Goal: Task Accomplishment & Management: Use online tool/utility

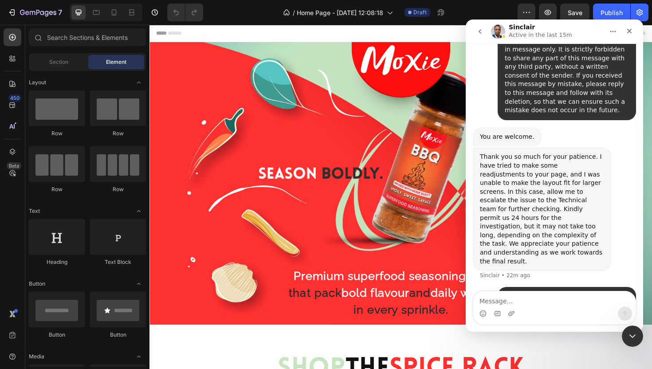
scroll to position [5457, 0]
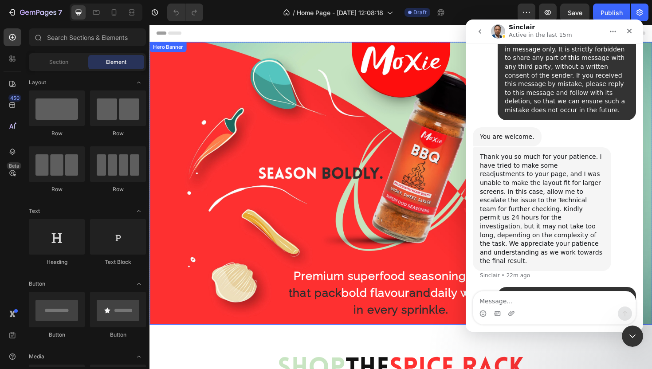
click at [651, 92] on div "Premium superfood seasoning blends that pack bold flavour and daily wellness in…" at bounding box center [415, 192] width 532 height 371
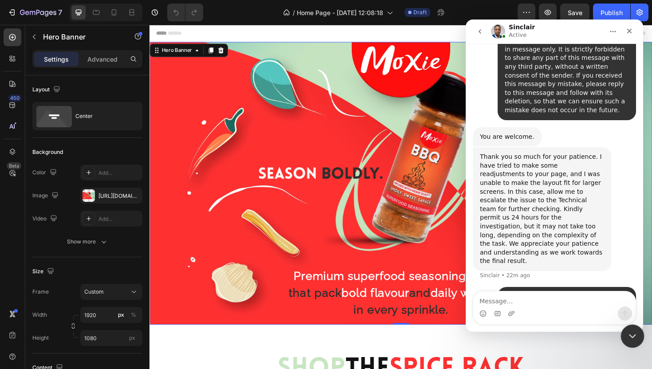
drag, startPoint x: 629, startPoint y: 338, endPoint x: 1131, endPoint y: 679, distance: 607.5
click at [628, 339] on icon "Close Intercom Messenger" at bounding box center [630, 334] width 11 height 11
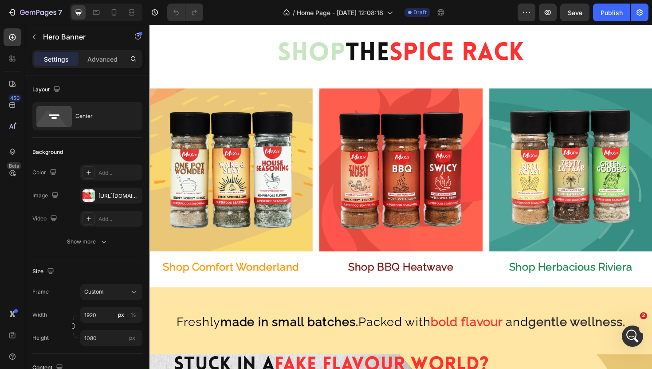
scroll to position [344, 0]
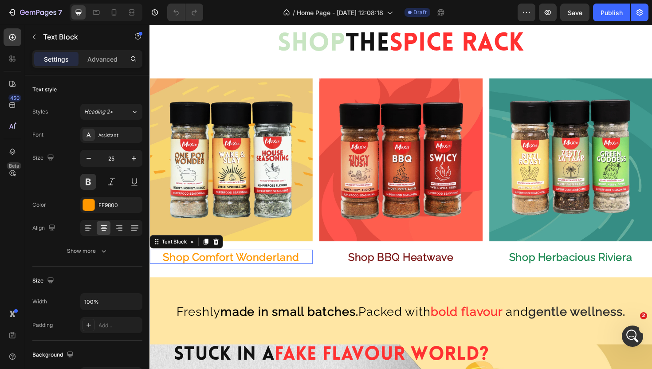
click at [270, 269] on p "Shop Comfort Wonderland" at bounding box center [235, 270] width 171 height 13
click at [119, 160] on input "25" at bounding box center [111, 158] width 29 height 16
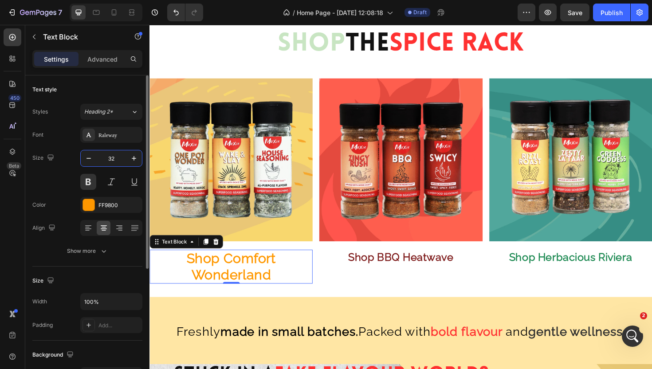
type input "3"
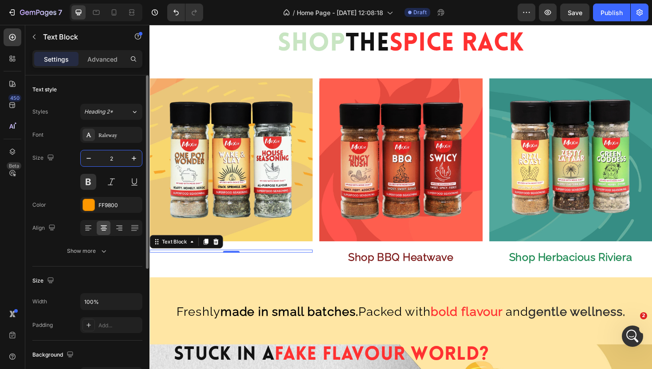
type input "28"
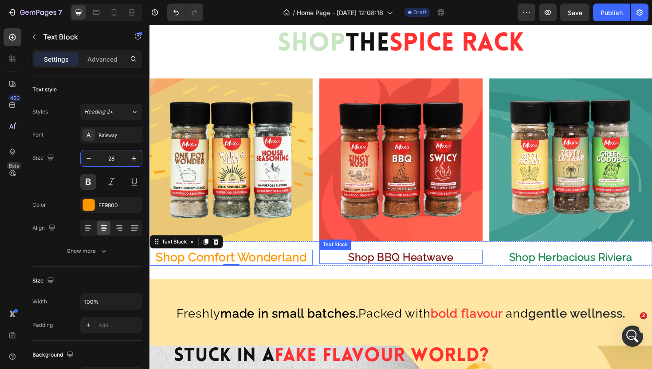
click at [395, 271] on strong "Shop BBQ Heatwave" at bounding box center [415, 270] width 112 height 13
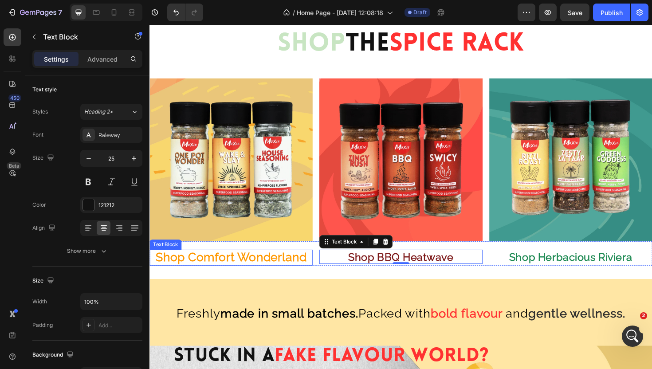
click at [230, 275] on p "Shop Comfort Wonderland" at bounding box center [235, 271] width 171 height 15
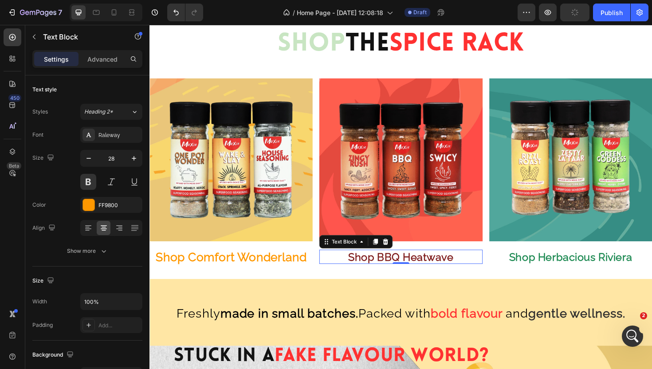
click at [380, 274] on strong "Shop BBQ Heatwave" at bounding box center [415, 270] width 112 height 13
click at [90, 184] on button at bounding box center [88, 182] width 16 height 16
click at [108, 160] on input "25" at bounding box center [111, 158] width 29 height 16
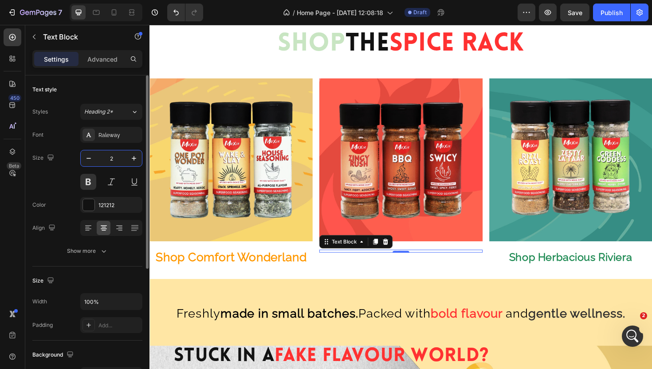
type input "28"
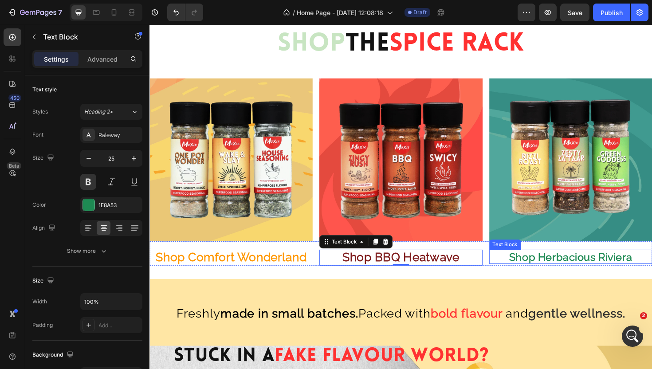
click at [548, 274] on p "Shop Herbacious Riviera" at bounding box center [595, 270] width 171 height 13
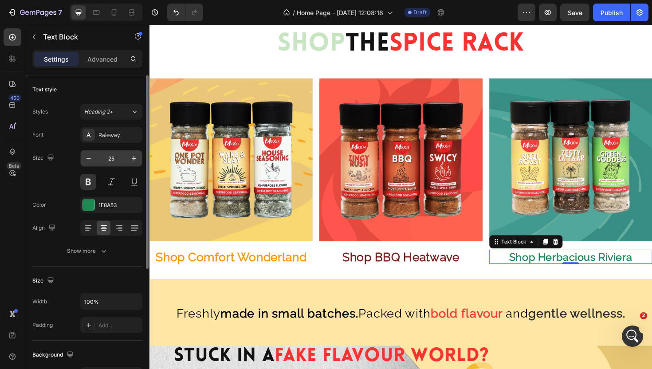
click at [113, 157] on input "25" at bounding box center [111, 158] width 29 height 16
type input "28"
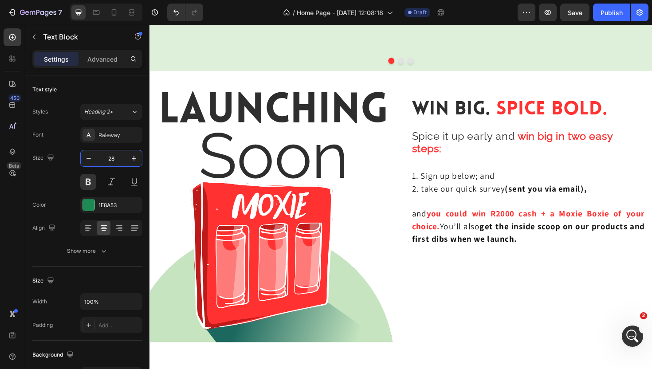
scroll to position [2181, 0]
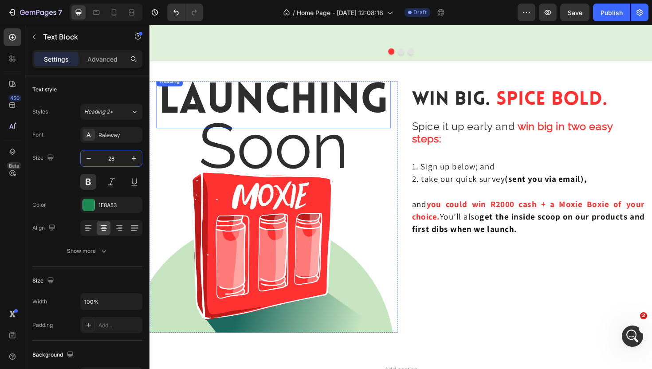
click at [386, 105] on span "Launching" at bounding box center [280, 107] width 243 height 44
click at [223, 89] on icon at bounding box center [221, 88] width 6 height 6
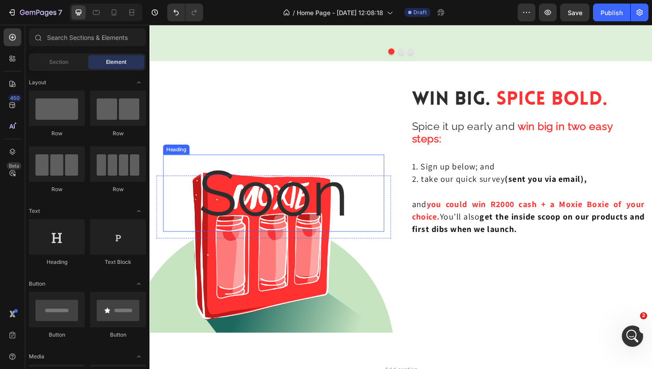
click at [270, 199] on span "Soon" at bounding box center [280, 203] width 159 height 78
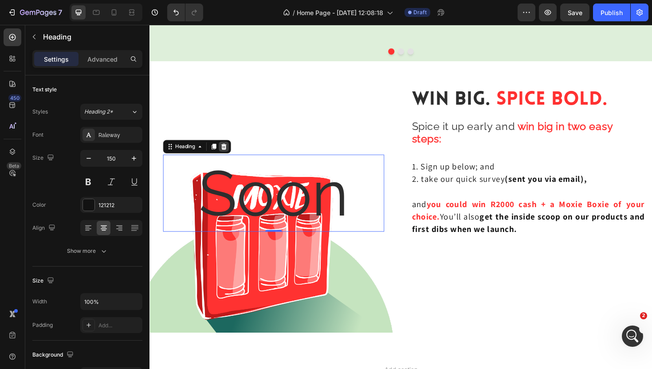
click at [229, 153] on icon at bounding box center [228, 154] width 6 height 6
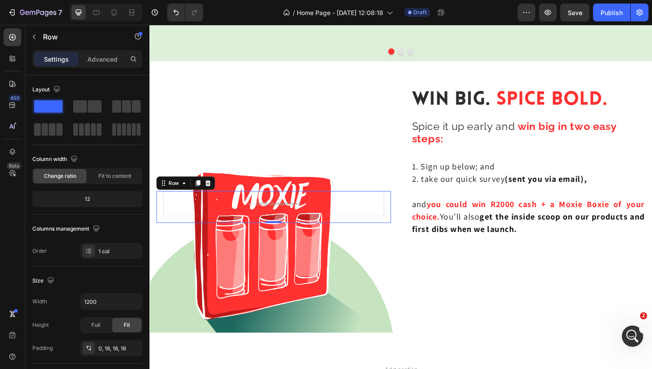
click at [399, 212] on div "Drop element here Row 0" at bounding box center [280, 218] width 248 height 34
click at [211, 192] on icon at bounding box center [211, 192] width 6 height 6
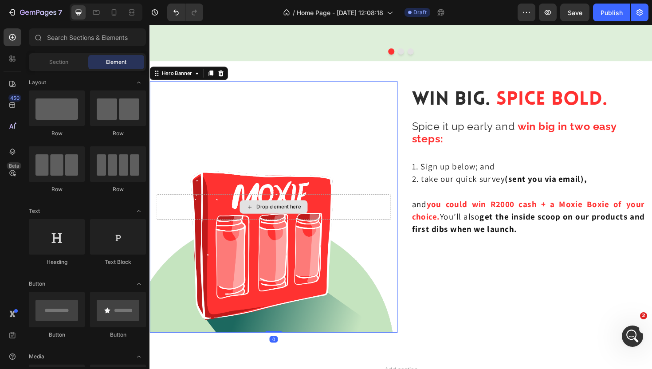
click at [402, 210] on div "Drop element here" at bounding box center [280, 217] width 248 height 27
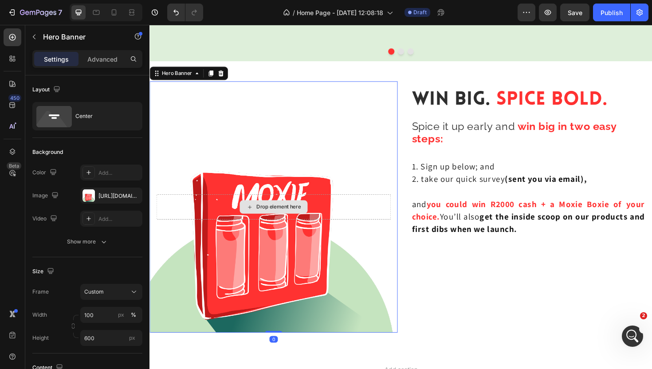
click at [388, 217] on div "Drop element here" at bounding box center [280, 217] width 248 height 27
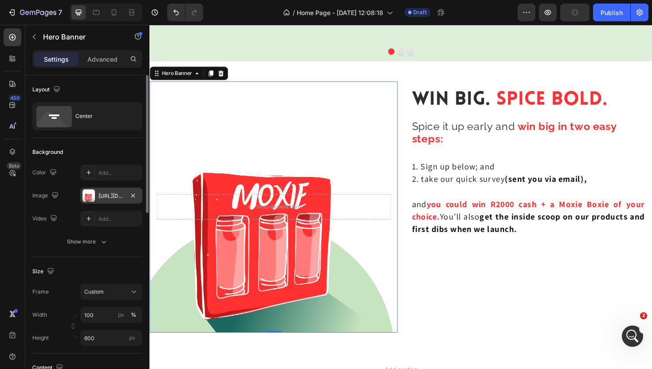
click at [116, 196] on div "[URL][DOMAIN_NAME]" at bounding box center [111, 196] width 26 height 8
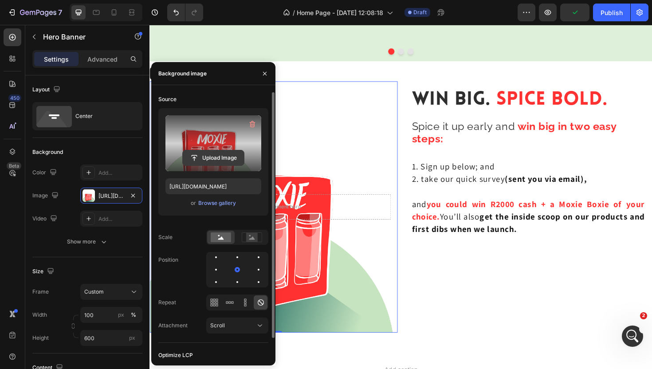
click at [226, 153] on input "file" at bounding box center [213, 157] width 61 height 15
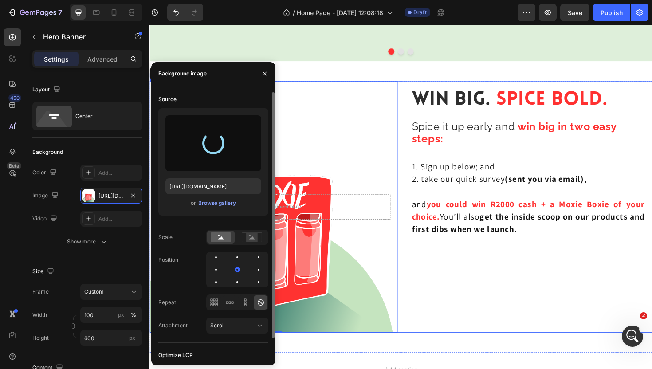
type input "[URL][DOMAIN_NAME]"
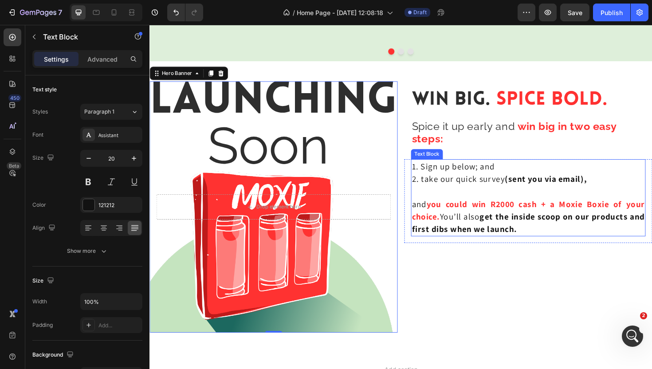
click at [482, 179] on p "1. Sign up below; and" at bounding box center [550, 174] width 246 height 13
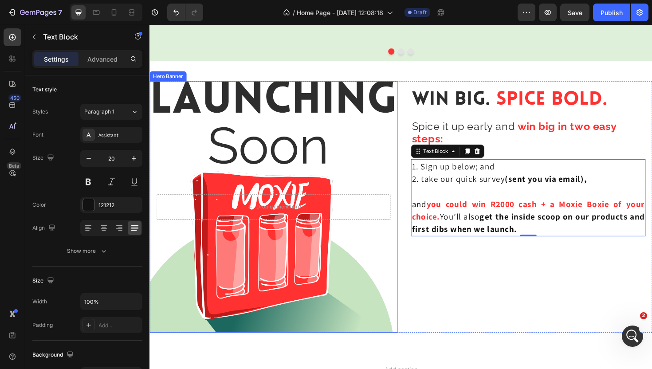
click at [373, 119] on div "Background Image" at bounding box center [280, 218] width 262 height 266
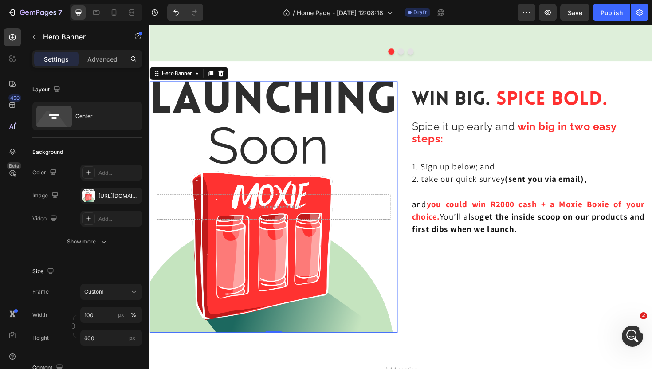
click at [391, 147] on div "Background Image" at bounding box center [280, 218] width 262 height 266
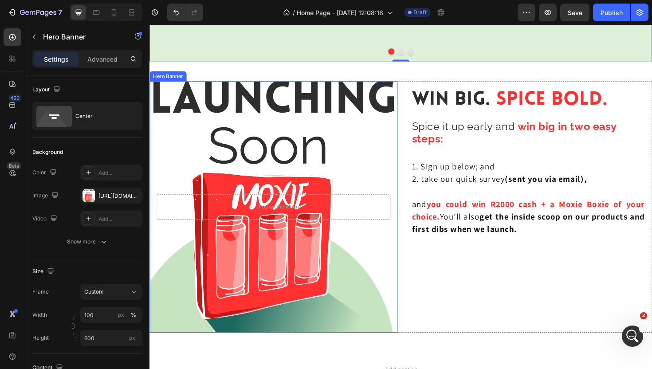
click at [301, 86] on div "Background Image" at bounding box center [280, 218] width 262 height 266
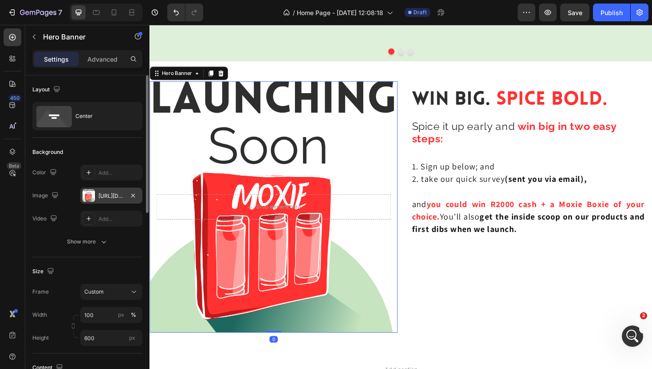
click at [110, 194] on div "[URL][DOMAIN_NAME]" at bounding box center [111, 196] width 26 height 8
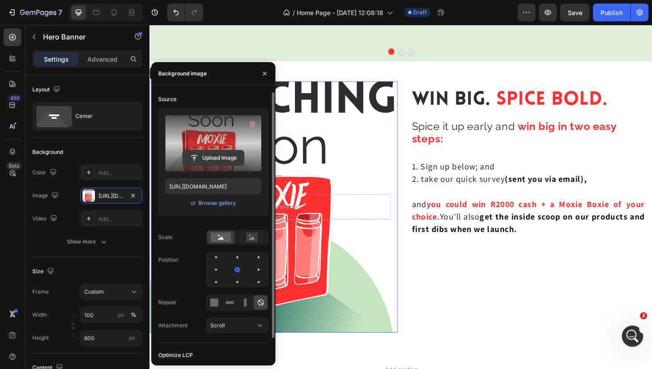
click at [213, 155] on input "file" at bounding box center [213, 157] width 61 height 15
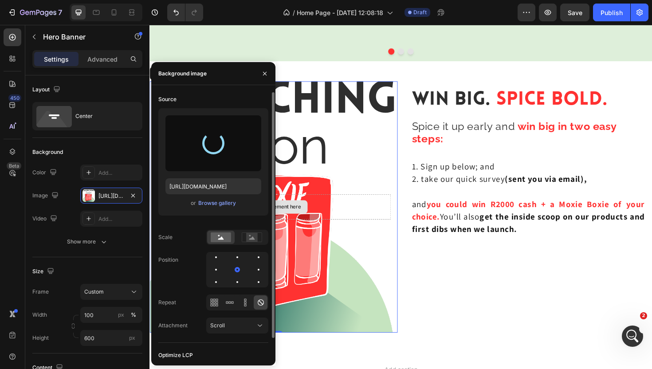
type input "[URL][DOMAIN_NAME]"
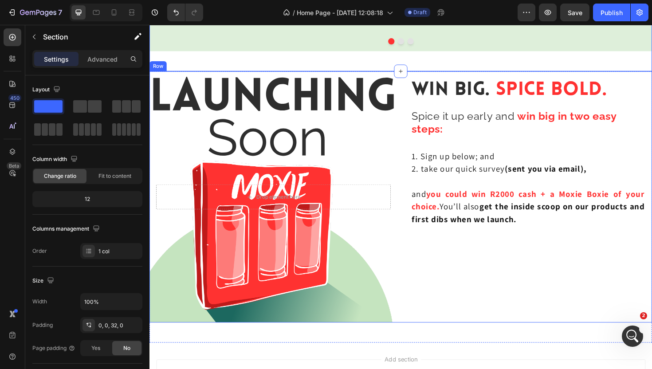
scroll to position [2187, 0]
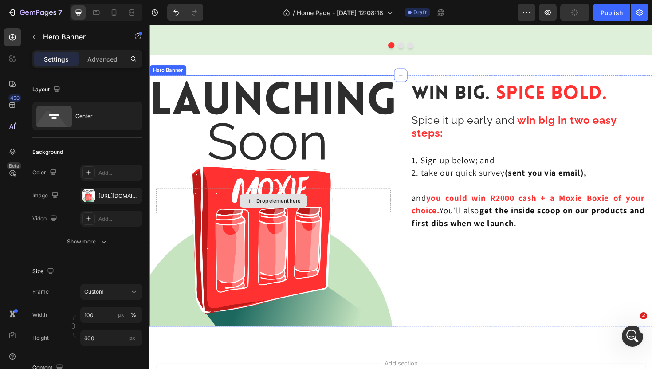
click at [386, 204] on div "Drop element here" at bounding box center [280, 211] width 248 height 27
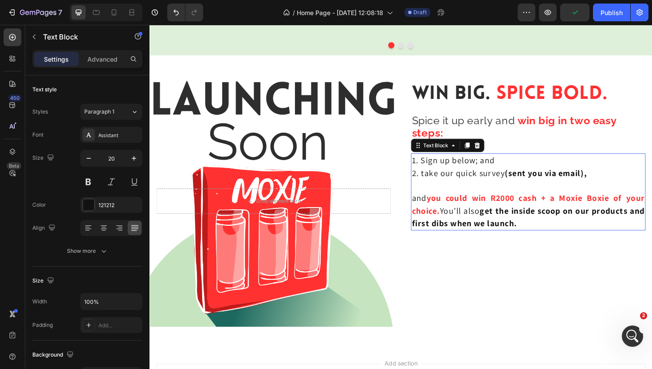
click at [491, 200] on p at bounding box center [550, 194] width 246 height 13
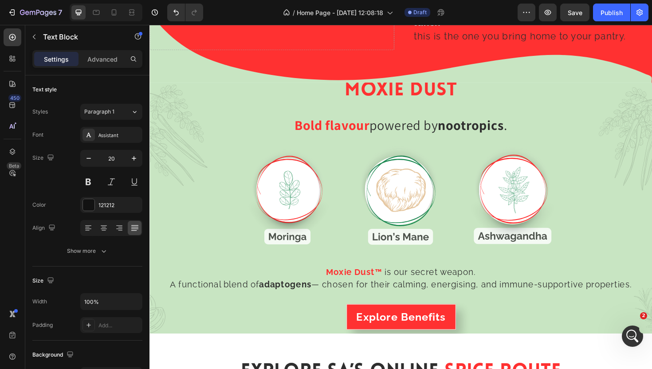
scroll to position [0, 0]
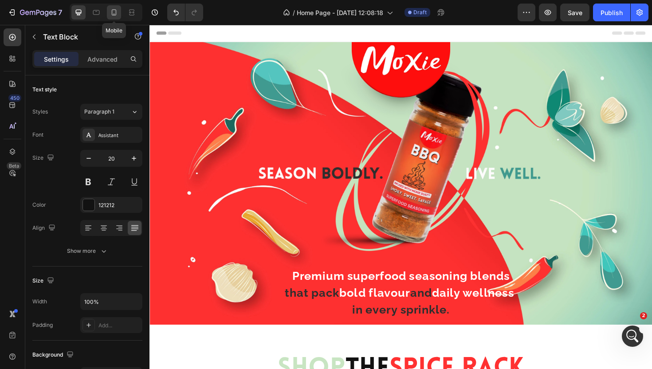
click at [113, 12] on icon at bounding box center [113, 12] width 9 height 9
type input "14"
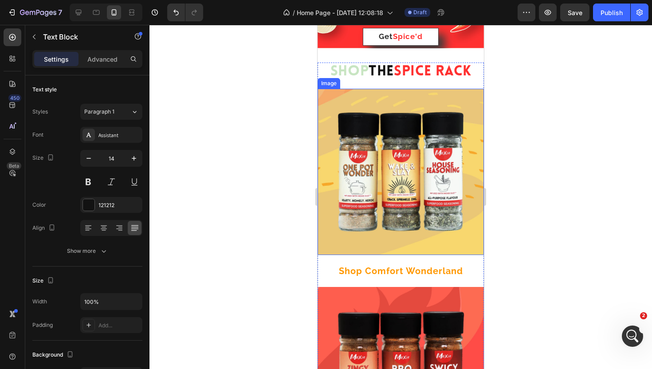
scroll to position [230, 0]
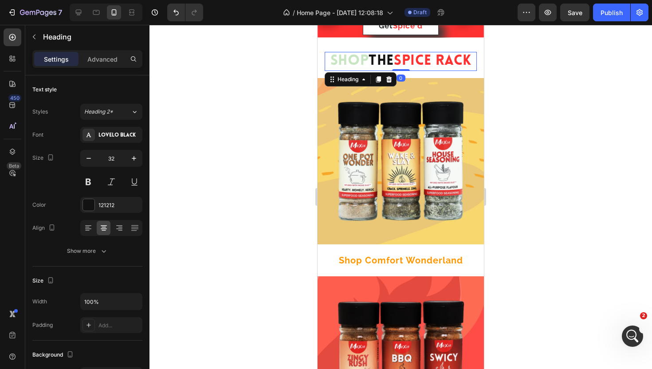
click at [434, 59] on span "Spice Rack" at bounding box center [432, 61] width 77 height 14
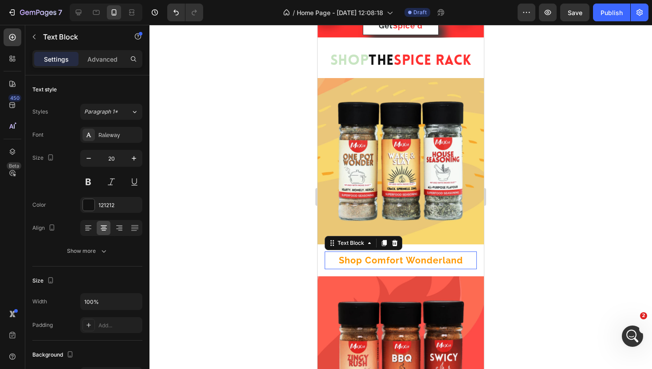
click at [409, 260] on strong "Shop Comfort Wonderland" at bounding box center [401, 260] width 124 height 11
click at [114, 155] on input "20" at bounding box center [111, 158] width 29 height 16
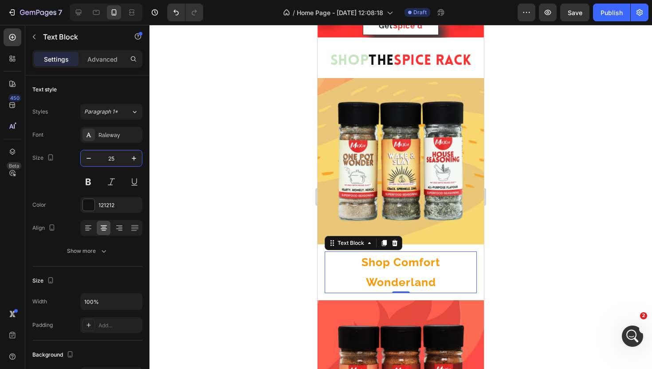
type input "25"
click at [509, 164] on div at bounding box center [400, 197] width 502 height 344
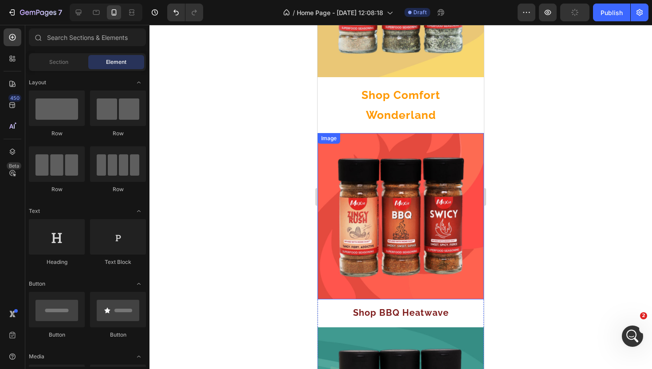
scroll to position [398, 0]
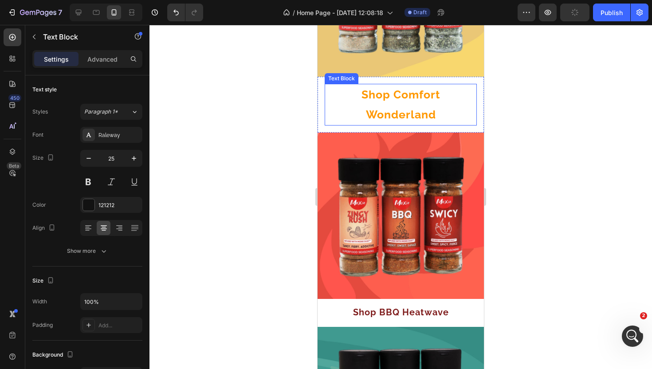
click at [425, 107] on p "Shop Comfort Wonderland" at bounding box center [400, 105] width 150 height 40
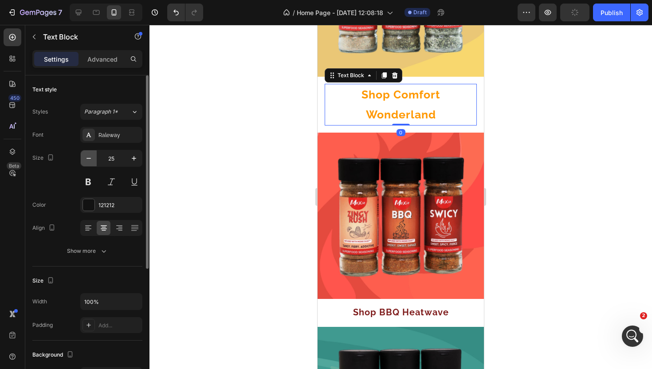
click at [86, 158] on icon "button" at bounding box center [88, 158] width 9 height 9
type input "24"
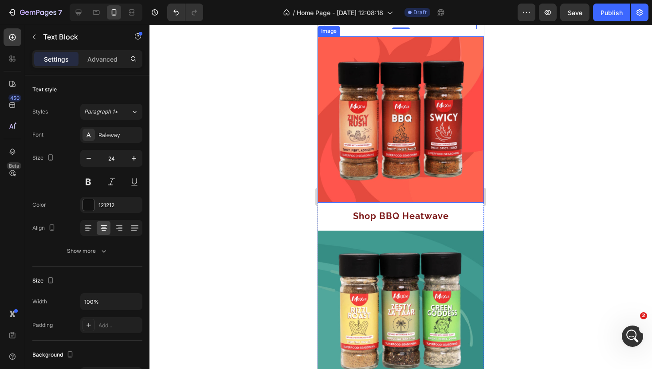
scroll to position [476, 0]
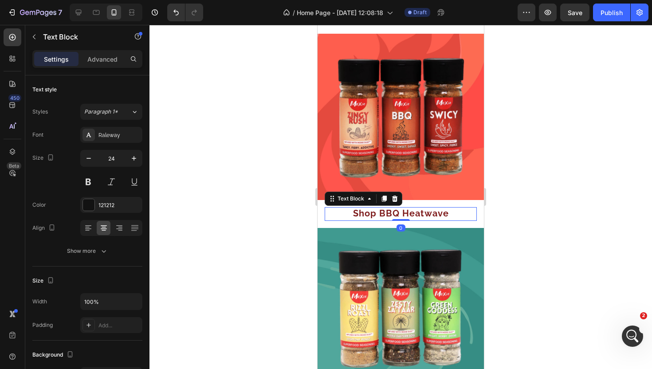
click at [439, 215] on strong "Shop BBQ Heatwave" at bounding box center [401, 213] width 96 height 11
click at [119, 160] on input "14" at bounding box center [111, 158] width 29 height 16
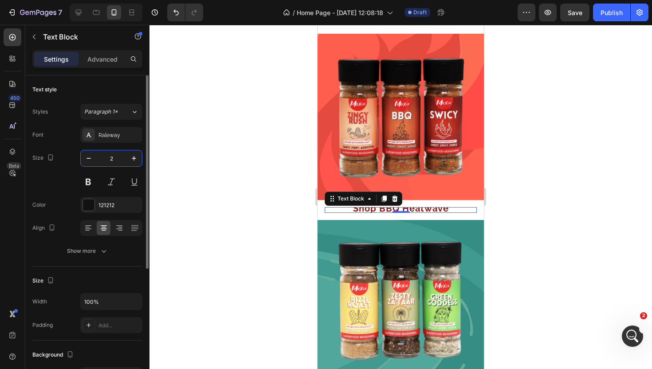
type input "24"
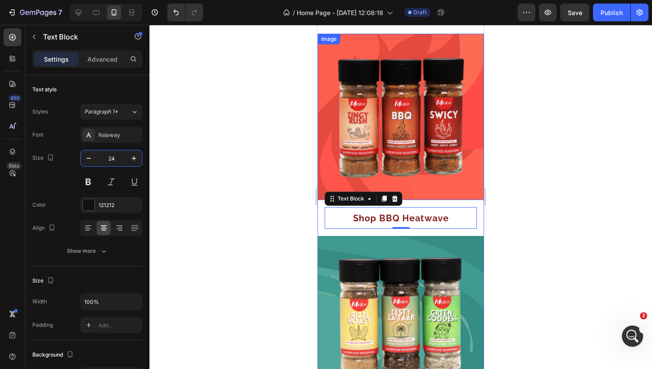
click at [515, 160] on div at bounding box center [400, 197] width 502 height 344
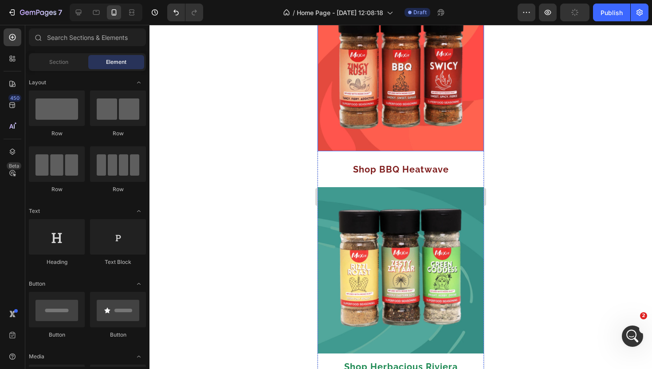
scroll to position [526, 0]
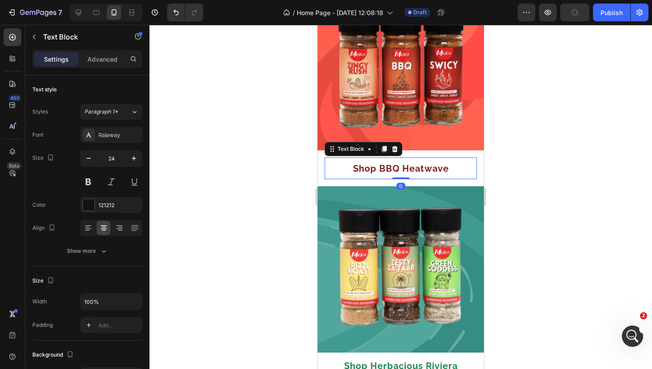
click at [441, 171] on strong "Shop BBQ Heatwave" at bounding box center [401, 168] width 96 height 11
click at [85, 178] on button at bounding box center [88, 182] width 16 height 16
click at [507, 155] on div at bounding box center [400, 197] width 502 height 344
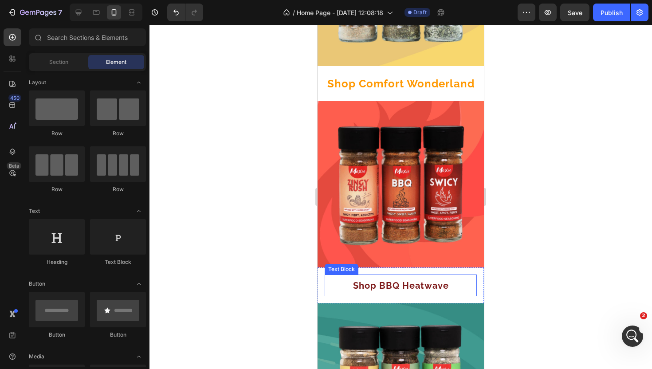
scroll to position [412, 0]
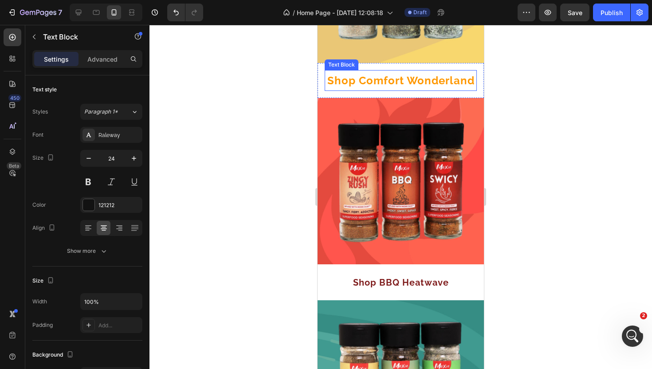
click at [415, 81] on strong "Shop Comfort Wonderland" at bounding box center [400, 80] width 147 height 13
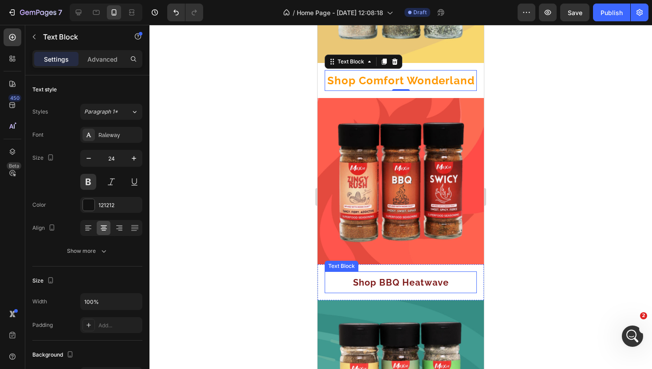
click at [420, 278] on strong "Shop BBQ Heatwave" at bounding box center [401, 282] width 96 height 11
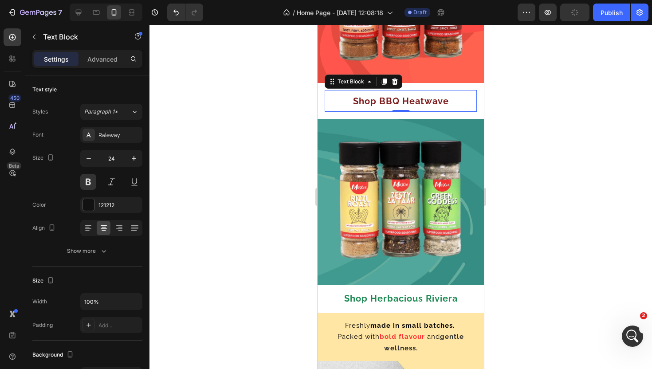
scroll to position [615, 0]
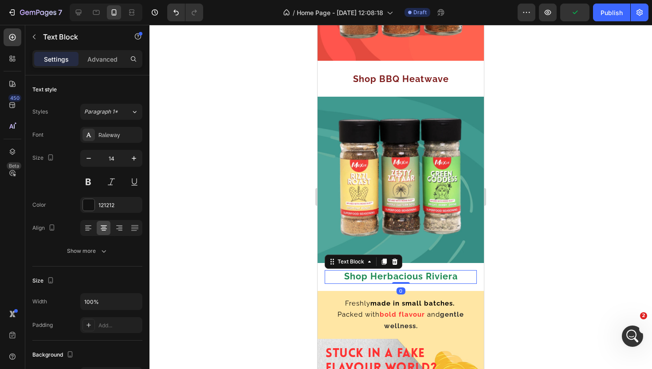
click at [422, 279] on strong "Shop Herbacious Riviera" at bounding box center [400, 276] width 113 height 11
click at [112, 160] on input "14" at bounding box center [111, 158] width 29 height 16
click at [112, 161] on input "14" at bounding box center [111, 158] width 29 height 16
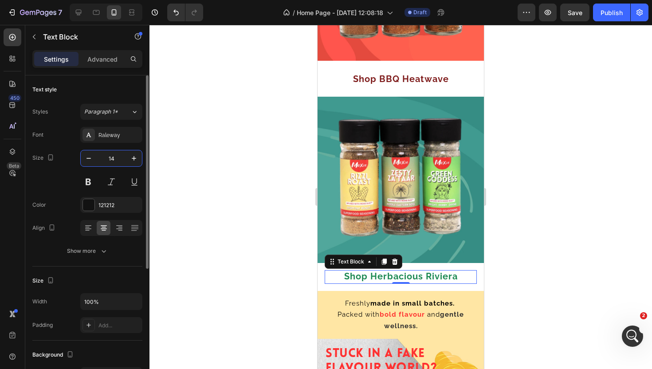
click at [112, 161] on input "14" at bounding box center [111, 158] width 29 height 16
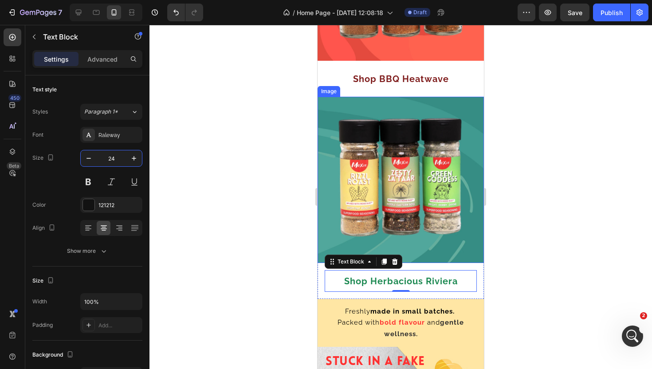
type input "24"
click at [523, 122] on div at bounding box center [400, 197] width 502 height 344
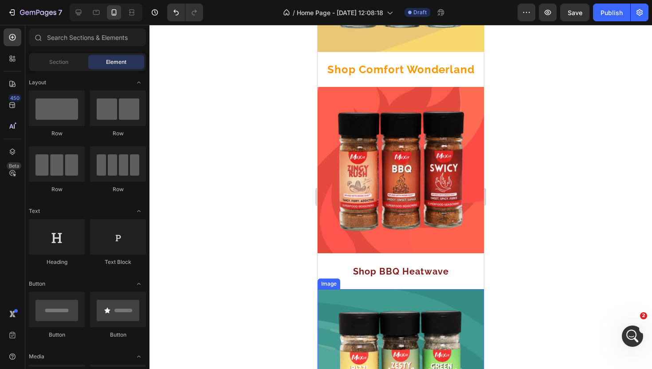
scroll to position [415, 0]
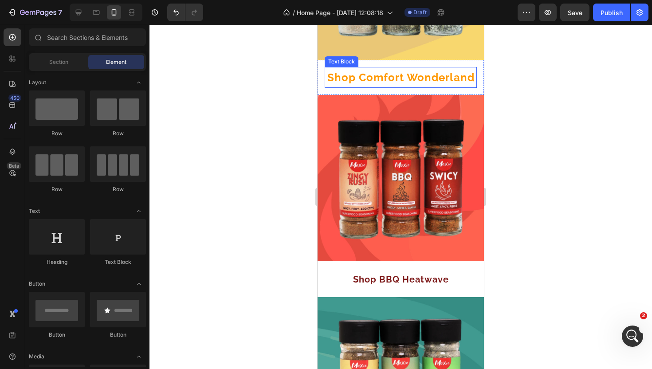
click at [408, 82] on strong "Shop Comfort Wonderland" at bounding box center [400, 77] width 147 height 13
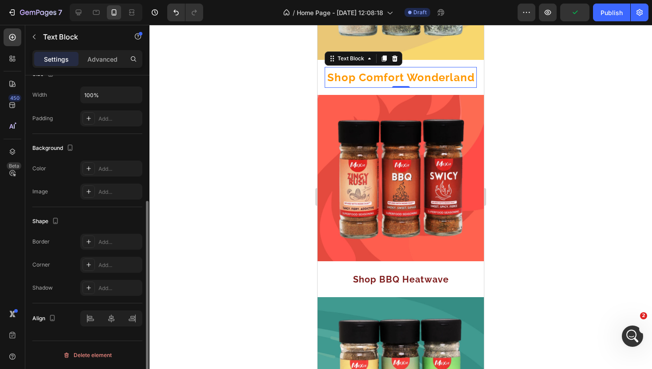
scroll to position [206, 0]
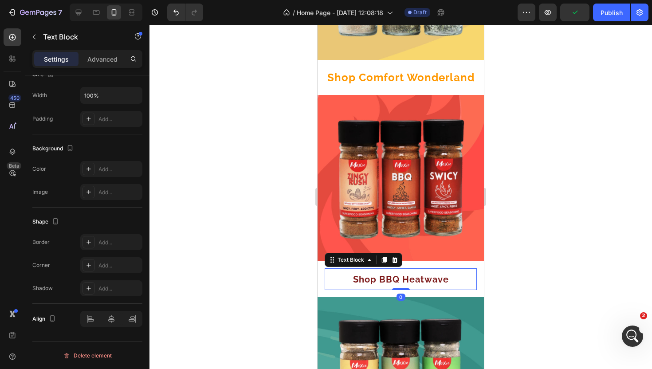
click at [388, 275] on strong "Shop BBQ Heatwave" at bounding box center [401, 279] width 96 height 11
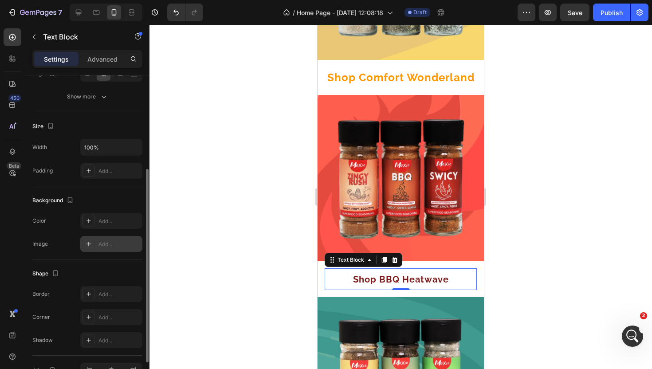
scroll to position [0, 0]
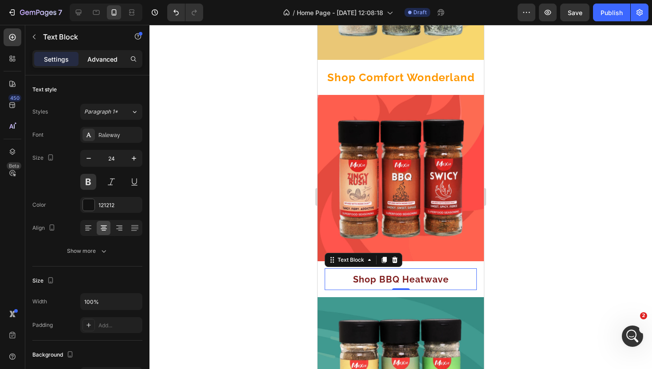
click at [106, 63] on p "Advanced" at bounding box center [102, 59] width 30 height 9
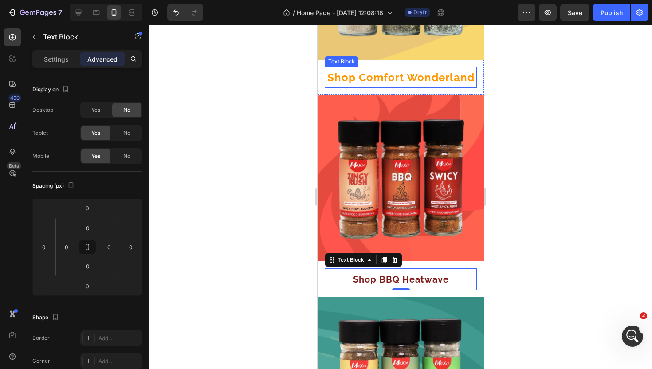
click at [425, 77] on strong "Shop Comfort Wonderland" at bounding box center [400, 77] width 147 height 13
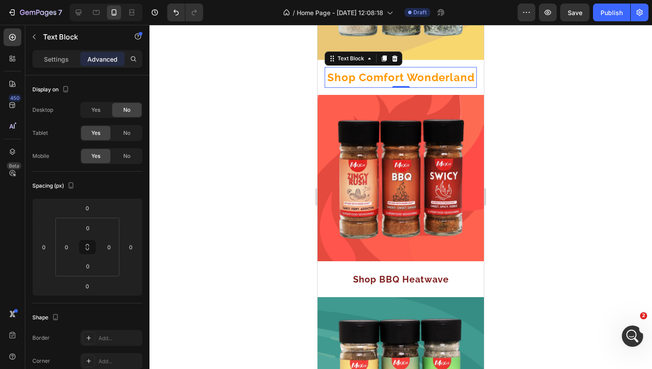
click at [56, 66] on div "Settings Advanced" at bounding box center [87, 59] width 110 height 18
click at [62, 60] on p "Settings" at bounding box center [56, 59] width 25 height 9
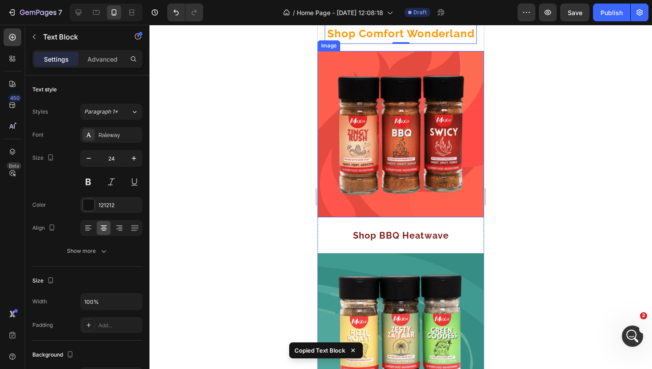
scroll to position [460, 0]
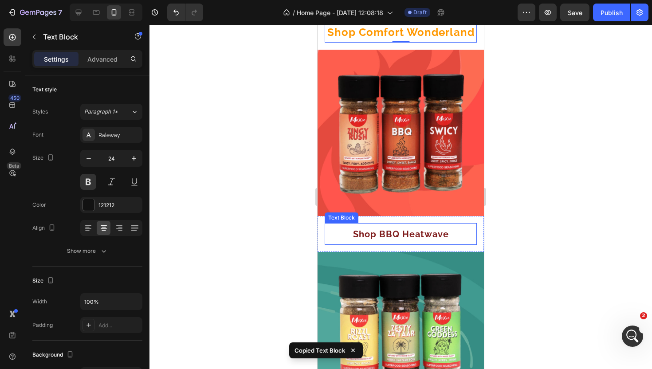
click at [462, 242] on p "Shop BBQ Heatwave" at bounding box center [400, 234] width 150 height 20
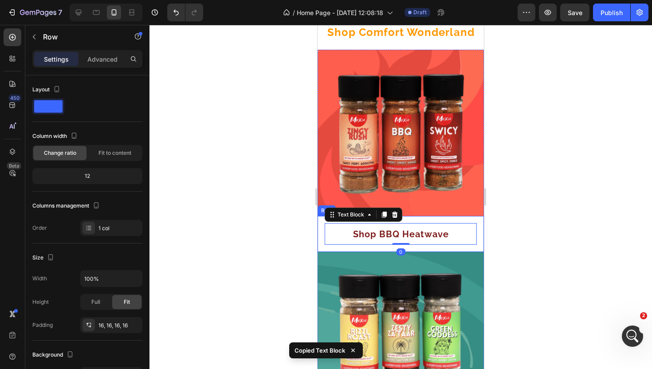
click at [470, 246] on div "Shop BBQ Heatwave Text Block 0 Row" at bounding box center [400, 234] width 166 height 36
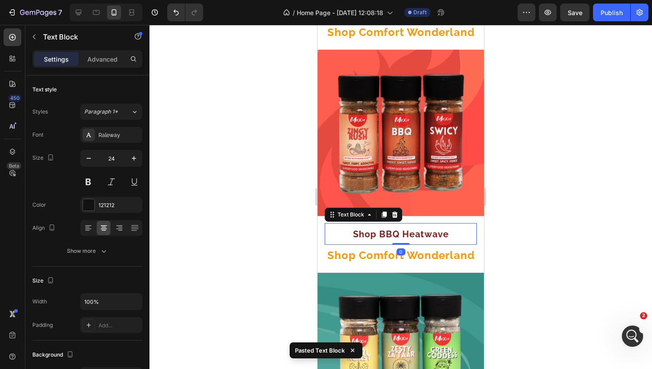
click at [429, 232] on strong "Shop BBQ Heatwave" at bounding box center [401, 234] width 96 height 11
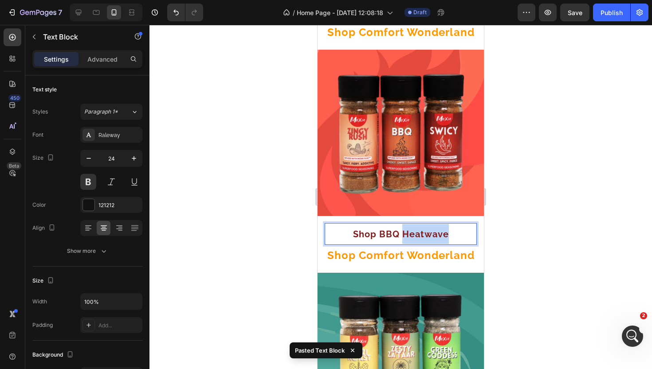
click at [429, 232] on strong "Shop BBQ Heatwave" at bounding box center [401, 234] width 96 height 11
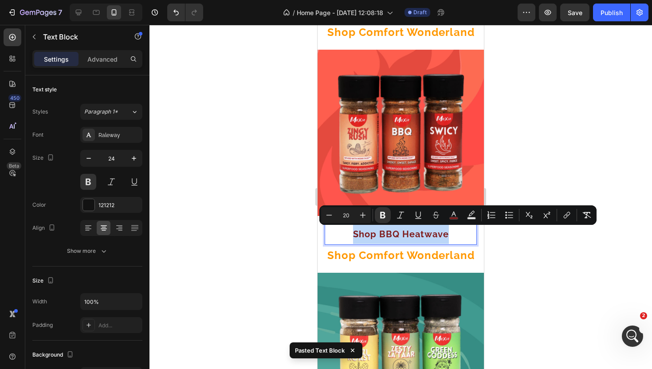
click at [429, 232] on strong "Shop BBQ Heatwave" at bounding box center [401, 234] width 96 height 11
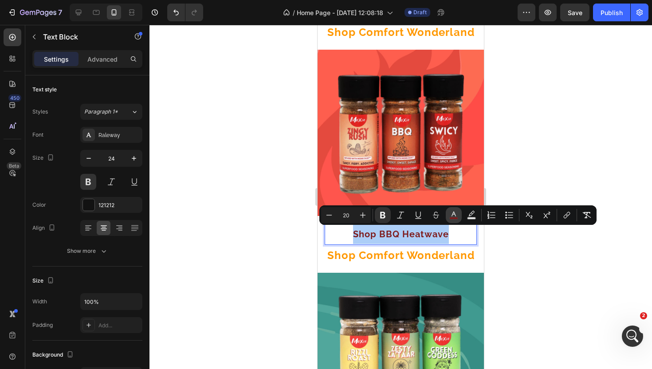
click at [453, 214] on icon "Editor contextual toolbar" at bounding box center [453, 215] width 9 height 9
type input "7E1B1B"
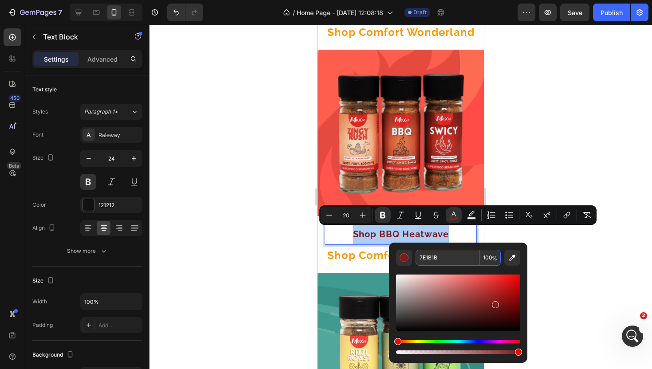
click at [434, 255] on input "7E1B1B" at bounding box center [447, 258] width 64 height 16
click at [528, 177] on div at bounding box center [400, 197] width 502 height 344
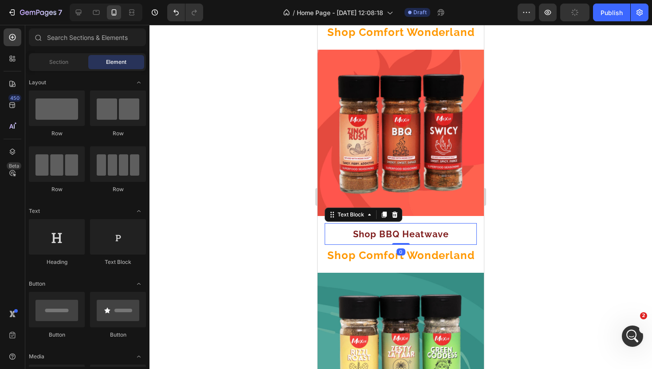
click at [469, 233] on p "Shop BBQ Heatwave" at bounding box center [400, 234] width 150 height 20
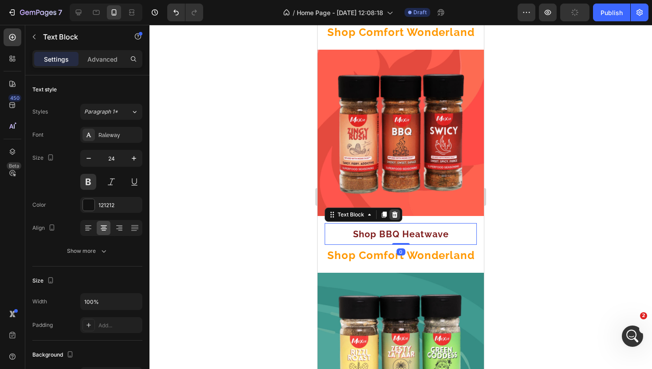
click at [396, 213] on icon at bounding box center [394, 214] width 7 height 7
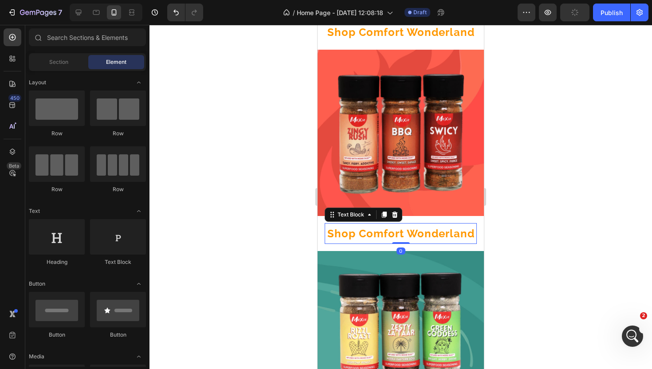
click at [395, 234] on strong "Shop Comfort Wonderland" at bounding box center [400, 233] width 147 height 13
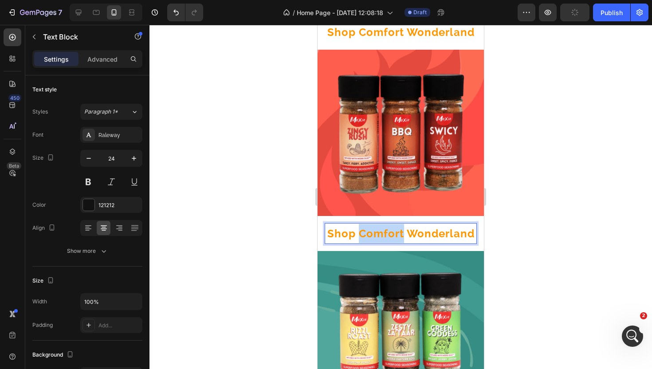
click at [395, 234] on strong "Shop Comfort Wonderland" at bounding box center [400, 233] width 147 height 13
click at [549, 210] on div at bounding box center [400, 197] width 502 height 344
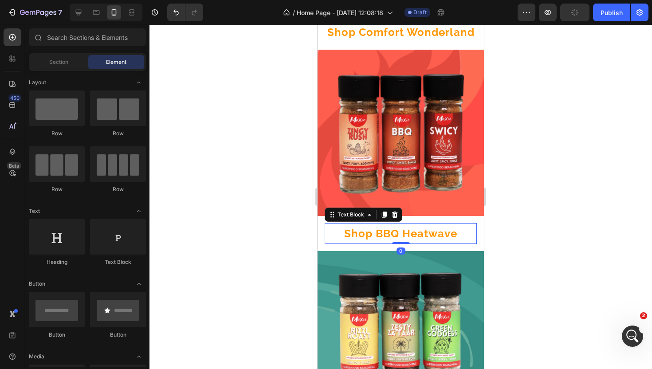
click at [425, 231] on strong "Shop BBQ Heatwave" at bounding box center [400, 233] width 113 height 13
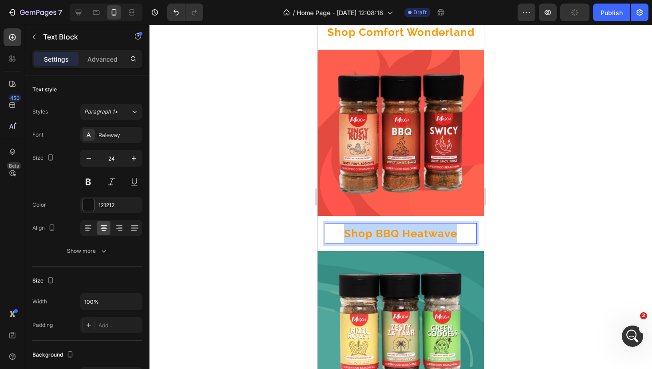
click at [425, 231] on strong "Shop BBQ Heatwave" at bounding box center [400, 233] width 113 height 13
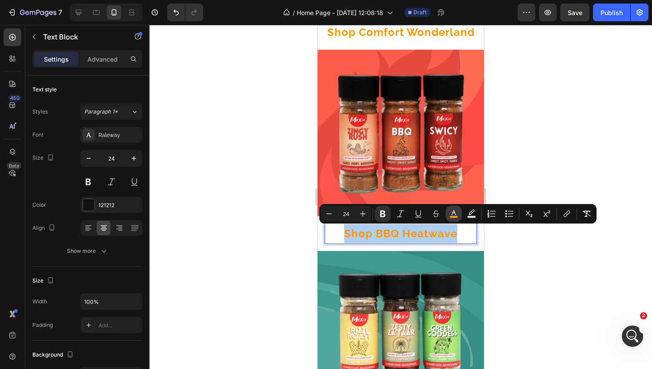
click at [449, 213] on icon "Editor contextual toolbar" at bounding box center [453, 213] width 9 height 9
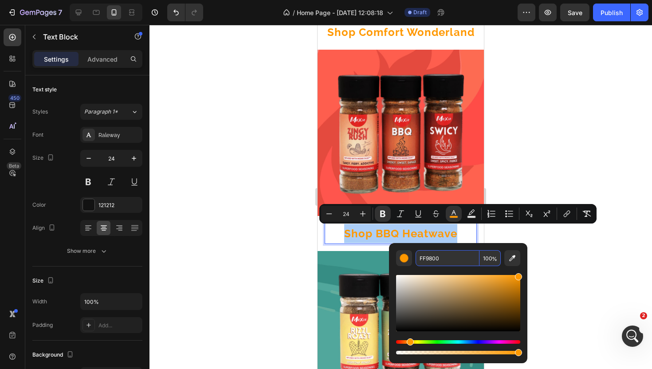
click at [431, 254] on input "FF9800" at bounding box center [447, 258] width 64 height 16
paste input "7E1B1B"
type input "7E1B1B"
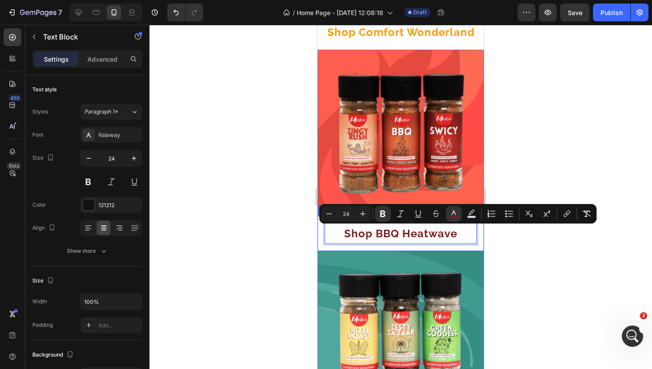
click at [509, 274] on div at bounding box center [400, 197] width 502 height 344
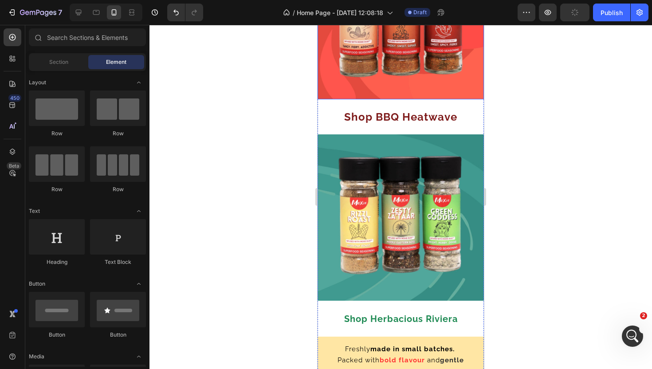
scroll to position [578, 0]
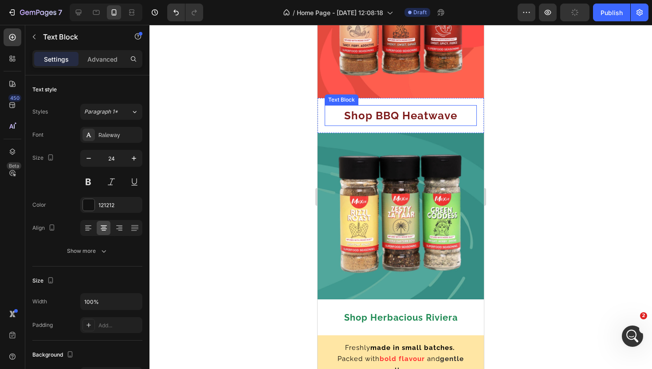
click at [470, 117] on p "Shop BBQ Heatwave" at bounding box center [400, 115] width 150 height 19
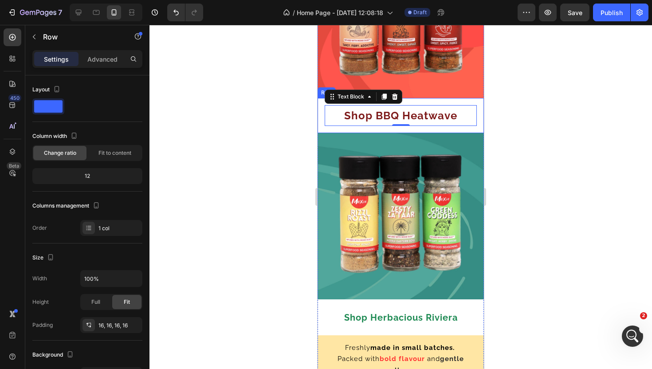
click at [481, 116] on div "Shop BBQ Heatwave Text Block 0 Row" at bounding box center [400, 115] width 166 height 35
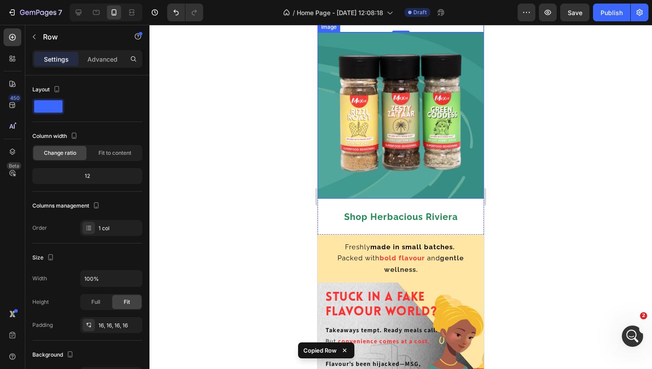
scroll to position [680, 0]
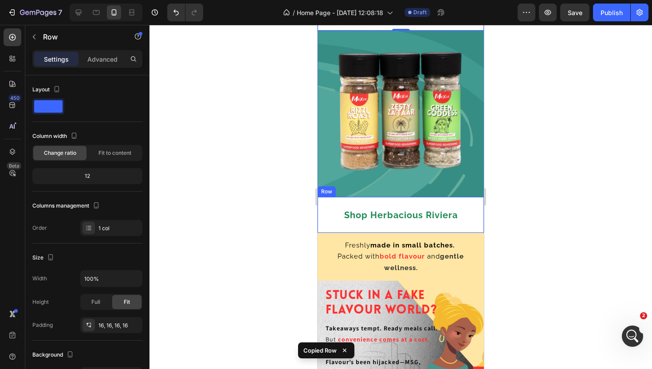
click at [469, 227] on div "Shop Herbacious [GEOGRAPHIC_DATA]" at bounding box center [400, 215] width 166 height 36
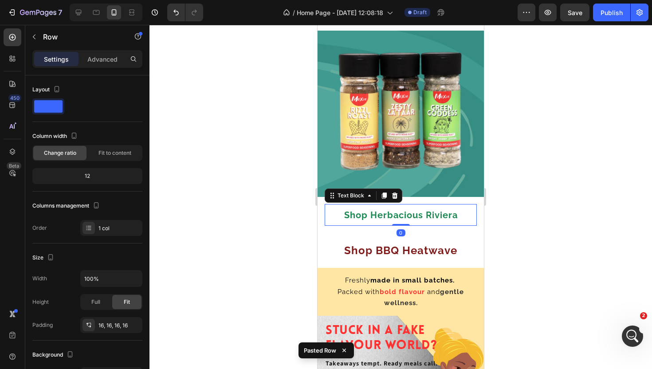
click at [468, 212] on p "Shop Herbacious Riviera" at bounding box center [400, 215] width 150 height 20
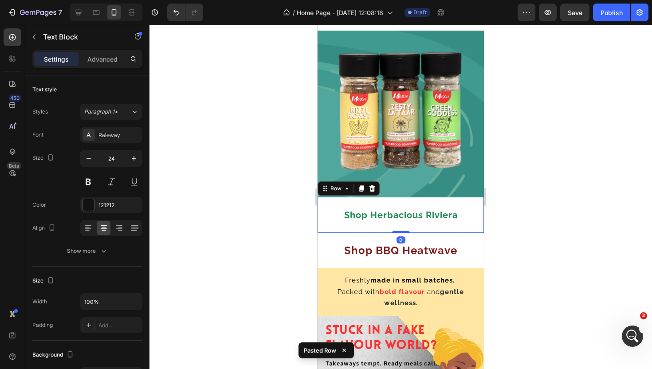
click at [483, 211] on div "Shop Herbacious Riviera Text Block Row 0" at bounding box center [400, 215] width 166 height 36
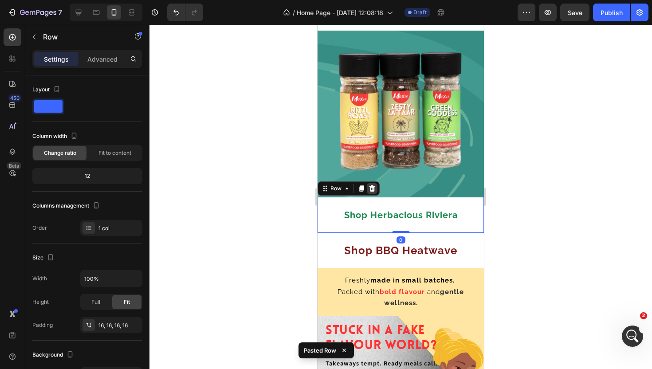
click at [371, 188] on icon at bounding box center [371, 188] width 7 height 7
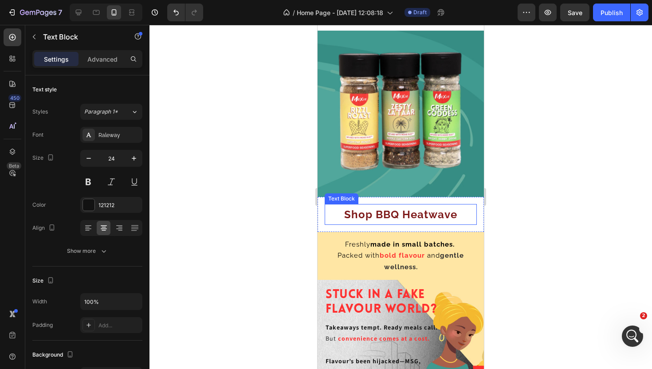
click at [371, 217] on strong "Shop BBQ Heatwave" at bounding box center [400, 214] width 113 height 13
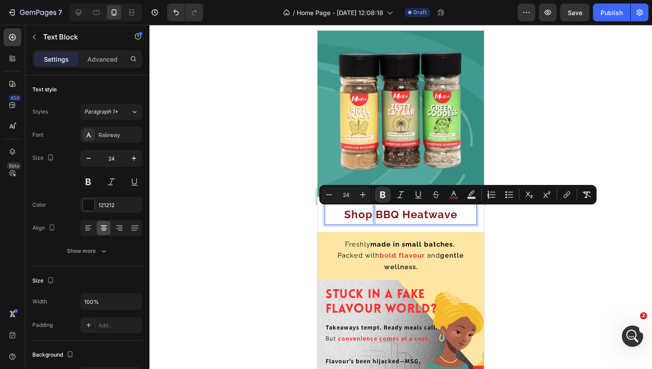
click at [543, 231] on div at bounding box center [400, 197] width 502 height 344
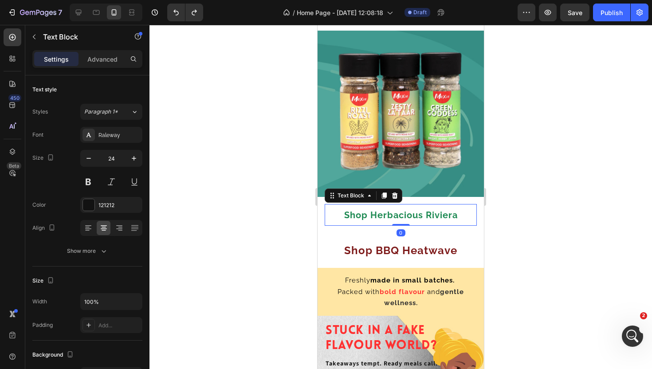
click at [420, 214] on strong "Shop Herbacious Riviera" at bounding box center [400, 215] width 113 height 11
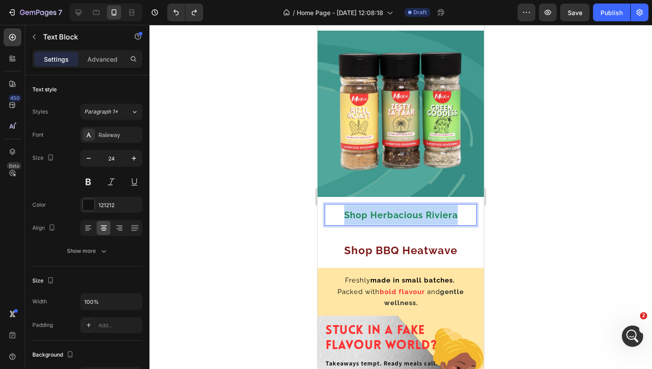
click at [420, 214] on strong "Shop Herbacious Riviera" at bounding box center [400, 215] width 113 height 11
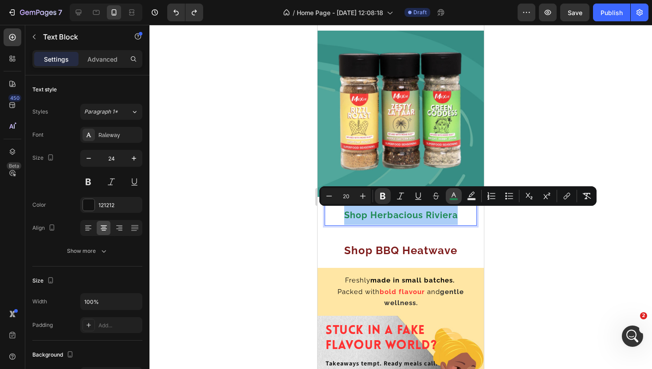
click at [453, 196] on icon "Editor contextual toolbar" at bounding box center [453, 195] width 9 height 9
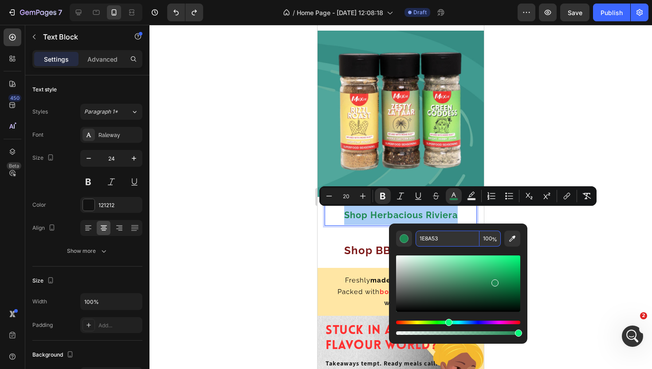
click at [436, 241] on input "1E8A53" at bounding box center [447, 238] width 64 height 16
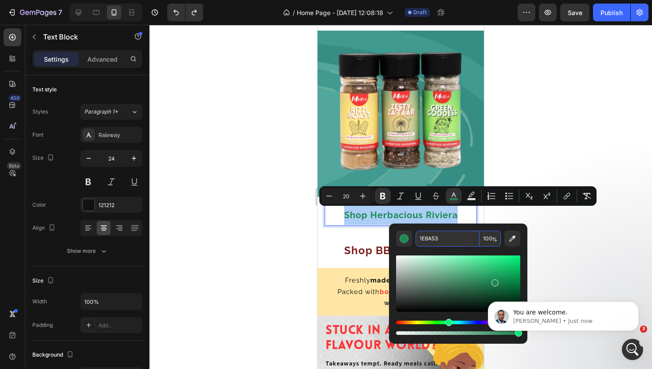
scroll to position [5484, 0]
click at [521, 150] on div at bounding box center [400, 197] width 502 height 344
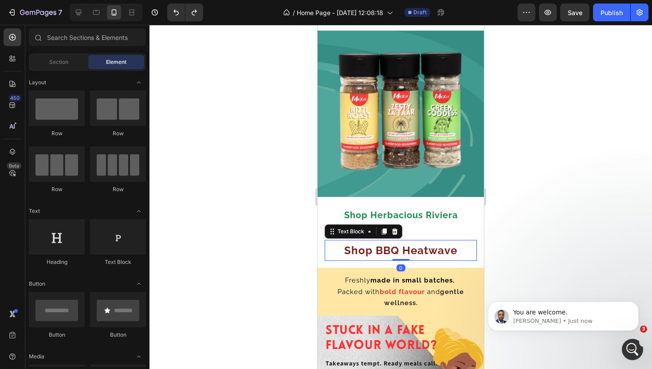
click at [425, 250] on strong "Shop BBQ Heatwave" at bounding box center [400, 250] width 113 height 13
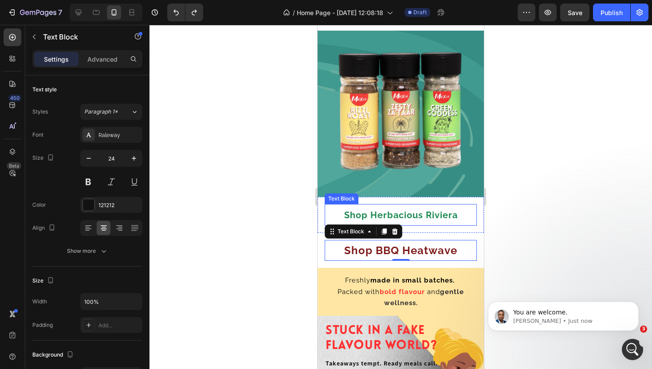
click at [431, 218] on strong "Shop Herbacious Riviera" at bounding box center [400, 215] width 113 height 11
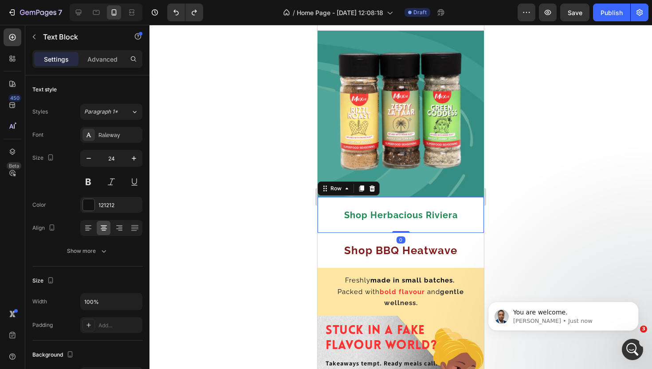
click at [480, 215] on div "Shop Herbacious Riviera Text Block Row 0" at bounding box center [400, 215] width 166 height 36
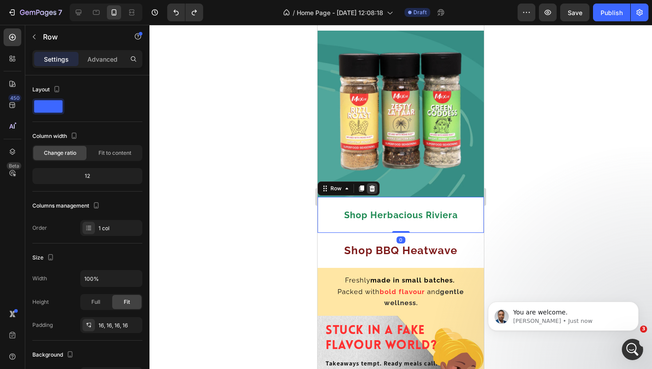
click at [373, 192] on div at bounding box center [372, 188] width 11 height 11
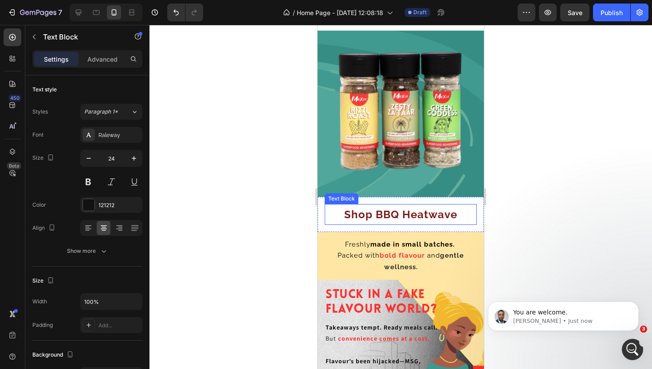
click at [383, 217] on strong "Shop BBQ Heatwave" at bounding box center [400, 214] width 113 height 13
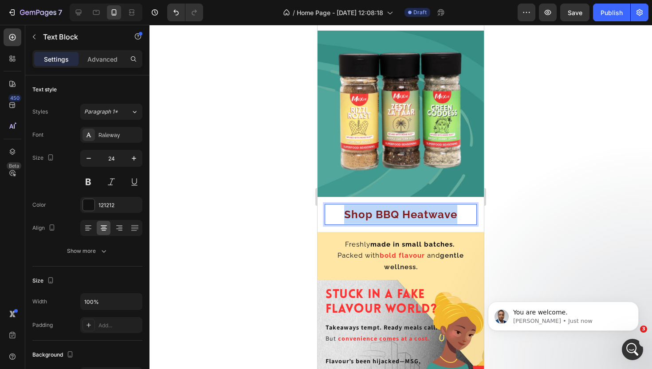
click at [383, 217] on strong "Shop BBQ Heatwave" at bounding box center [400, 214] width 113 height 13
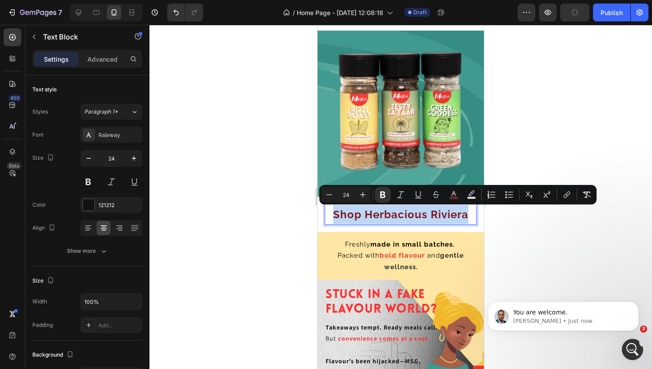
drag, startPoint x: 469, startPoint y: 215, endPoint x: 332, endPoint y: 214, distance: 137.4
click at [332, 214] on p "Shop Herbacious Riviera" at bounding box center [400, 214] width 150 height 19
click at [455, 190] on icon "Editor contextual toolbar" at bounding box center [453, 194] width 9 height 9
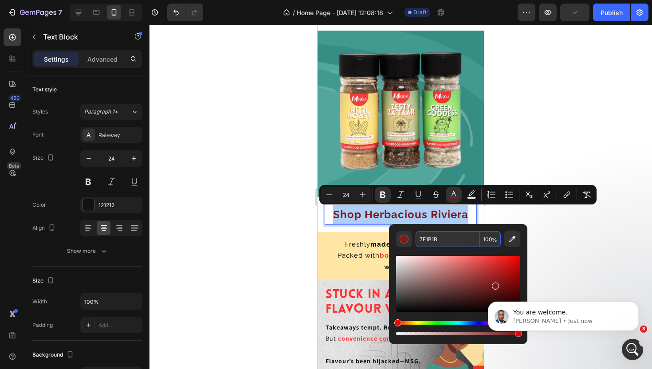
click at [431, 235] on input "7E1B1B" at bounding box center [447, 239] width 64 height 16
paste input "1E8A53"
type input "1E8A53"
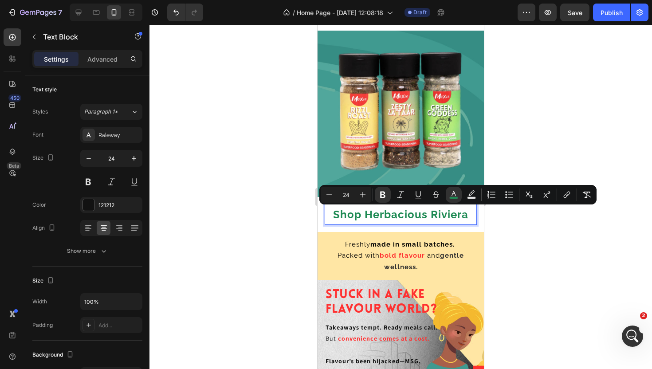
click at [509, 232] on div at bounding box center [400, 197] width 502 height 344
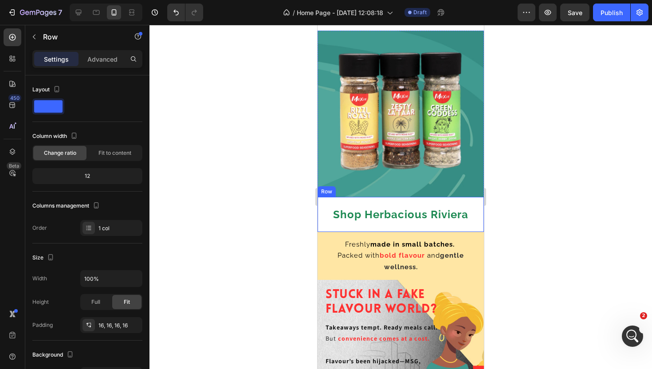
click at [479, 214] on div "Shop Herbacious [GEOGRAPHIC_DATA]" at bounding box center [400, 214] width 166 height 35
click at [100, 70] on div "Settings Advanced" at bounding box center [87, 62] width 124 height 25
click at [100, 63] on p "Advanced" at bounding box center [102, 59] width 30 height 9
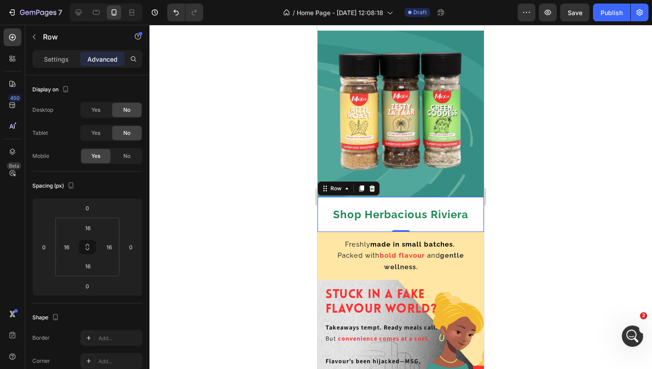
click at [542, 207] on div at bounding box center [400, 197] width 502 height 344
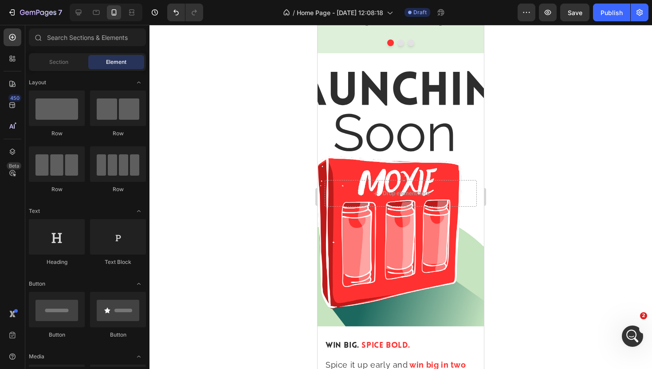
scroll to position [1983, 0]
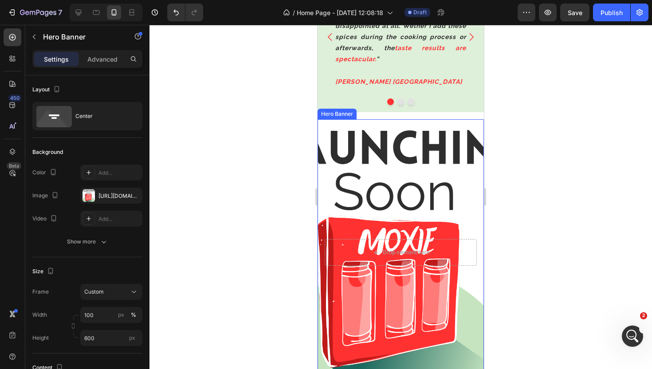
click at [417, 123] on div "Background Image" at bounding box center [400, 252] width 166 height 266
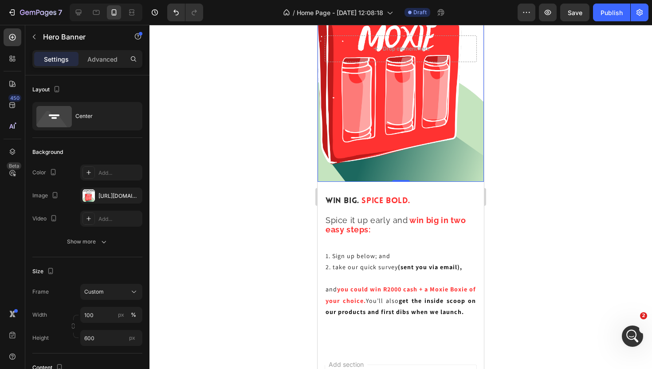
scroll to position [2185, 0]
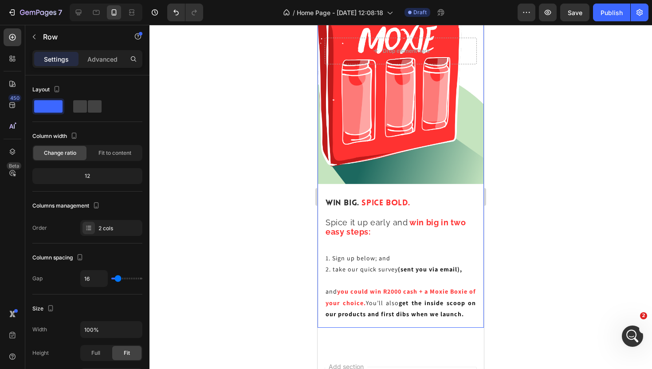
click at [448, 185] on div "Drop element here Hero Banner Win Big. Spice Bold. Heading Spice it up early an…" at bounding box center [400, 123] width 166 height 410
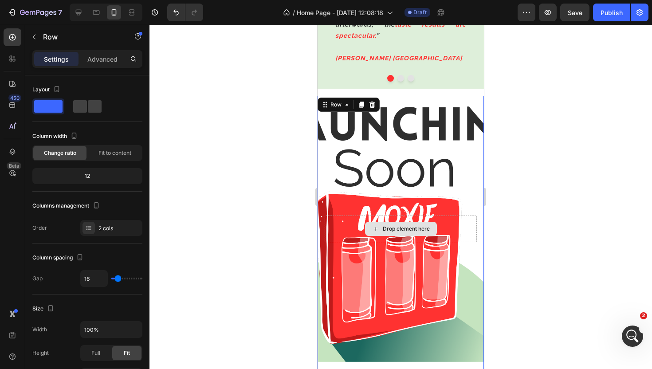
scroll to position [2006, 0]
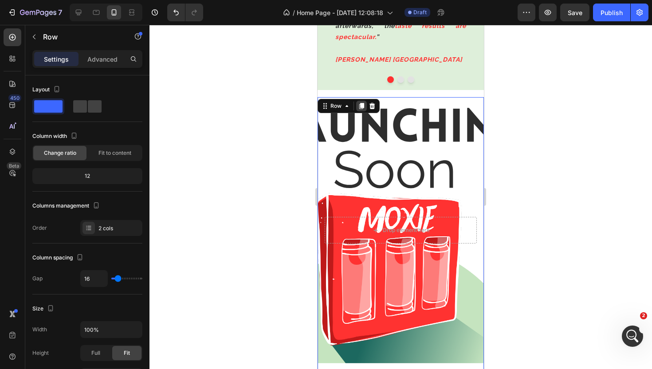
click at [362, 104] on icon at bounding box center [361, 106] width 5 height 6
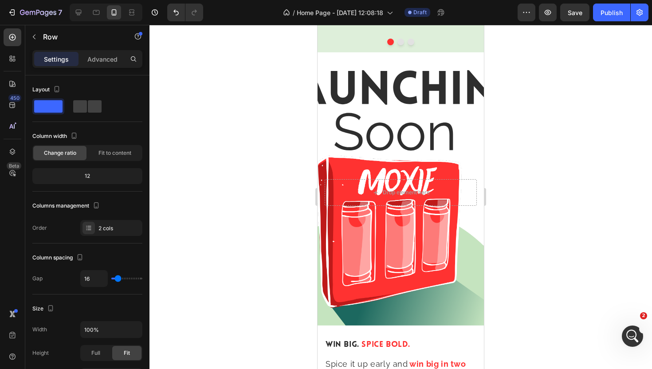
scroll to position [2044, 0]
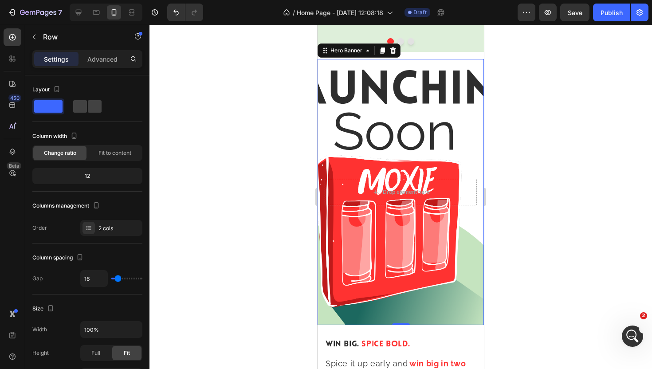
click at [424, 65] on div "Background Image" at bounding box center [400, 192] width 166 height 266
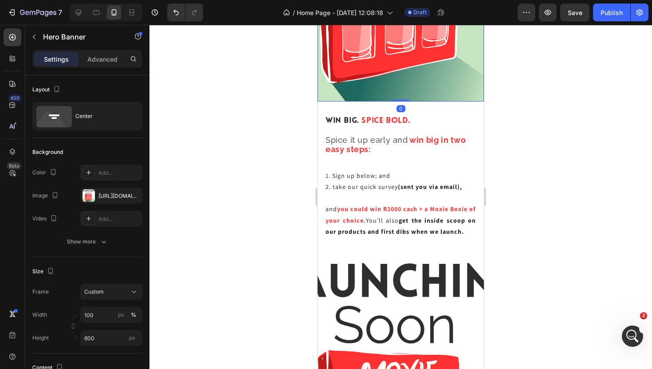
scroll to position [2264, 0]
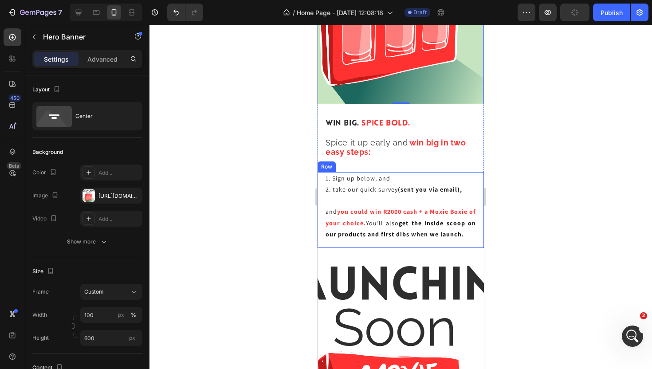
click at [476, 243] on div "1. Sign up below; and 2. take our quick survey (sent you via email), and you co…" at bounding box center [400, 210] width 166 height 76
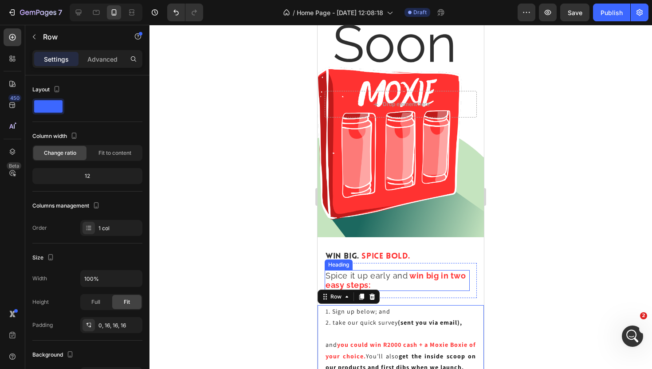
scroll to position [2006, 0]
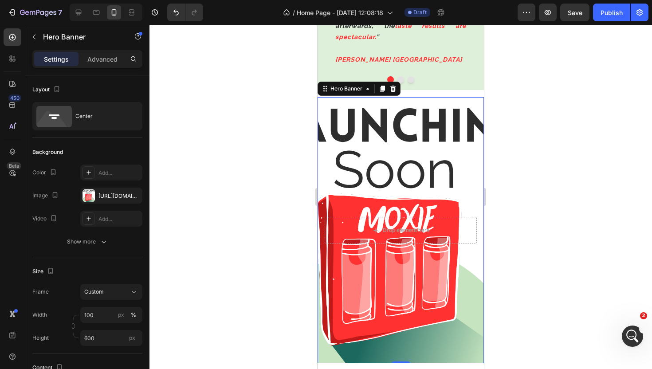
click at [443, 105] on div "Background Image" at bounding box center [400, 230] width 166 height 266
click at [112, 58] on p "Advanced" at bounding box center [102, 59] width 30 height 9
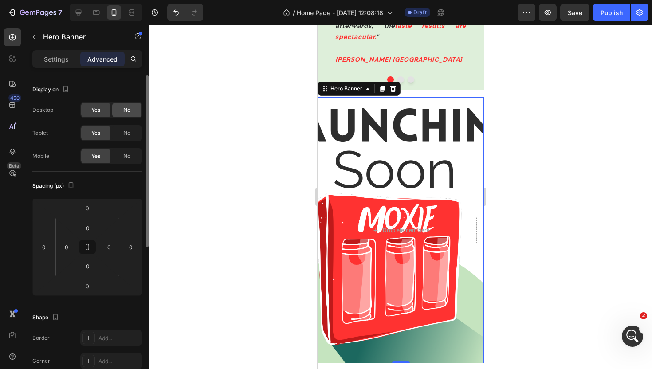
click at [129, 115] on div "No" at bounding box center [126, 110] width 29 height 14
click at [102, 109] on div "Yes" at bounding box center [95, 110] width 29 height 14
click at [133, 150] on div "No" at bounding box center [126, 156] width 29 height 14
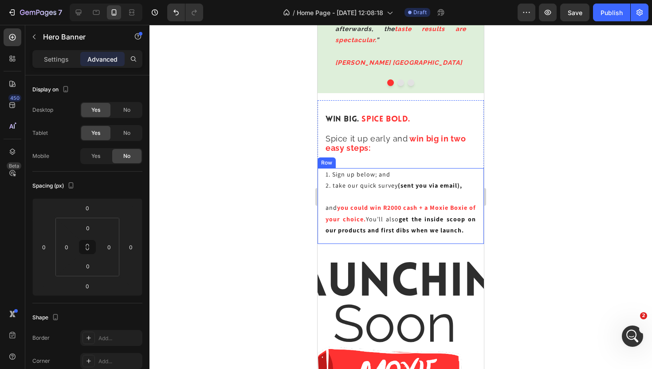
scroll to position [2001, 0]
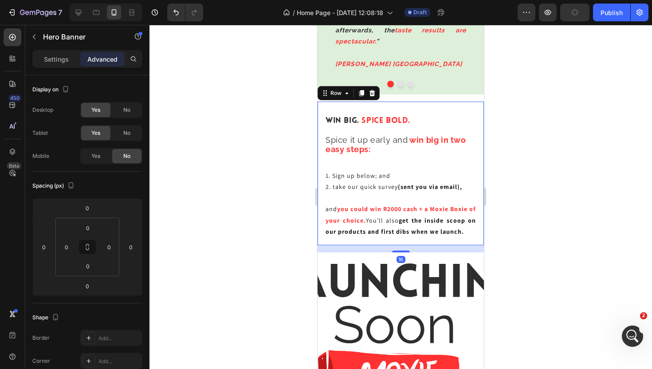
click at [471, 106] on div "Hero Banner Win Big. Spice Bold. Heading Spice it up early and win big in two e…" at bounding box center [400, 174] width 166 height 144
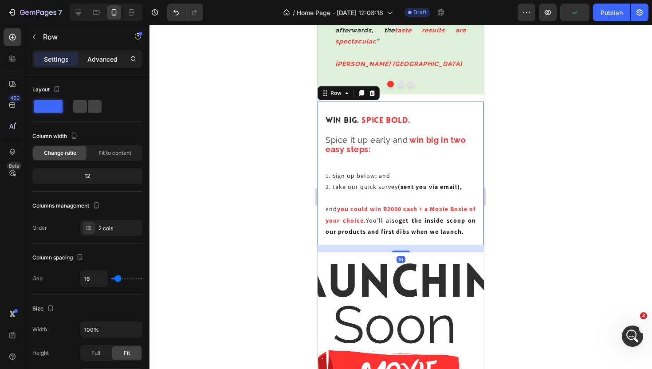
click at [110, 58] on p "Advanced" at bounding box center [102, 59] width 30 height 9
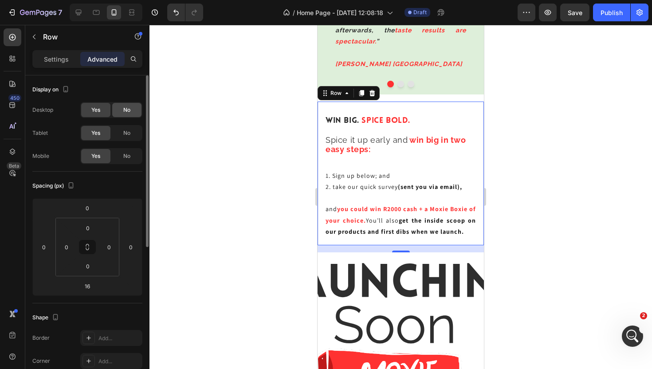
click at [125, 113] on span "No" at bounding box center [126, 110] width 7 height 8
click at [87, 110] on div "Yes" at bounding box center [95, 110] width 29 height 14
click at [131, 160] on div "No" at bounding box center [126, 156] width 29 height 14
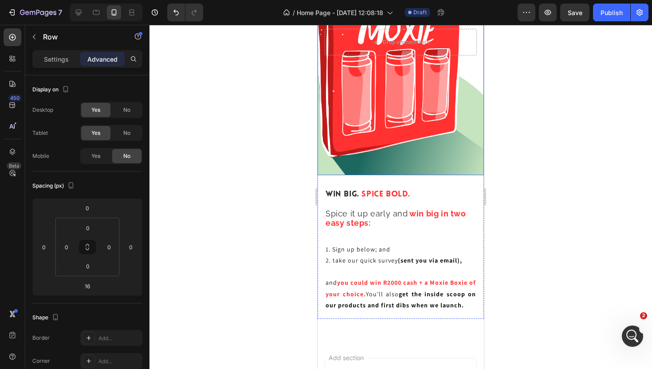
scroll to position [1979, 0]
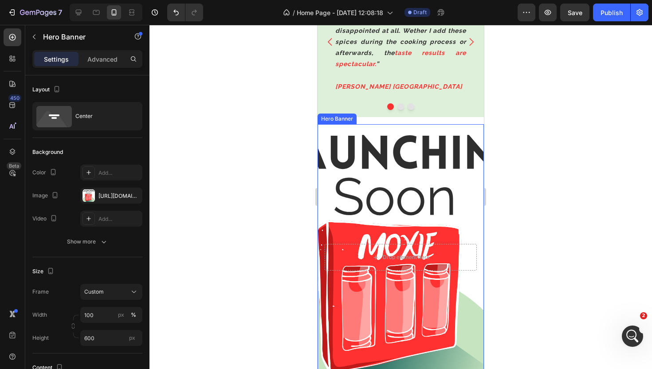
click at [398, 146] on div "Background Image" at bounding box center [400, 257] width 166 height 266
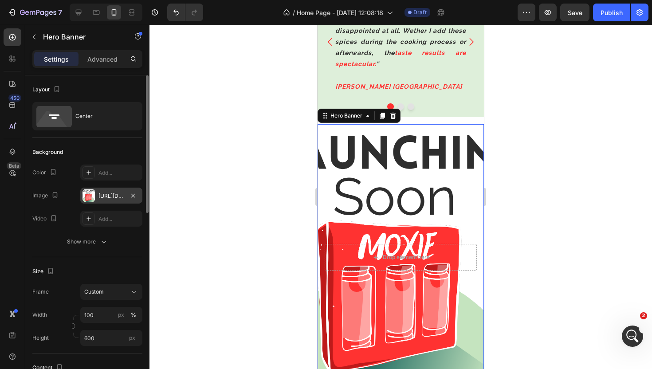
click at [112, 199] on div "[URL][DOMAIN_NAME]" at bounding box center [111, 196] width 26 height 8
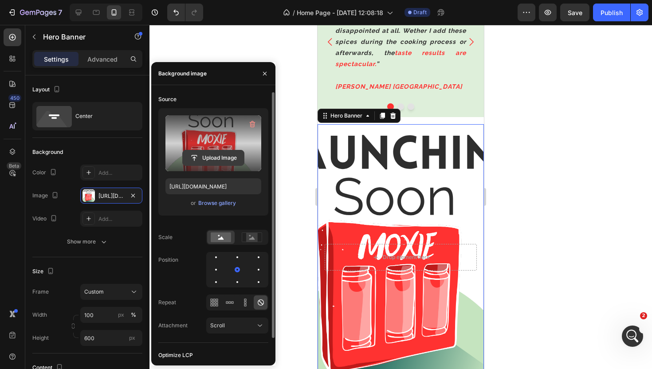
click at [221, 155] on input "file" at bounding box center [213, 157] width 61 height 15
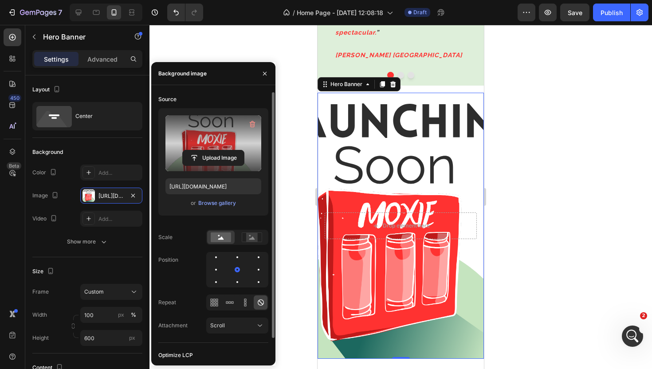
scroll to position [2012, 0]
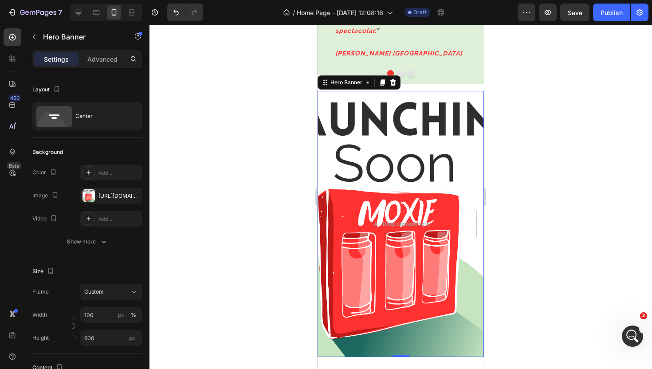
click at [445, 186] on div "Background Image" at bounding box center [400, 224] width 166 height 266
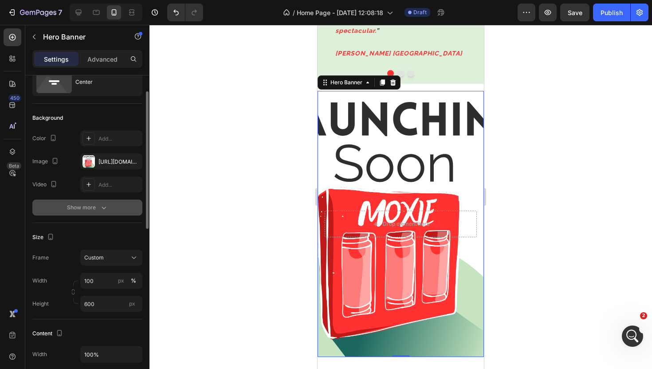
scroll to position [36, 0]
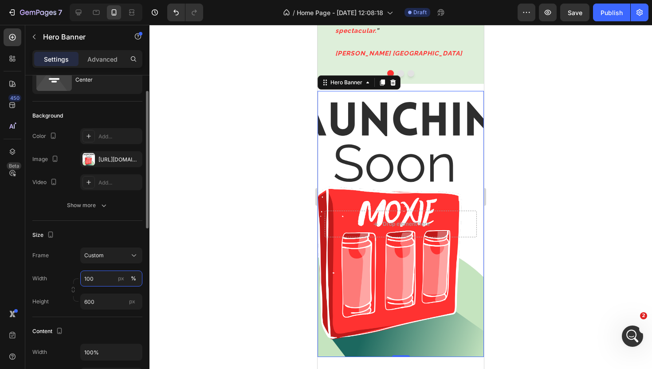
click at [95, 279] on input "100" at bounding box center [111, 278] width 62 height 16
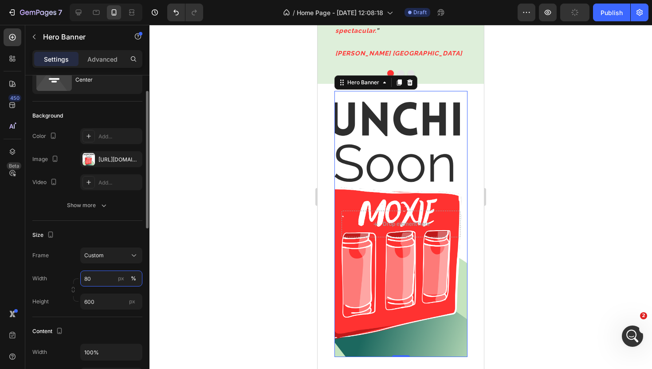
type input "8"
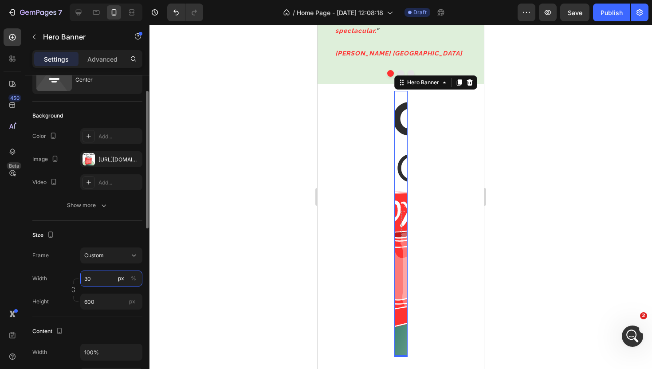
type input "3"
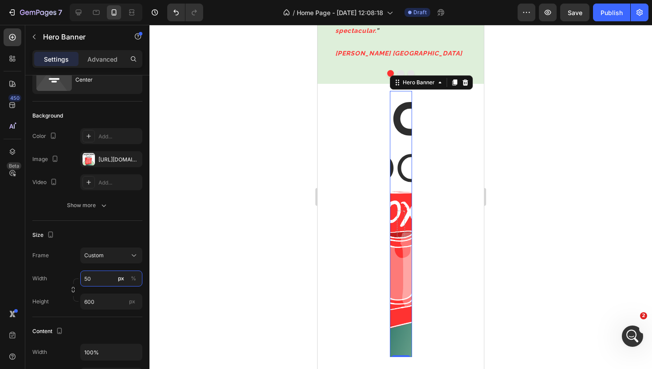
type input "5"
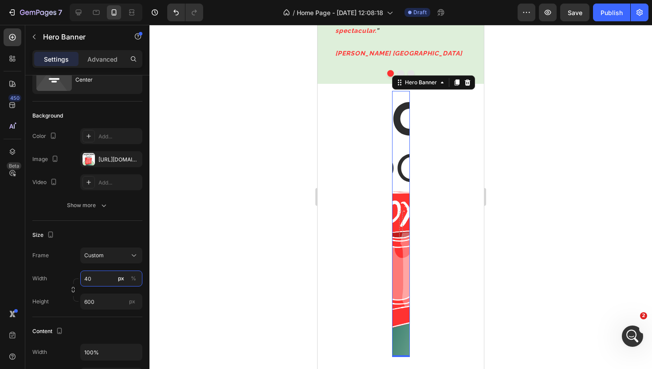
type input "4"
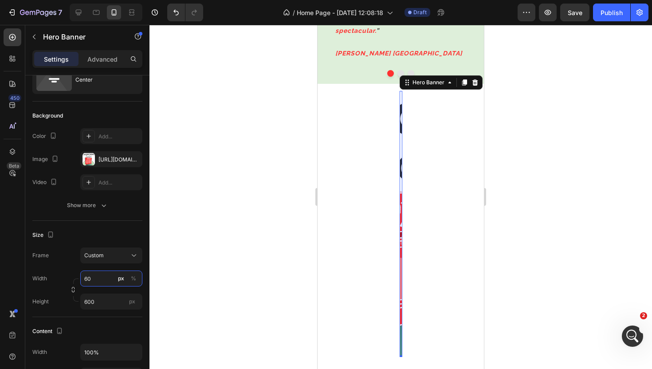
type input "600"
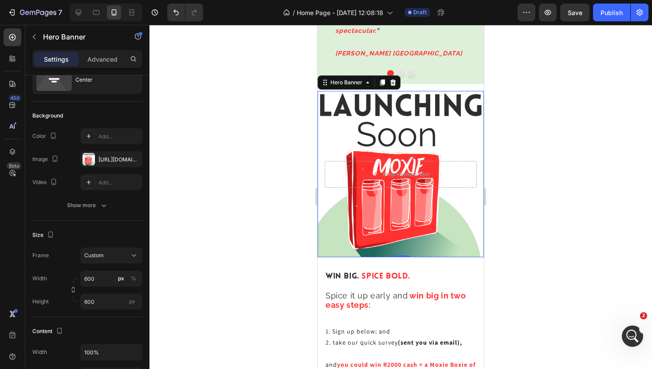
click at [551, 181] on div at bounding box center [400, 197] width 502 height 344
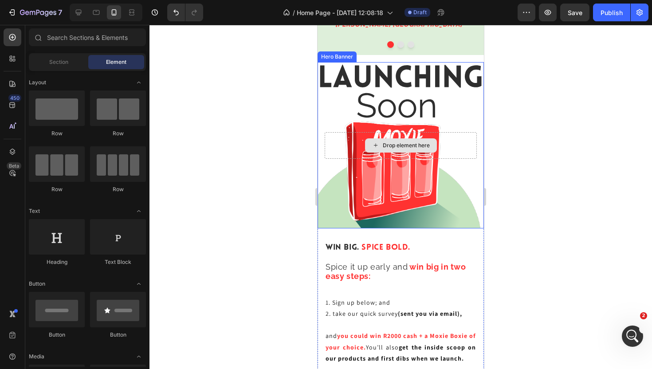
scroll to position [2030, 0]
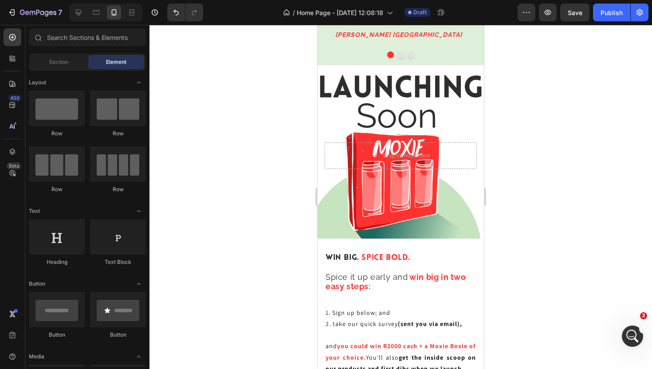
click at [526, 138] on div at bounding box center [400, 197] width 502 height 344
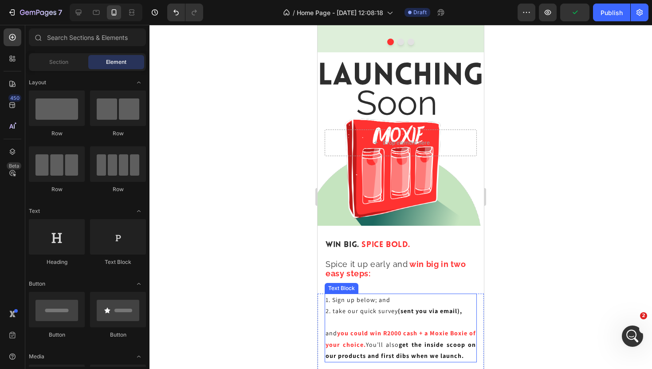
scroll to position [1956, 0]
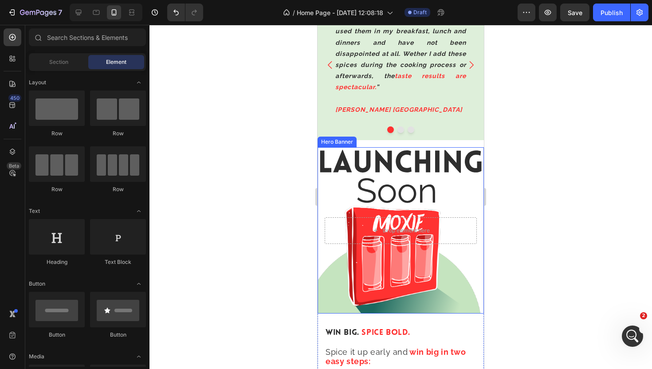
click at [467, 150] on div "Background Image" at bounding box center [400, 230] width 166 height 166
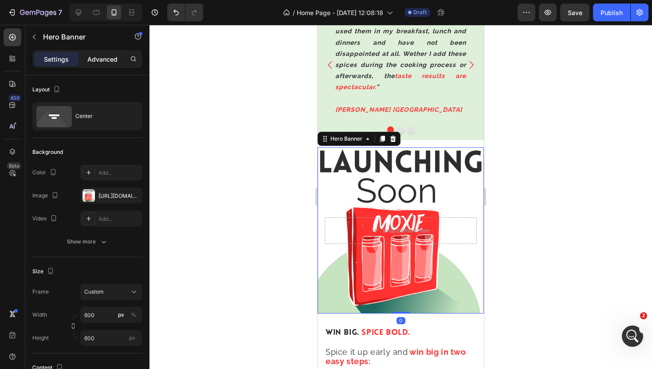
click at [102, 59] on p "Advanced" at bounding box center [102, 59] width 30 height 9
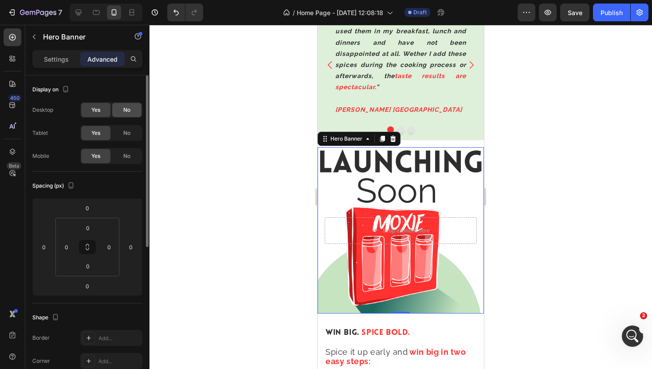
click at [124, 108] on span "No" at bounding box center [126, 110] width 7 height 8
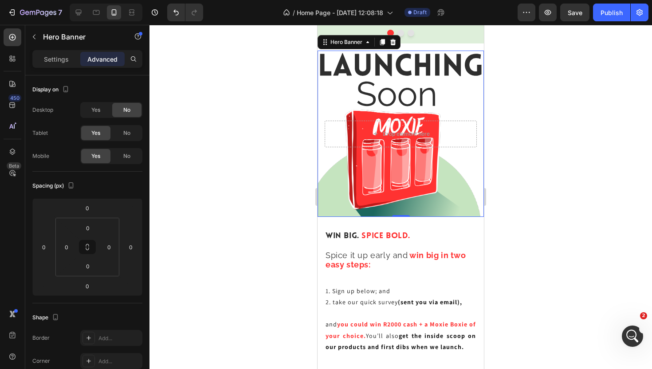
scroll to position [2055, 0]
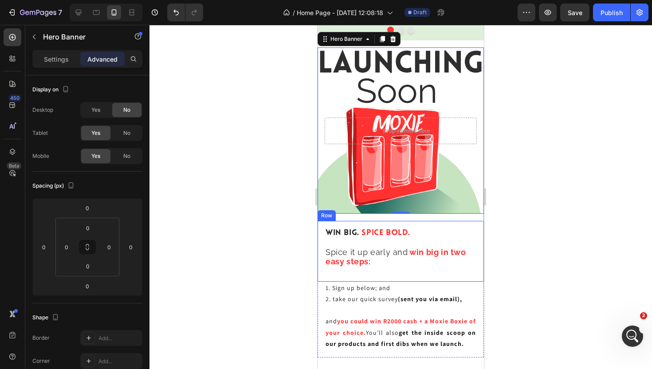
click at [429, 224] on div "Win Big. Spice Bold. Heading Spice it up early and win big in two easy steps: H…" at bounding box center [400, 251] width 166 height 61
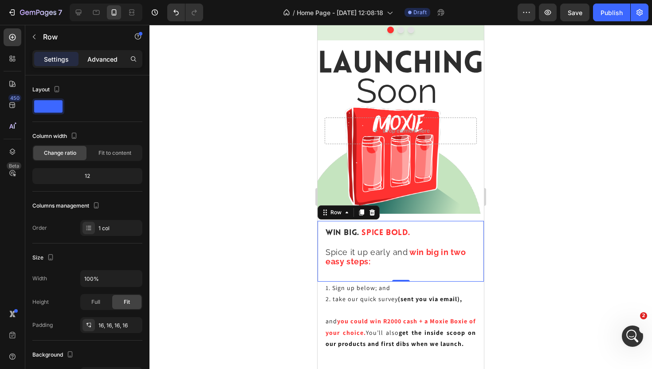
click at [108, 64] on div "Advanced" at bounding box center [102, 59] width 44 height 14
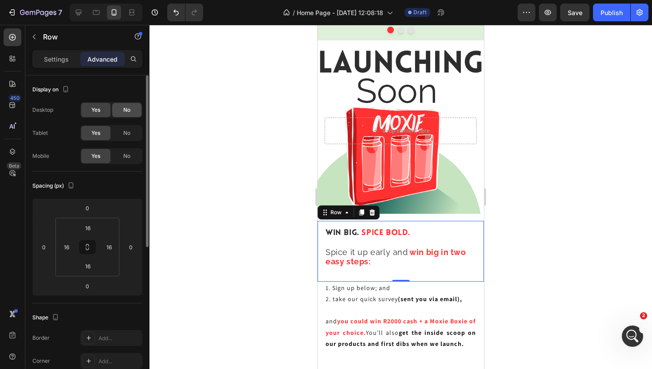
click at [123, 106] on span "No" at bounding box center [126, 110] width 7 height 8
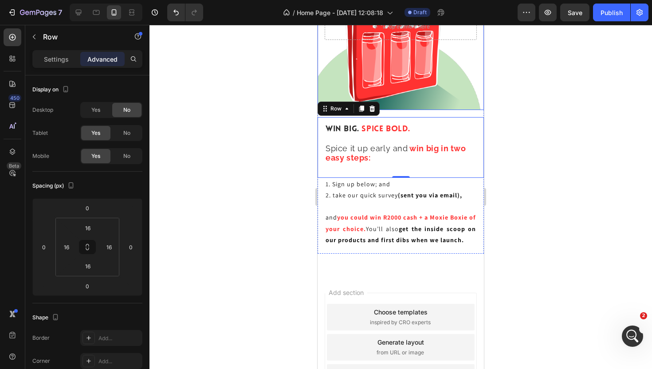
scroll to position [2159, 0]
click at [480, 185] on div "1. Sign up below; and 2. take our quick survey (sent you via email), and you co…" at bounding box center [400, 215] width 166 height 76
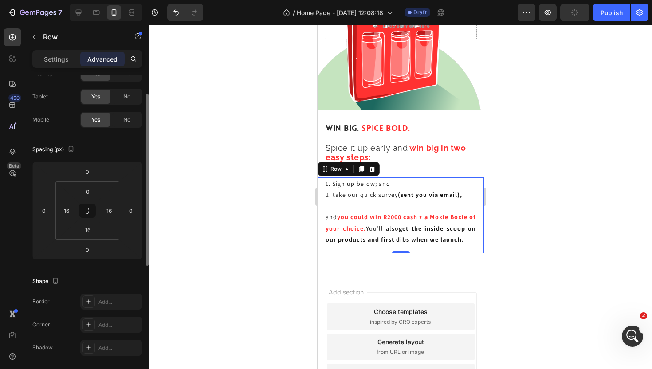
scroll to position [0, 0]
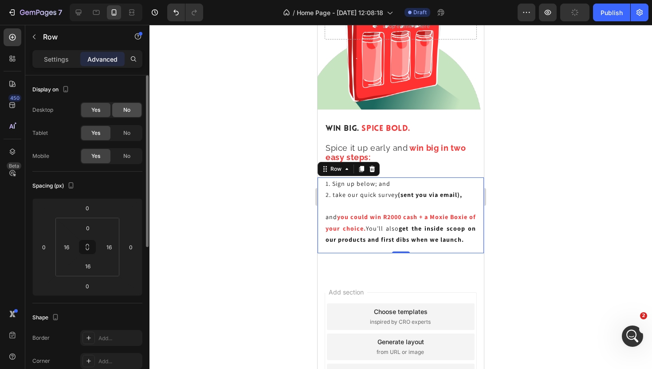
click at [119, 107] on div "No" at bounding box center [126, 110] width 29 height 14
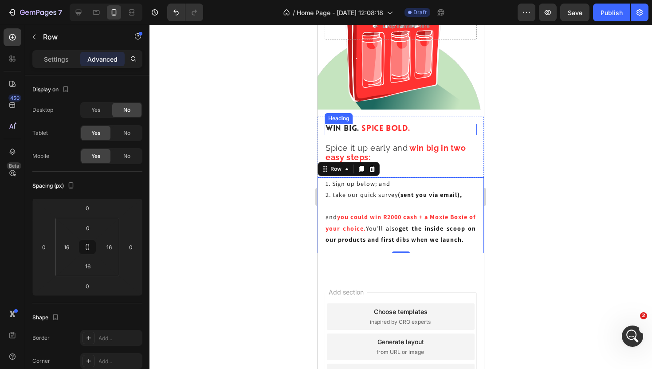
click at [426, 125] on h2 "Win Big. Spice Bold." at bounding box center [400, 130] width 152 height 12
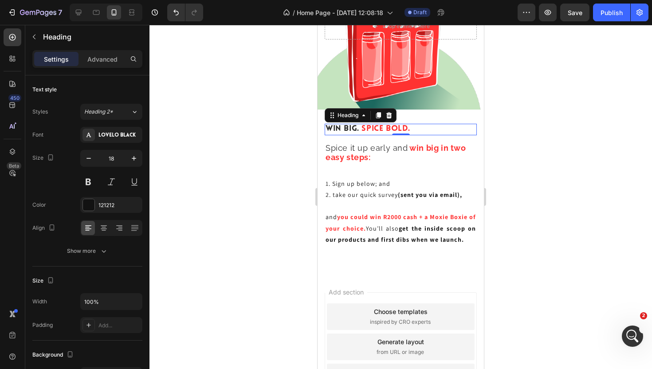
click at [637, 321] on div at bounding box center [400, 197] width 502 height 344
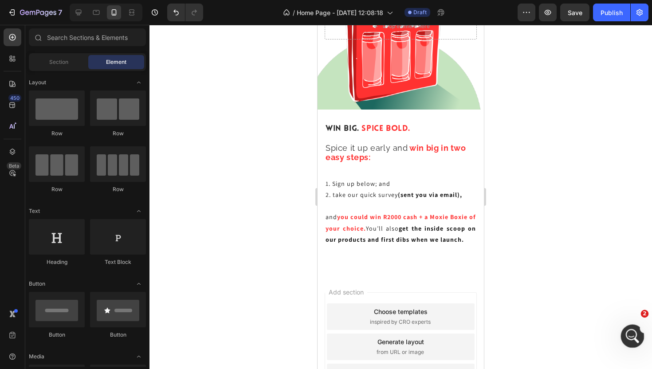
click at [634, 332] on icon "Open Intercom Messenger" at bounding box center [631, 335] width 15 height 15
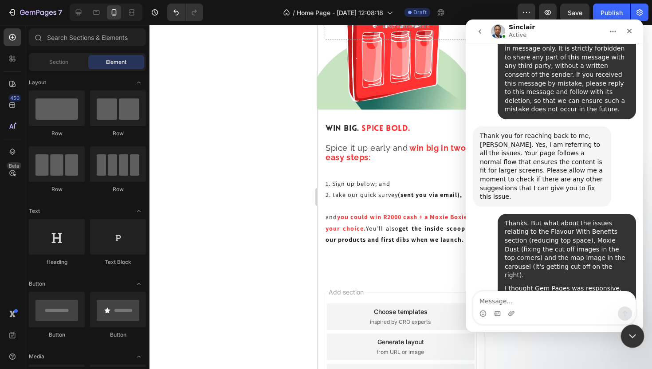
click at [628, 332] on icon "Close Intercom Messenger" at bounding box center [630, 334] width 11 height 11
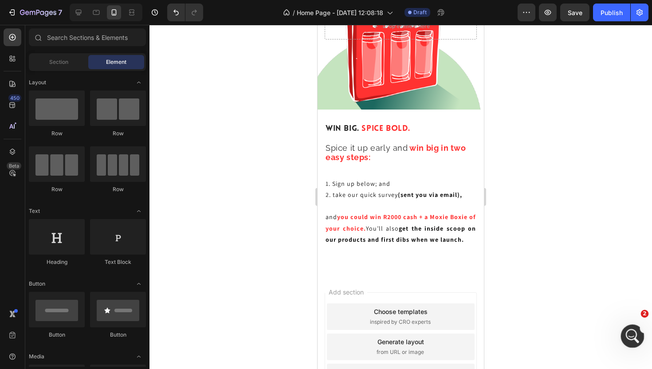
scroll to position [5484, 0]
click at [632, 334] on icon "Open Intercom Messenger" at bounding box center [631, 335] width 15 height 15
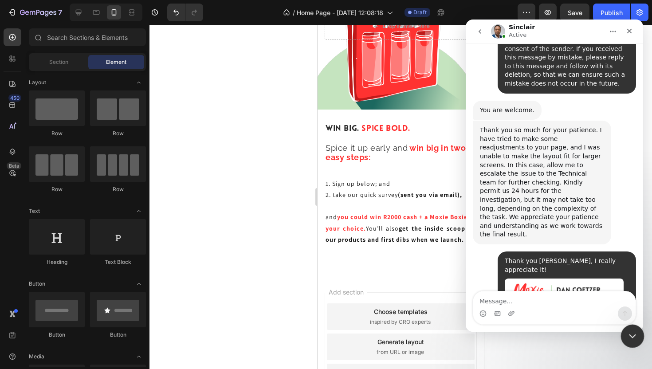
click at [633, 336] on icon "Close Intercom Messenger" at bounding box center [630, 334] width 11 height 11
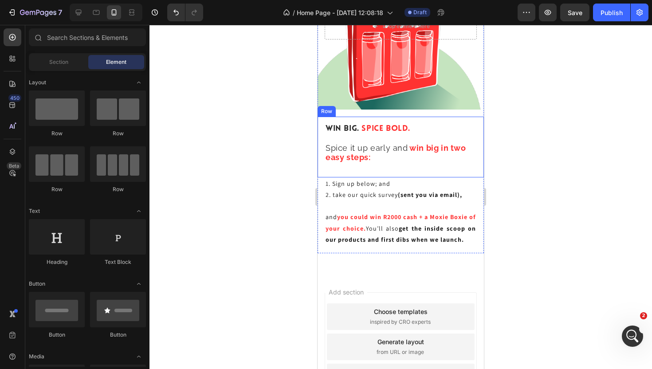
click at [480, 132] on div "Win Big. Spice Bold. Heading Spice it up early and win big in two easy steps: H…" at bounding box center [400, 147] width 166 height 61
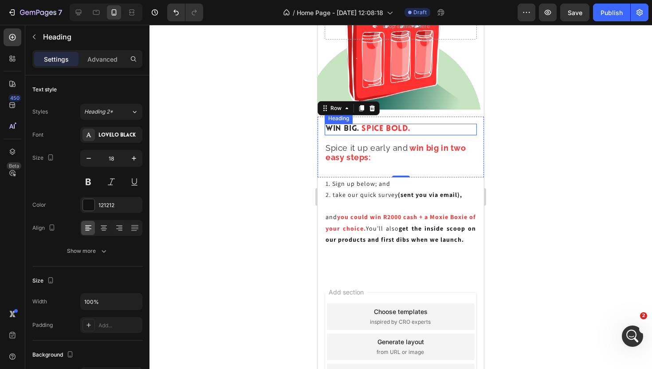
click at [471, 129] on h2 "Win Big. Spice Bold." at bounding box center [400, 130] width 152 height 12
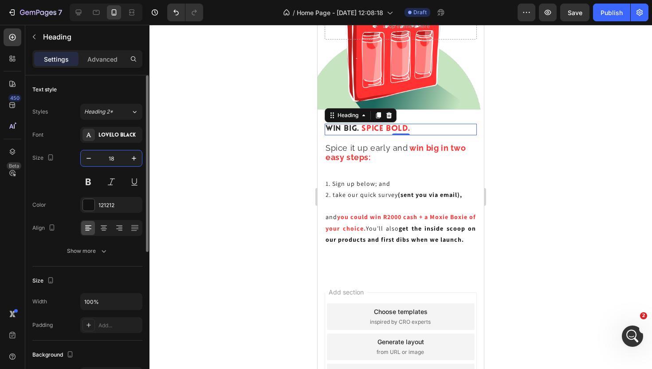
click at [118, 159] on input "18" at bounding box center [111, 158] width 29 height 16
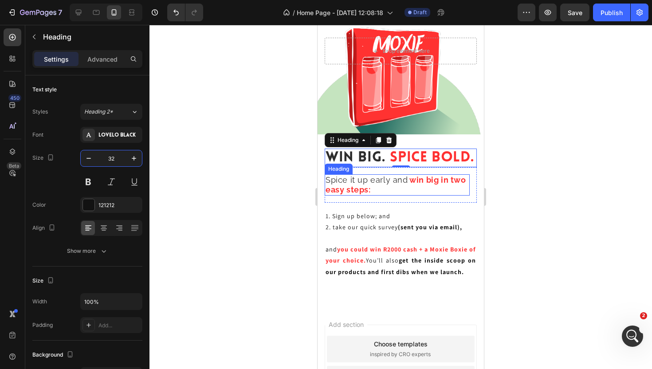
scroll to position [2136, 0]
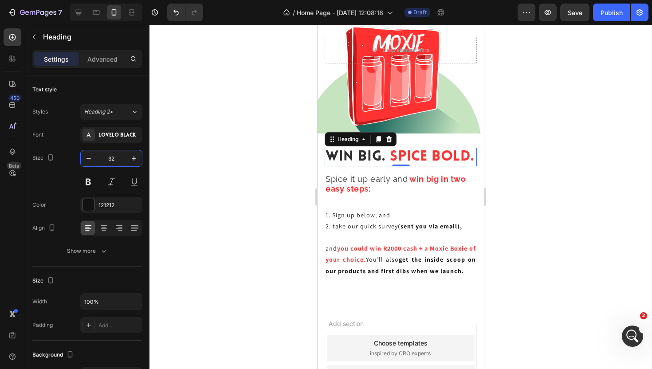
type input "32"
click at [544, 135] on div at bounding box center [400, 197] width 502 height 344
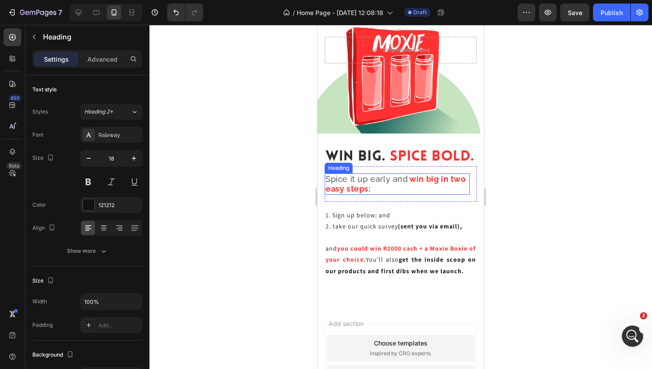
click at [431, 175] on strong "win big in two easy steps:" at bounding box center [395, 183] width 141 height 19
click at [474, 181] on div "Spice it up early and win big in two easy steps: Heading 0 Row" at bounding box center [400, 183] width 152 height 35
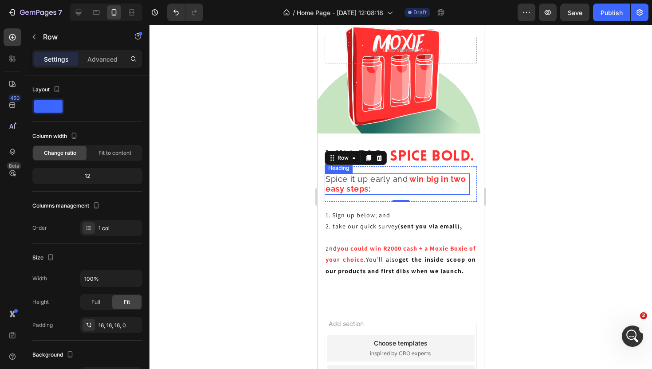
click at [385, 183] on h2 "Spice it up early and win big in two easy steps:" at bounding box center [396, 183] width 145 height 21
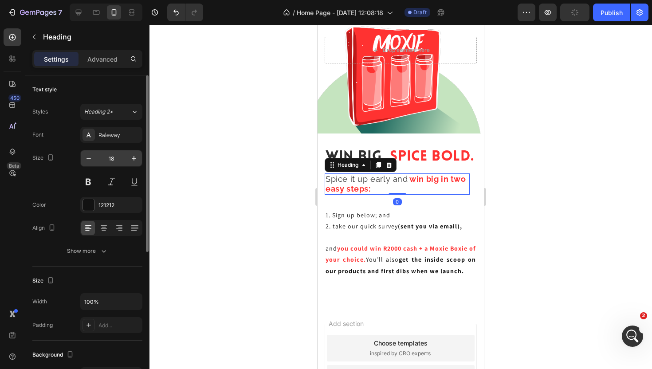
click at [113, 162] on input "18" at bounding box center [111, 158] width 29 height 16
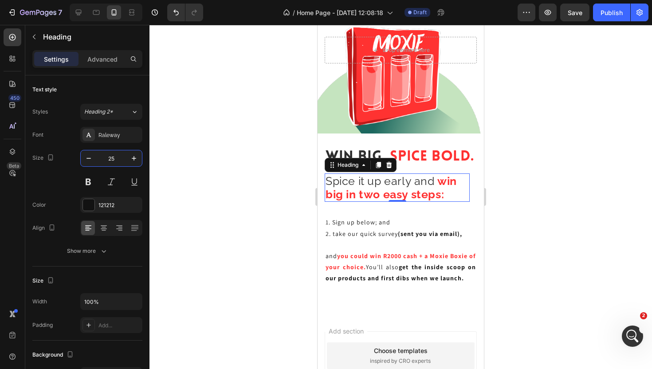
type input "25"
click at [517, 177] on div at bounding box center [400, 197] width 502 height 344
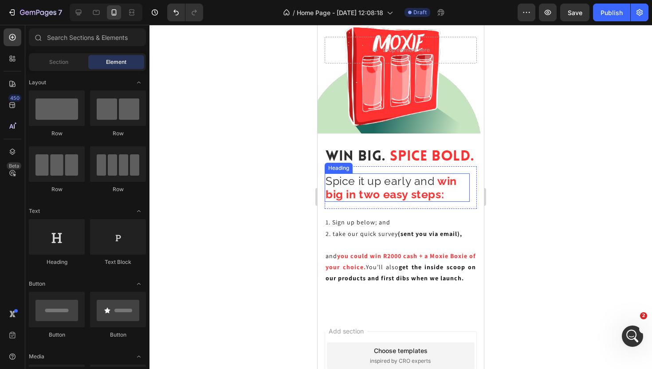
click at [525, 199] on div at bounding box center [400, 197] width 502 height 344
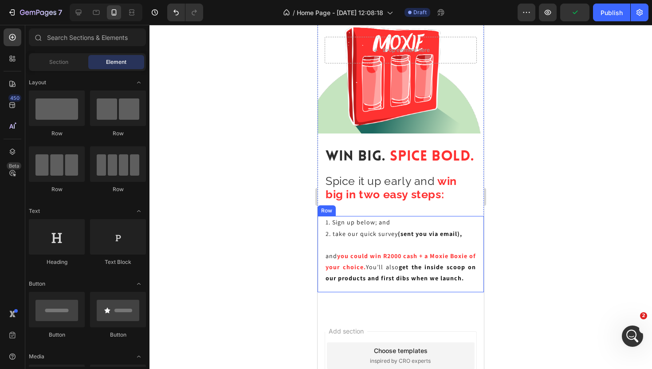
click at [483, 227] on div "1. Sign up below; and 2. take our quick survey (sent you via email), and you co…" at bounding box center [400, 254] width 166 height 76
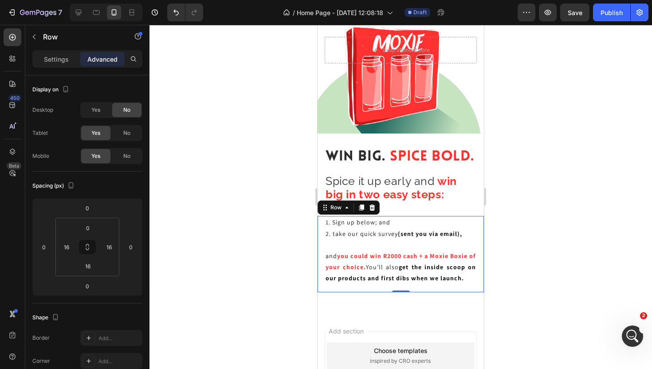
click at [543, 206] on div at bounding box center [400, 197] width 502 height 344
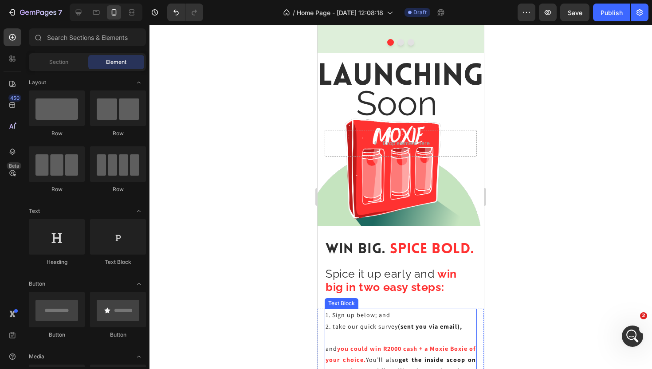
scroll to position [2026, 0]
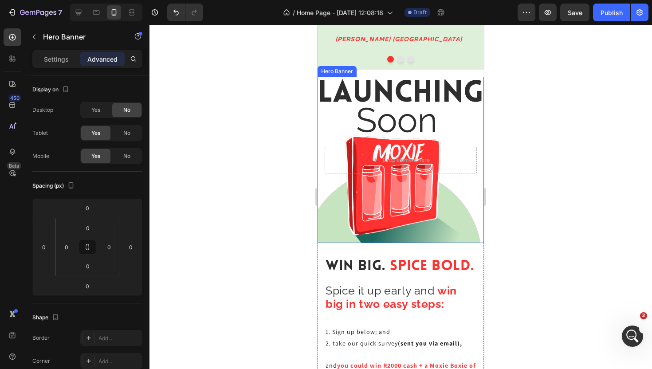
click at [475, 82] on div "Background Image" at bounding box center [400, 160] width 166 height 166
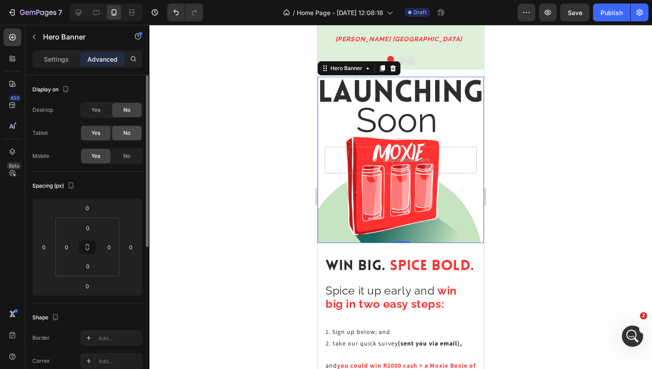
click at [129, 131] on span "No" at bounding box center [126, 133] width 7 height 8
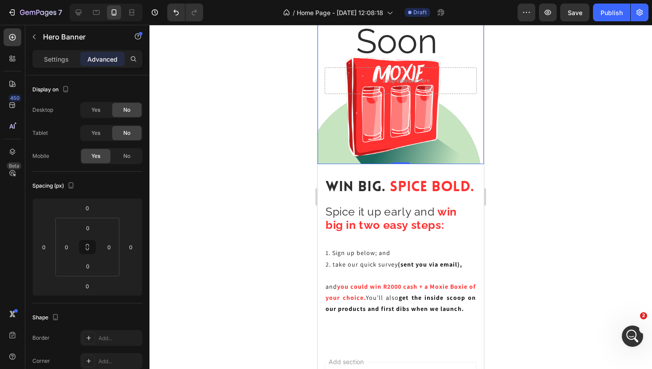
scroll to position [2112, 0]
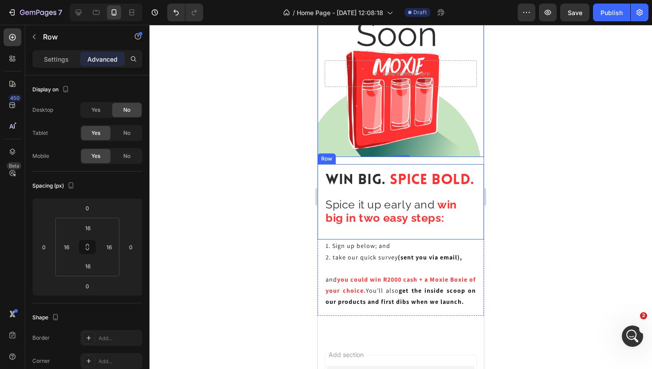
click at [473, 168] on div "Win Big. Spice Bold. Heading Spice it up early and win big in two easy steps: H…" at bounding box center [400, 201] width 166 height 75
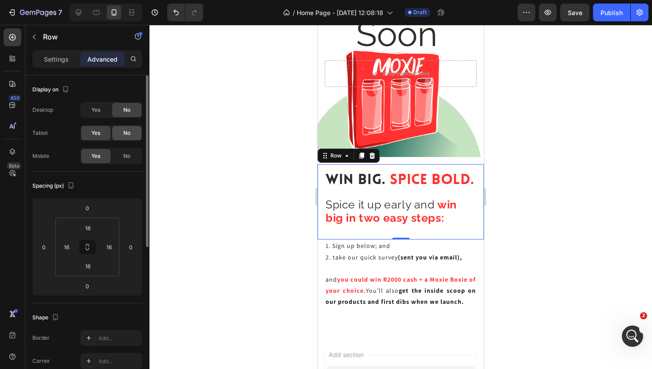
click at [128, 130] on span "No" at bounding box center [126, 133] width 7 height 8
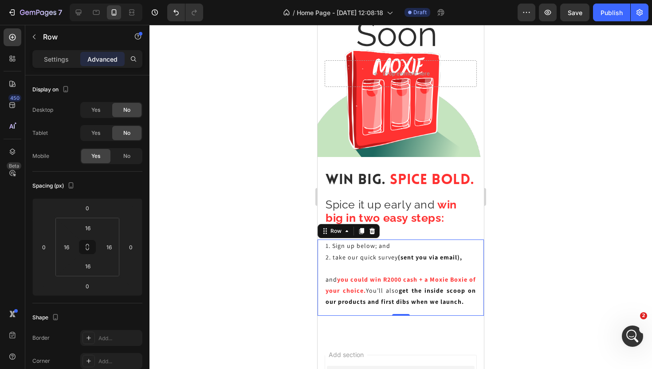
click at [479, 254] on div "1. Sign up below; and 2. take our quick survey (sent you via email), and you co…" at bounding box center [400, 277] width 166 height 76
click at [135, 135] on div "No" at bounding box center [126, 133] width 29 height 14
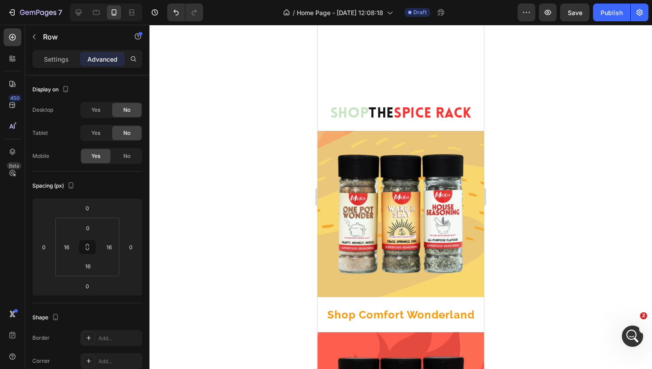
scroll to position [0, 0]
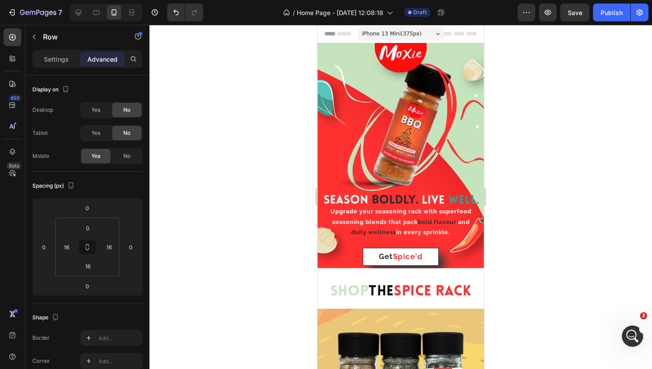
click at [383, 33] on span "iPhone 13 Mini ( 375 px)" at bounding box center [392, 33] width 60 height 9
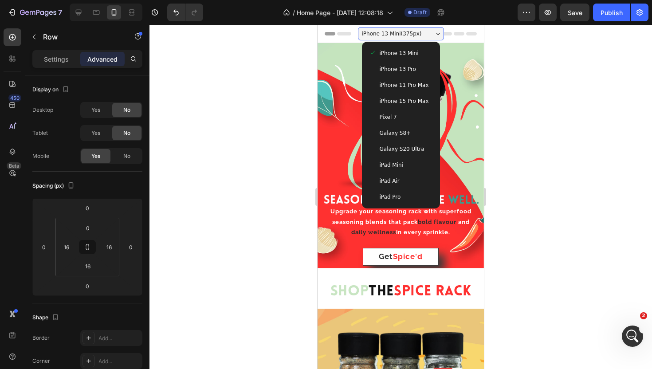
click at [406, 159] on div "iPad Mini" at bounding box center [400, 165] width 71 height 16
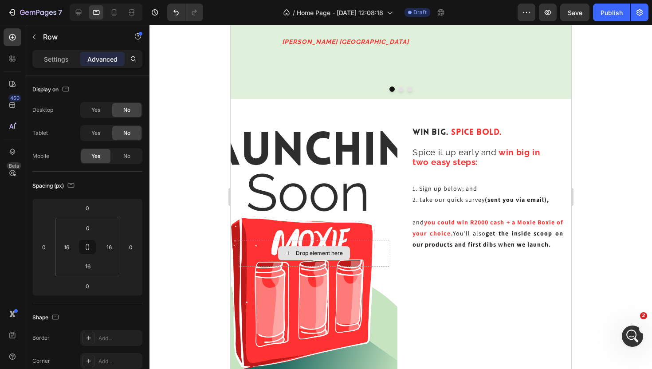
scroll to position [1558, 0]
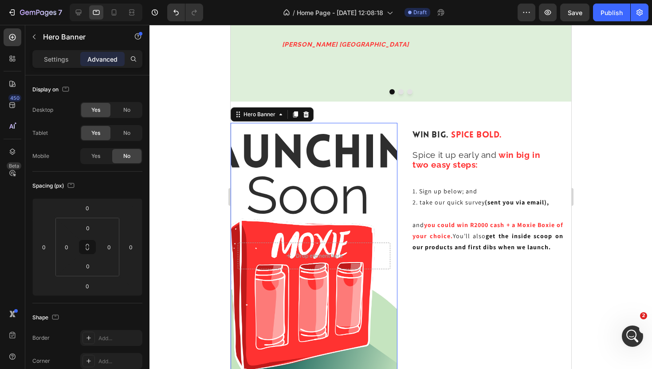
click at [334, 177] on div "Background Image" at bounding box center [313, 256] width 167 height 266
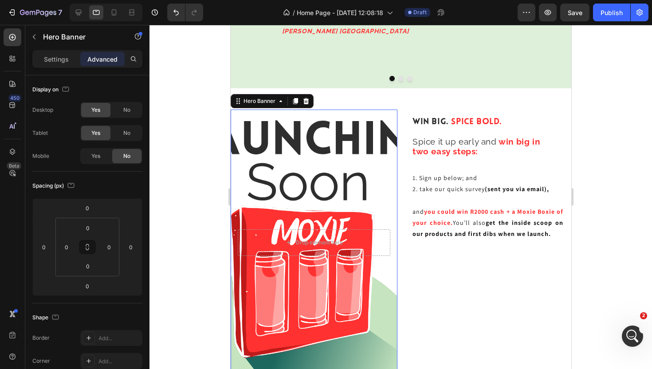
scroll to position [1601, 0]
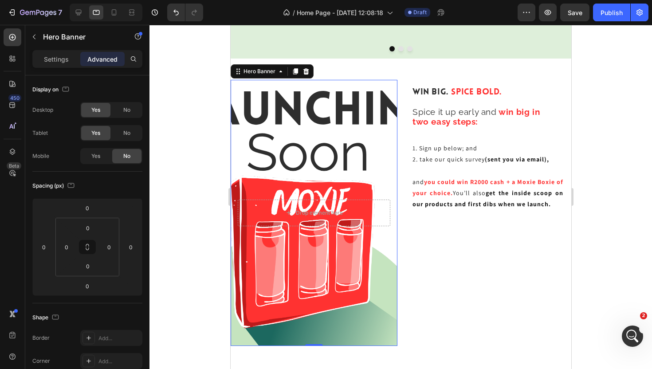
click at [359, 263] on div "Background Image" at bounding box center [313, 213] width 167 height 266
click at [295, 68] on icon at bounding box center [294, 71] width 7 height 7
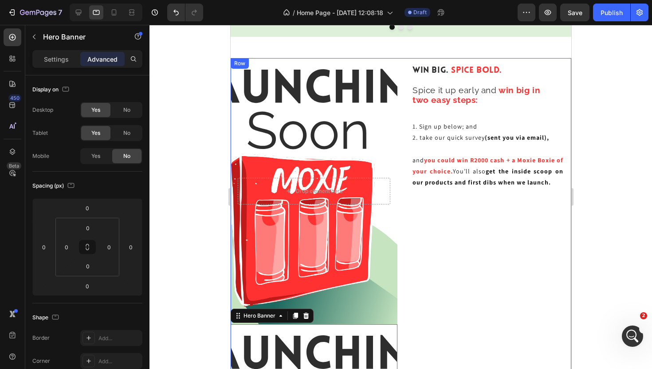
scroll to position [1621, 0]
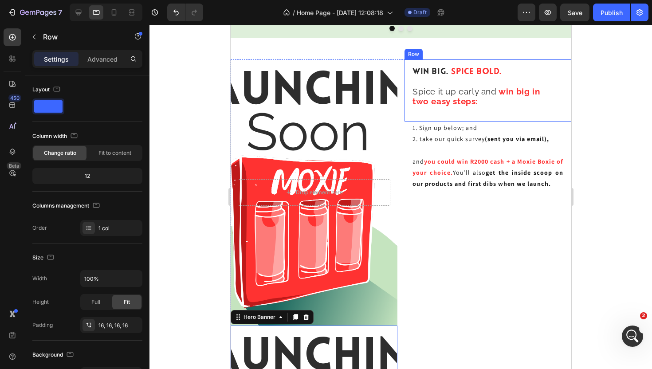
click at [552, 65] on div "Win Big. Spice Bold. Heading Spice it up early and win big in two easy steps: H…" at bounding box center [487, 90] width 167 height 62
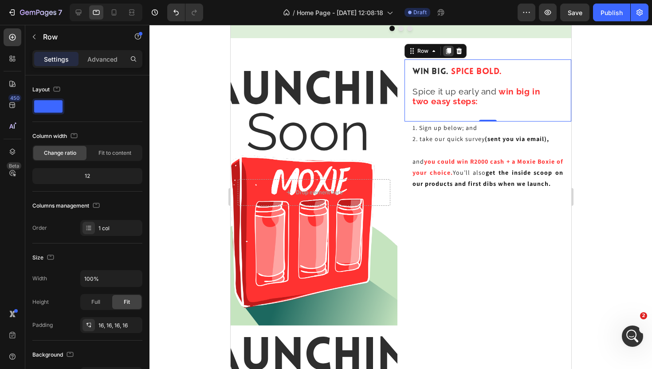
click at [447, 54] on icon at bounding box center [447, 50] width 7 height 7
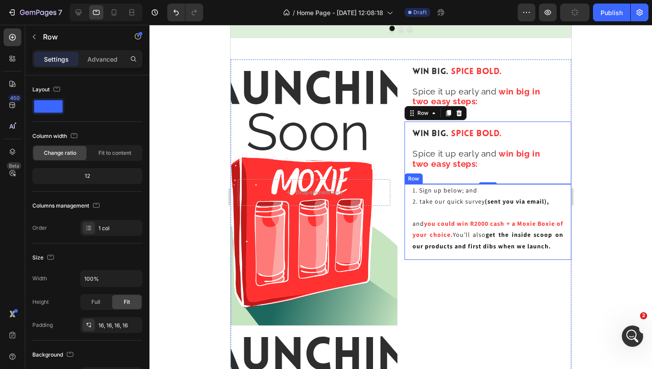
click at [566, 197] on div "1. Sign up below; and 2. take our quick survey (sent you via email), and you co…" at bounding box center [487, 222] width 167 height 76
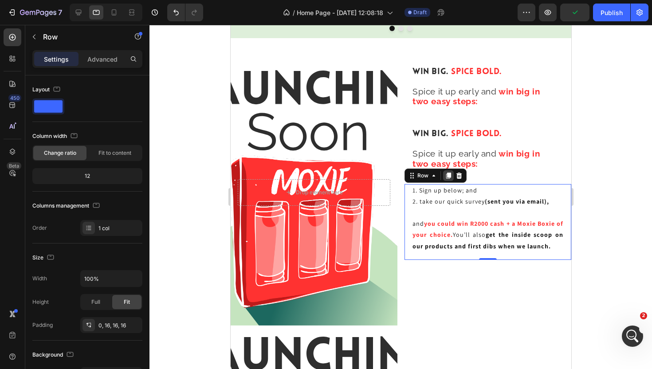
click at [449, 178] on icon at bounding box center [447, 175] width 7 height 7
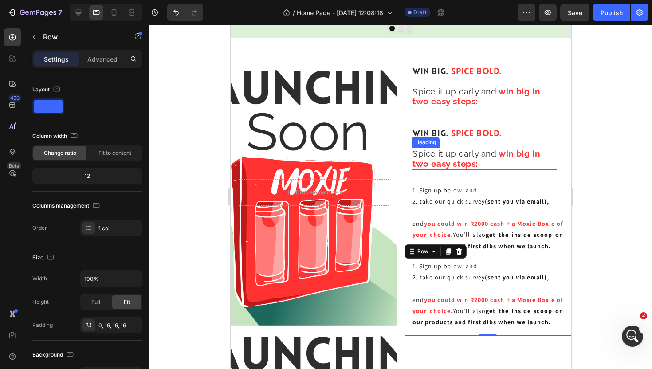
scroll to position [5484, 0]
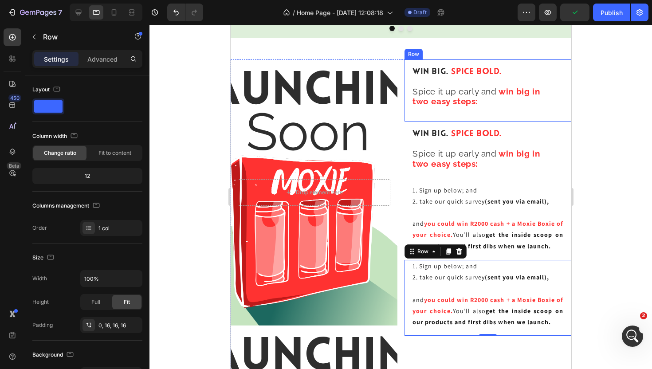
click at [565, 71] on div "Win Big. Spice Bold. Heading Spice it up early and win big in two easy steps: H…" at bounding box center [487, 90] width 167 height 62
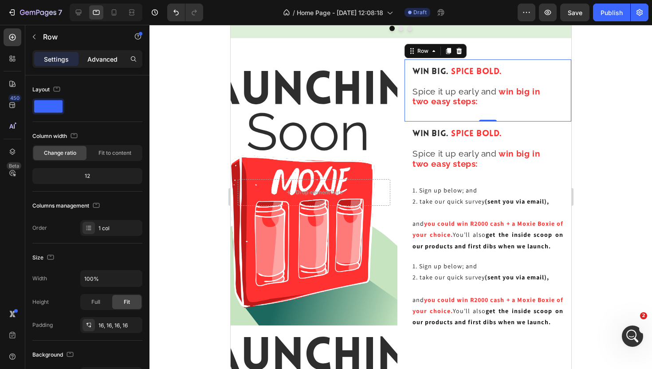
click at [100, 60] on p "Advanced" at bounding box center [102, 59] width 30 height 9
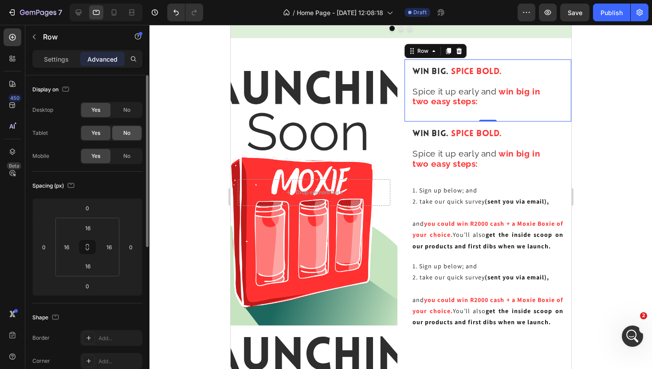
click at [132, 140] on div "No" at bounding box center [126, 133] width 29 height 14
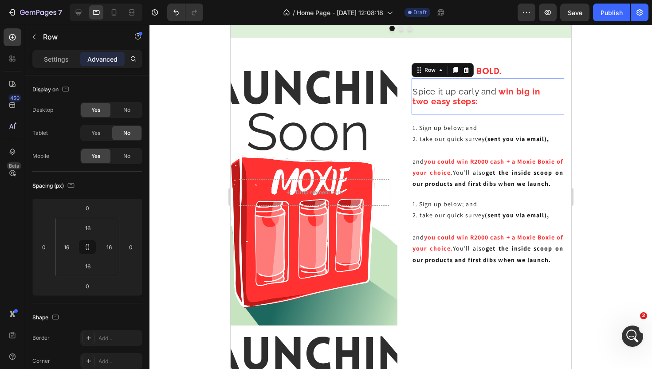
click at [559, 94] on div "Spice it up early and win big in two easy steps: Heading Row 0" at bounding box center [487, 96] width 152 height 36
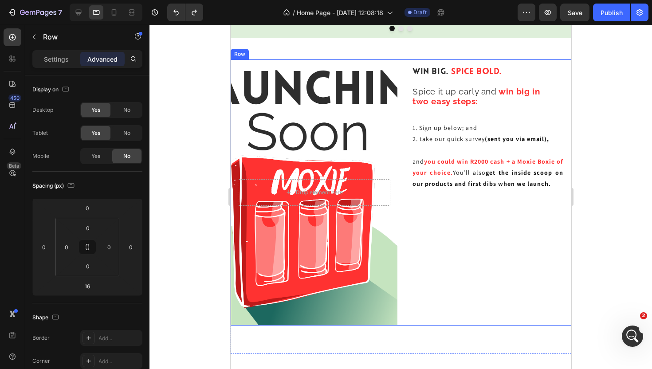
click at [558, 227] on div "Win Big. Spice Bold. Heading Spice it up early and win big in two easy steps: H…" at bounding box center [487, 192] width 167 height 266
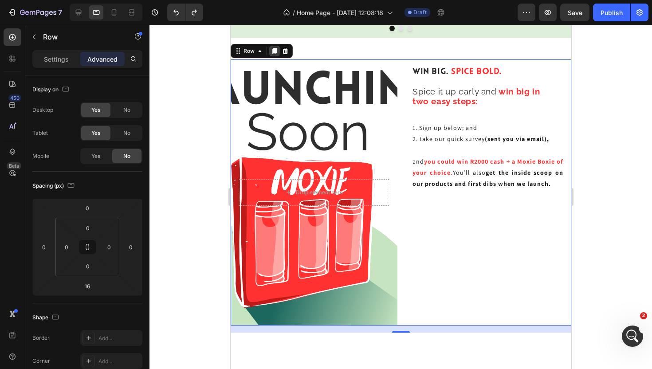
click at [274, 51] on icon at bounding box center [274, 51] width 5 height 6
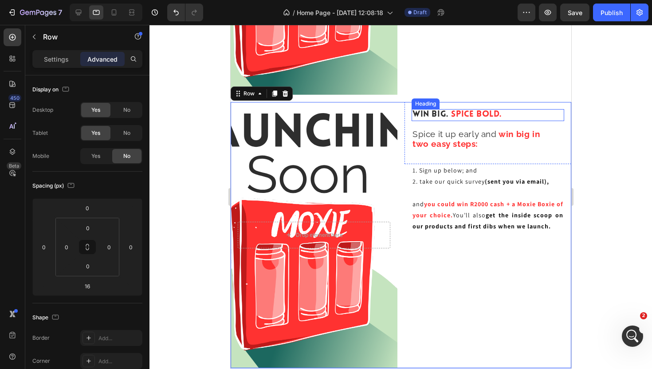
scroll to position [1596, 0]
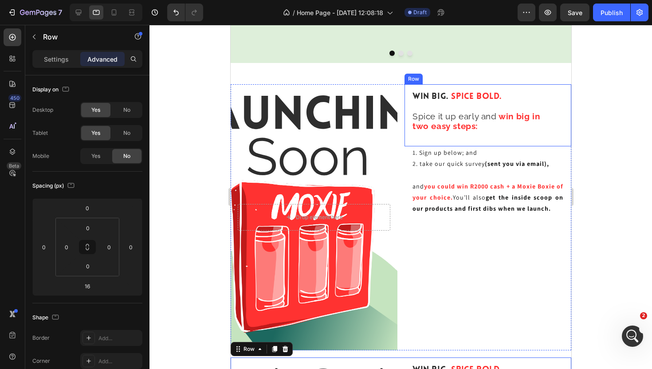
click at [569, 99] on div "Win Big. Spice Bold. Heading Spice it up early and win big in two easy steps: H…" at bounding box center [487, 115] width 167 height 62
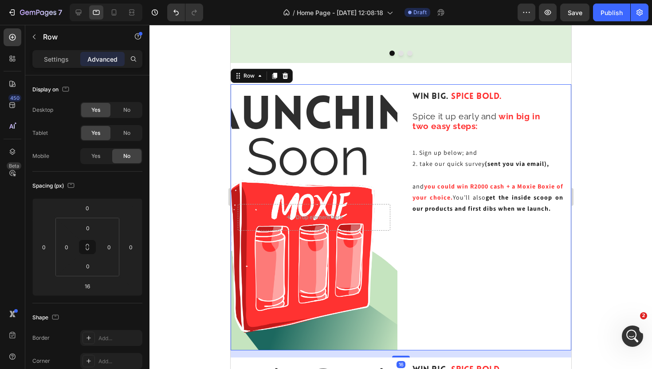
click at [566, 256] on div "Win Big. Spice Bold. Heading Spice it up early and win big in two easy steps: H…" at bounding box center [487, 217] width 167 height 266
click at [122, 133] on div "No" at bounding box center [126, 133] width 29 height 14
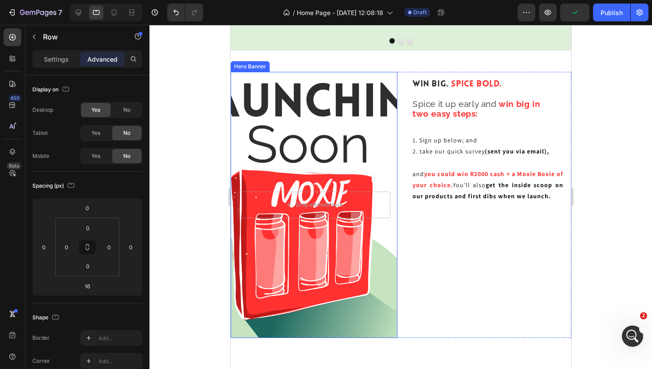
scroll to position [1609, 0]
click at [350, 78] on div "Background Image" at bounding box center [313, 204] width 167 height 266
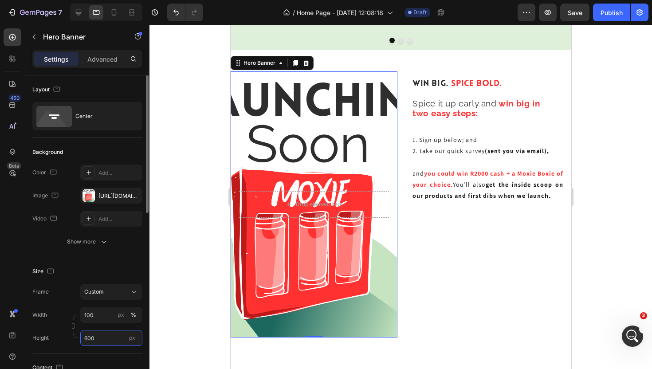
click at [97, 335] on input "600" at bounding box center [111, 338] width 62 height 16
type input "0"
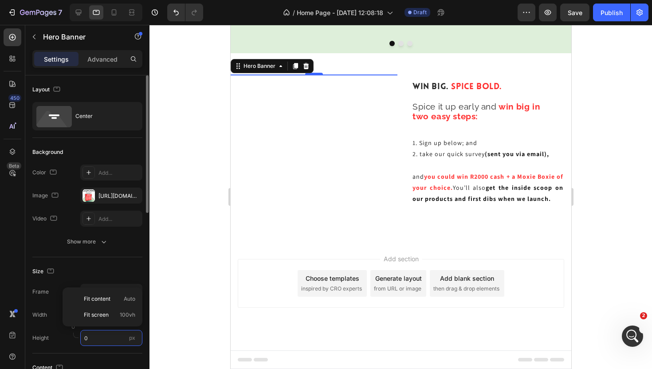
scroll to position [1605, 0]
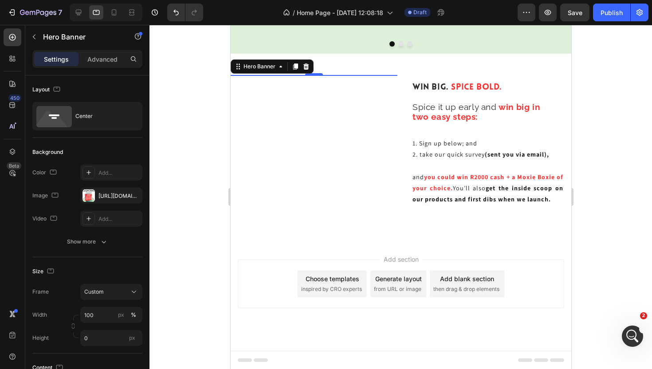
click at [194, 297] on div at bounding box center [400, 197] width 502 height 344
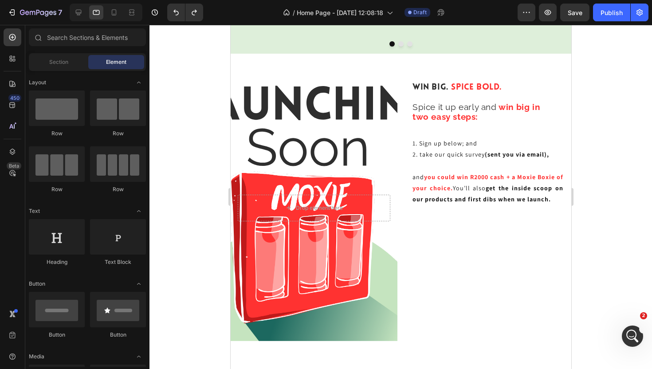
scroll to position [1609, 0]
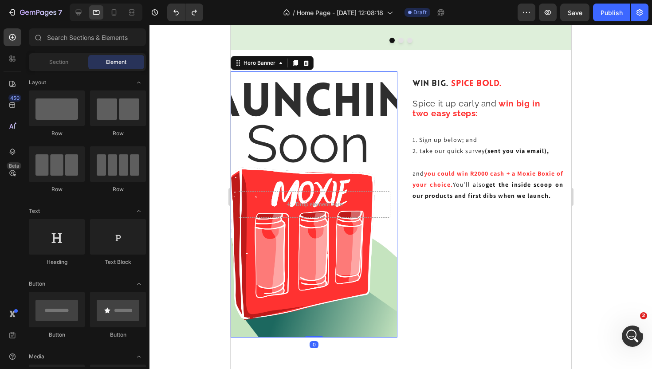
click at [277, 113] on div "Background Image" at bounding box center [313, 204] width 167 height 266
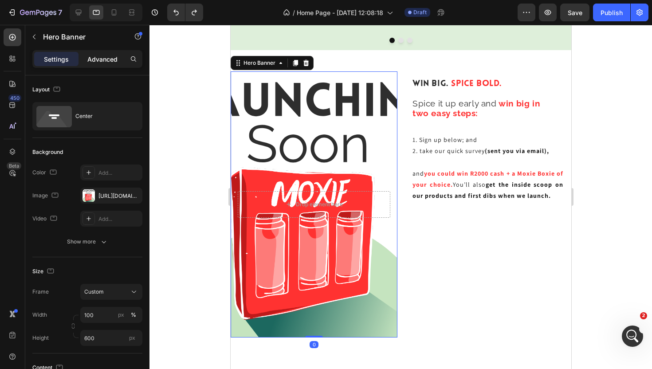
click at [118, 55] on div "Advanced" at bounding box center [102, 59] width 44 height 14
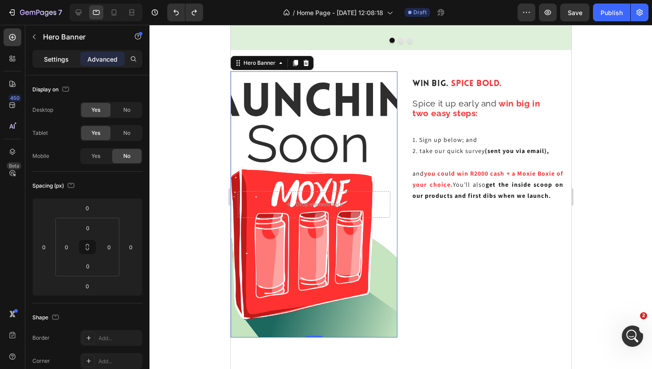
click at [64, 61] on p "Settings" at bounding box center [56, 59] width 25 height 9
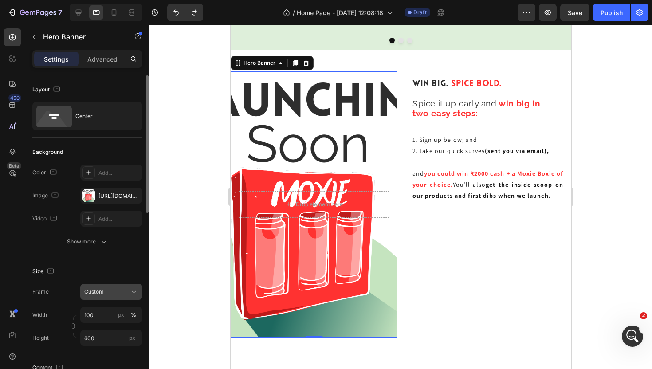
click at [117, 293] on div "Custom" at bounding box center [105, 292] width 43 height 8
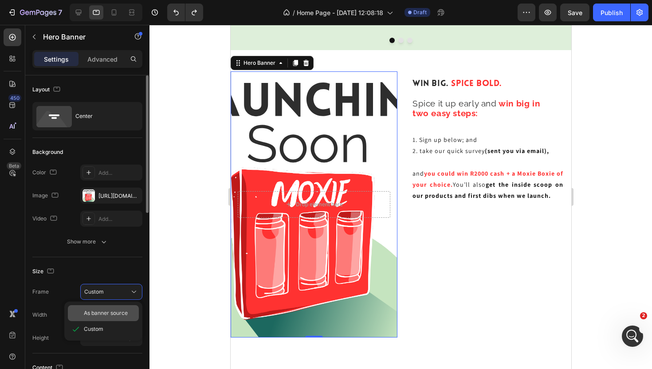
click at [113, 312] on span "As banner source" at bounding box center [106, 313] width 44 height 8
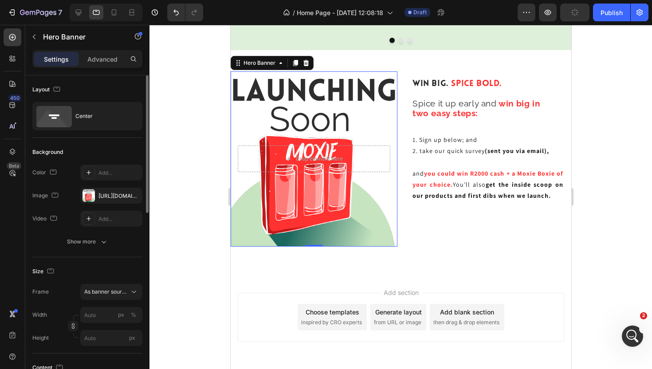
click at [592, 133] on div at bounding box center [400, 197] width 502 height 344
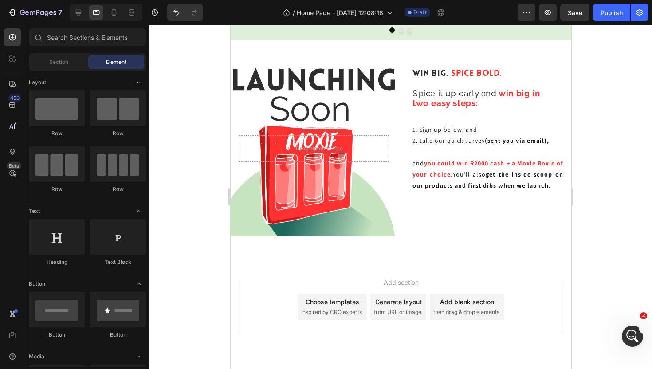
scroll to position [1623, 0]
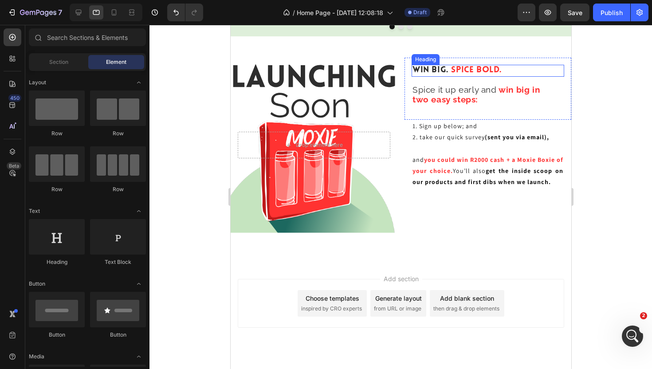
click at [540, 69] on h2 "Win Big. Spice Bold." at bounding box center [487, 71] width 152 height 12
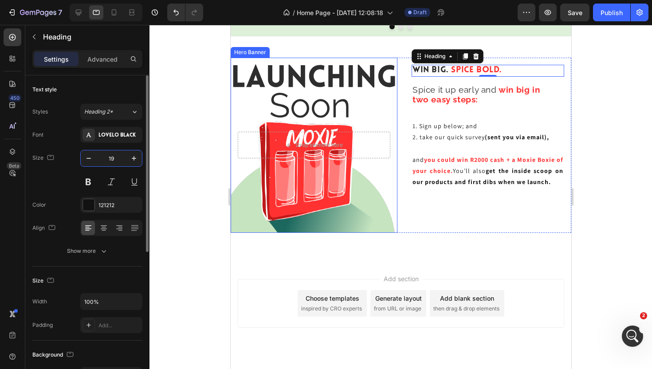
click at [114, 159] on input "19" at bounding box center [111, 158] width 29 height 16
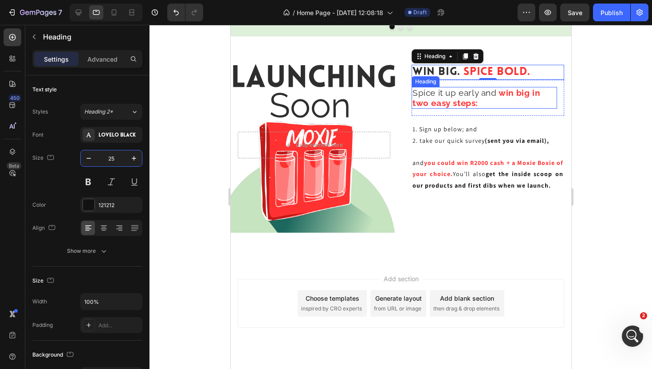
type input "2"
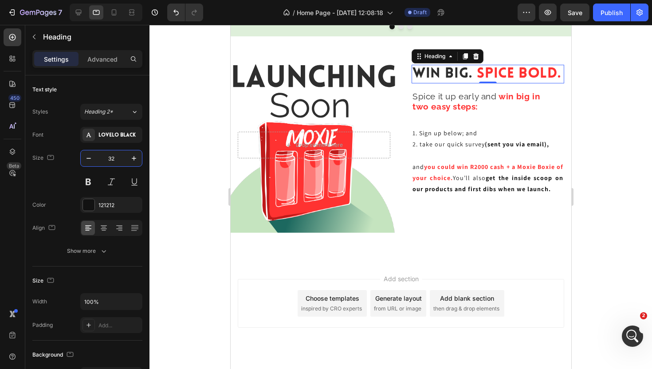
type input "32"
click at [609, 53] on div at bounding box center [400, 197] width 502 height 344
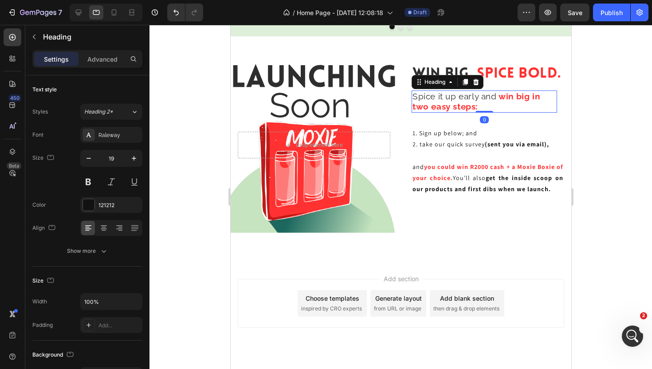
click at [486, 99] on span "Spice it up early and" at bounding box center [454, 96] width 84 height 10
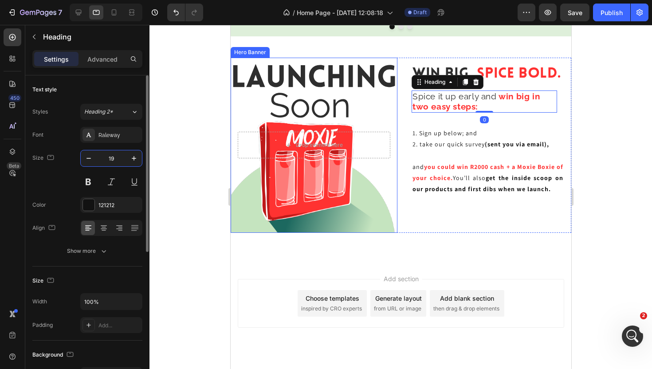
click at [113, 161] on input "19" at bounding box center [111, 158] width 29 height 16
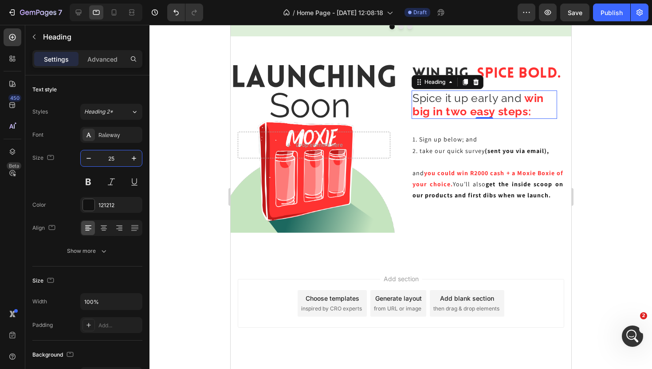
type input "25"
click at [582, 117] on div at bounding box center [400, 197] width 502 height 344
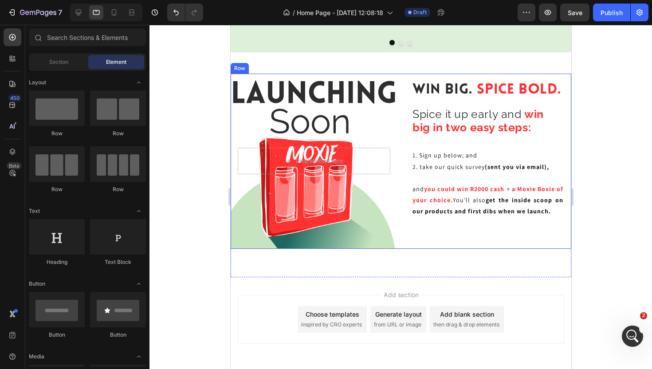
scroll to position [1600, 0]
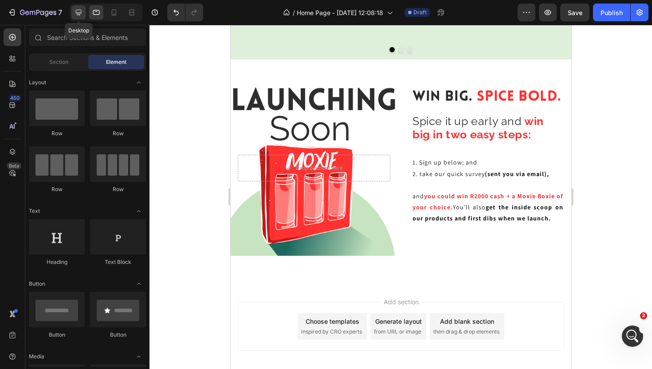
click at [81, 18] on div at bounding box center [78, 12] width 14 height 14
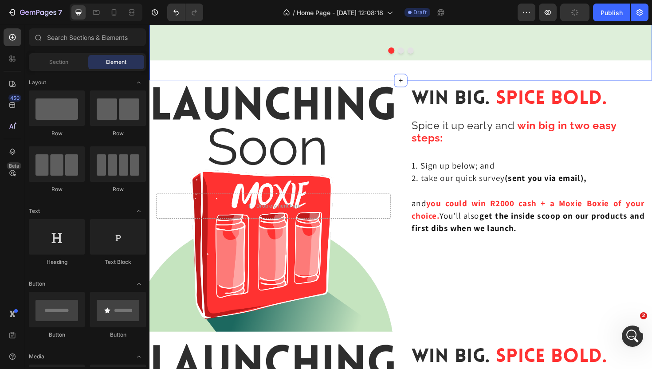
scroll to position [1683, 0]
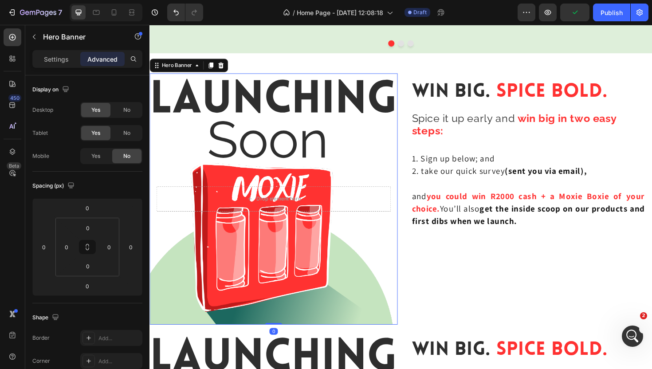
click at [392, 146] on div "Background Image" at bounding box center [280, 209] width 262 height 266
click at [70, 246] on input "0" at bounding box center [66, 246] width 13 height 13
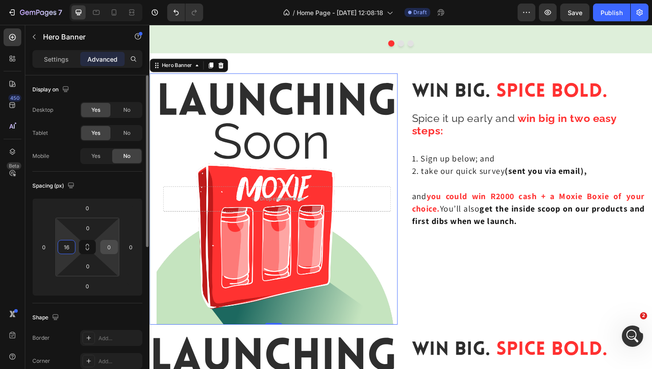
type input "16"
click at [109, 250] on input "0" at bounding box center [108, 246] width 13 height 13
type input "16"
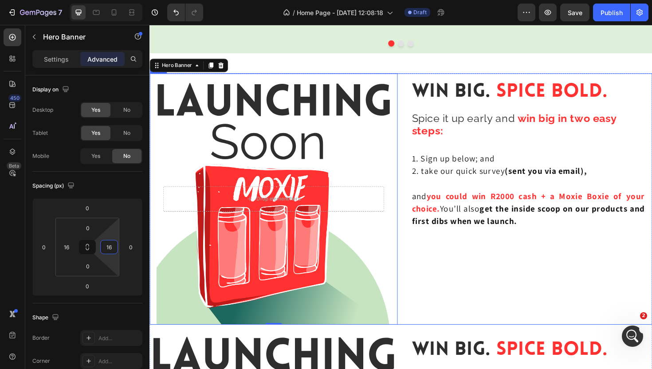
click at [500, 288] on div "Win Big. Spice Bold. Heading Spice it up early and win big in two easy steps: H…" at bounding box center [550, 209] width 262 height 266
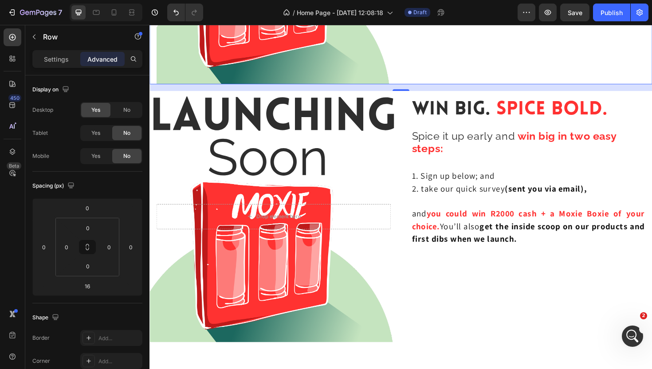
scroll to position [1939, 0]
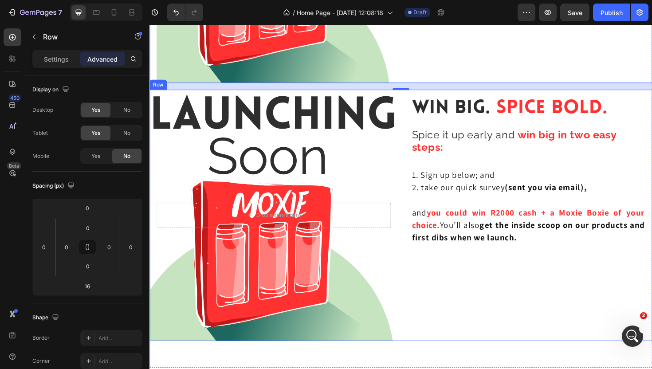
click at [465, 321] on div "Win Big. Spice Bold. Heading Spice it up early and win big in two easy steps: H…" at bounding box center [550, 227] width 262 height 266
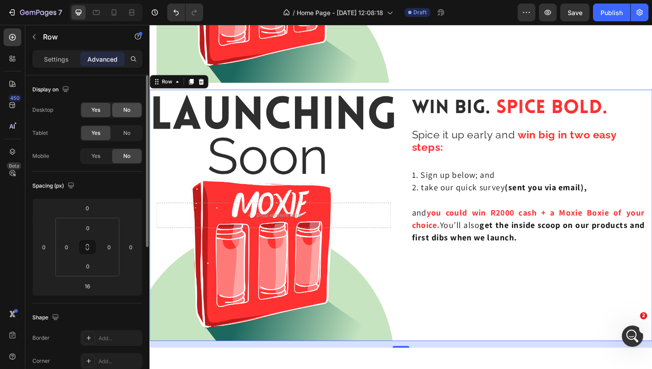
click at [122, 113] on div "No" at bounding box center [126, 110] width 29 height 14
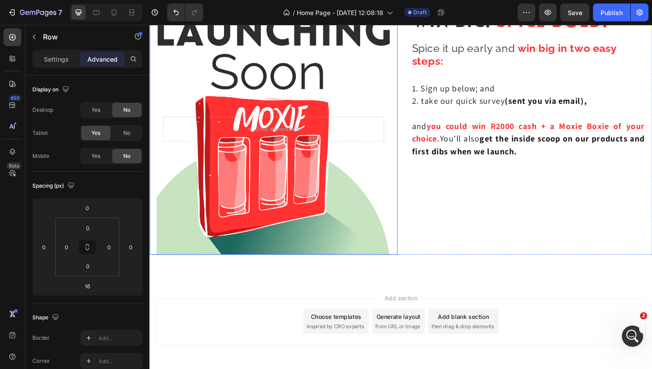
scroll to position [1703, 0]
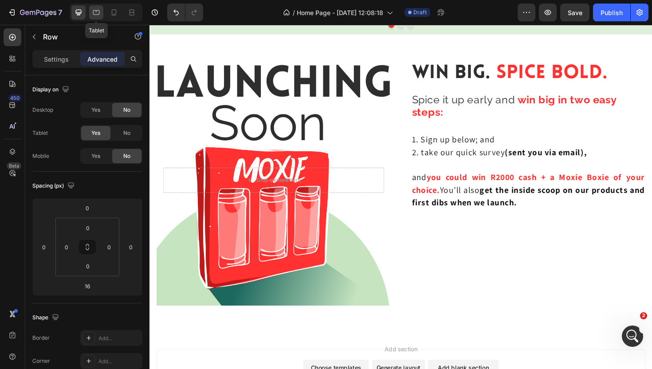
click at [96, 11] on icon at bounding box center [96, 12] width 7 height 5
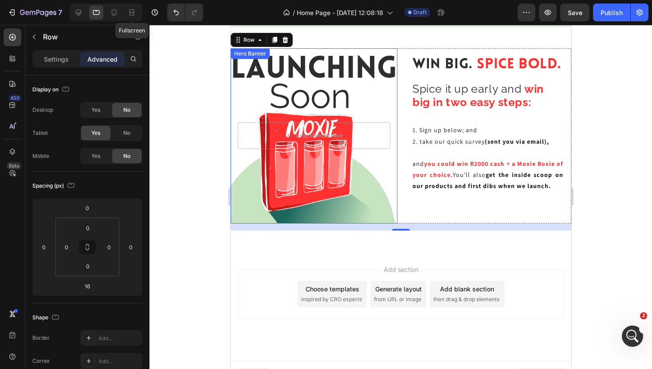
scroll to position [1624, 0]
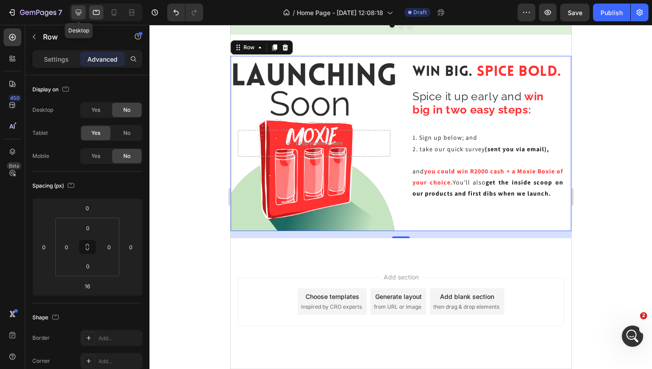
click at [78, 19] on div at bounding box center [78, 12] width 14 height 14
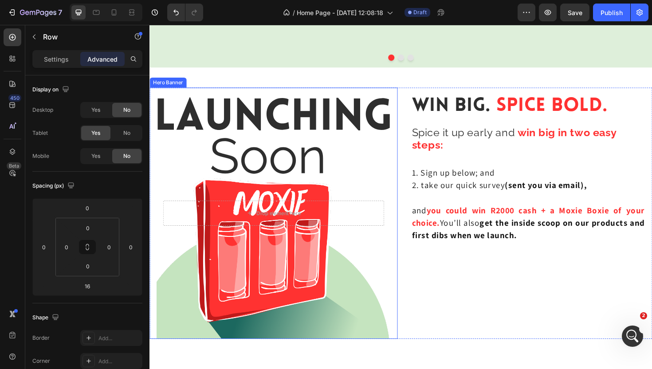
scroll to position [1674, 0]
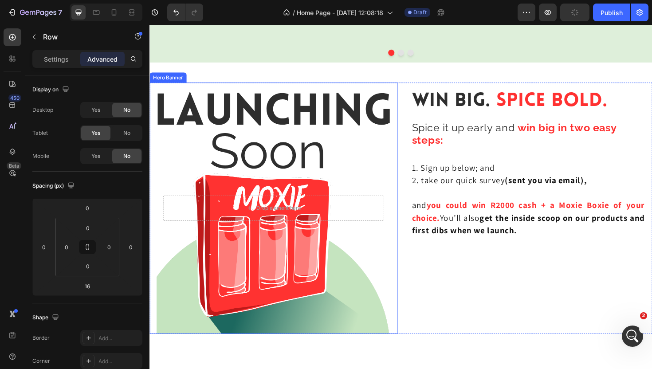
click at [384, 186] on div "Background Image" at bounding box center [280, 219] width 248 height 266
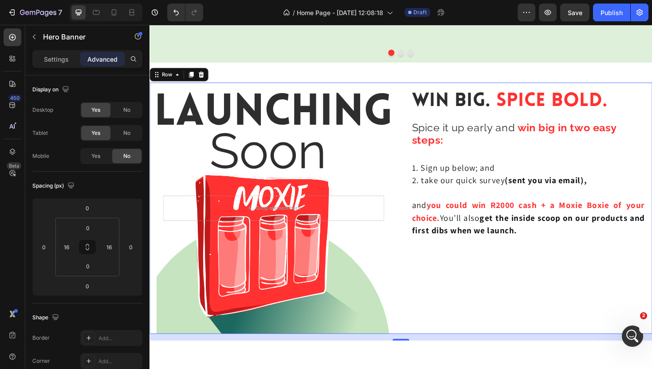
click at [452, 267] on div "Win Big. Spice Bold. Heading Spice it up early and win big in two easy steps: H…" at bounding box center [550, 219] width 262 height 266
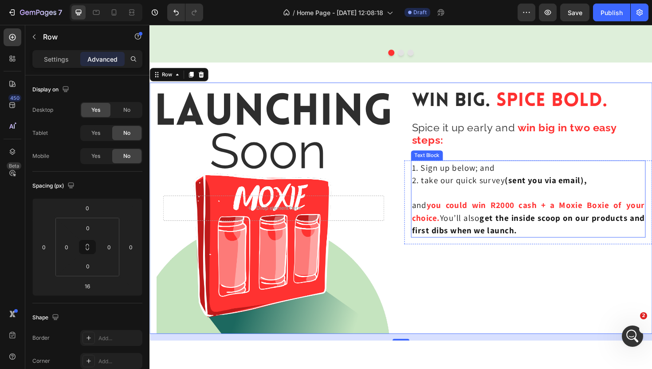
click at [651, 199] on p at bounding box center [550, 202] width 246 height 13
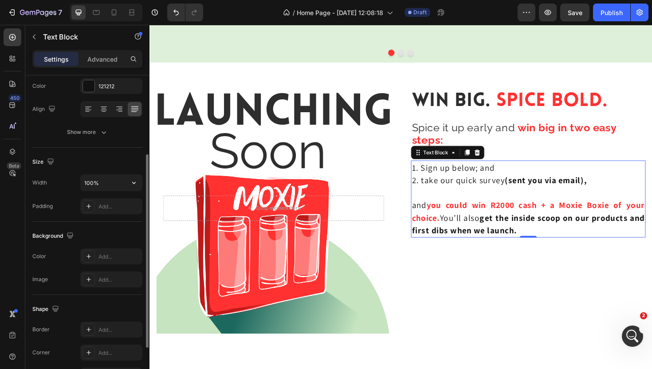
scroll to position [207, 0]
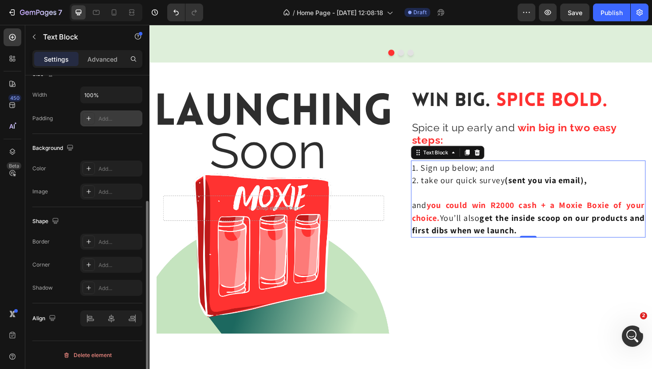
click at [102, 116] on div "Add..." at bounding box center [119, 119] width 42 height 8
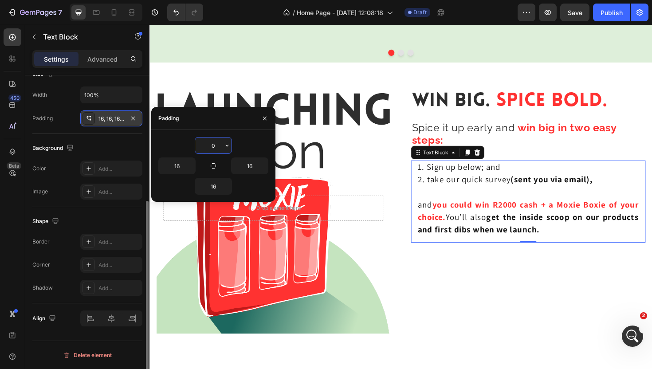
type input "0"
click at [509, 282] on div "Win Big. Spice Bold. Heading Spice it up early and win big in two easy steps: H…" at bounding box center [550, 219] width 262 height 266
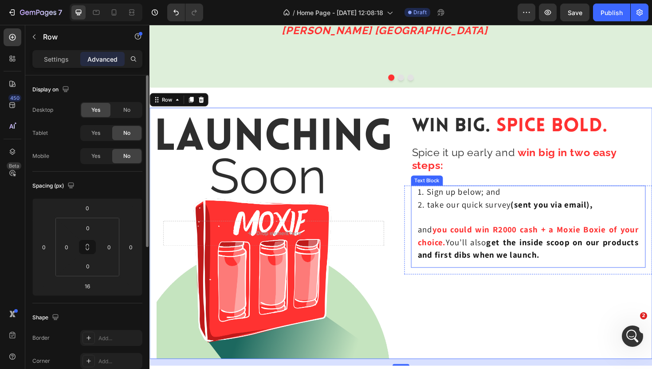
scroll to position [1644, 0]
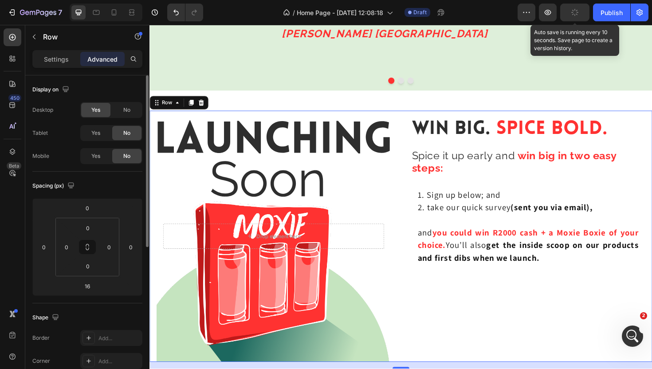
click at [576, 20] on button "button" at bounding box center [574, 13] width 29 height 18
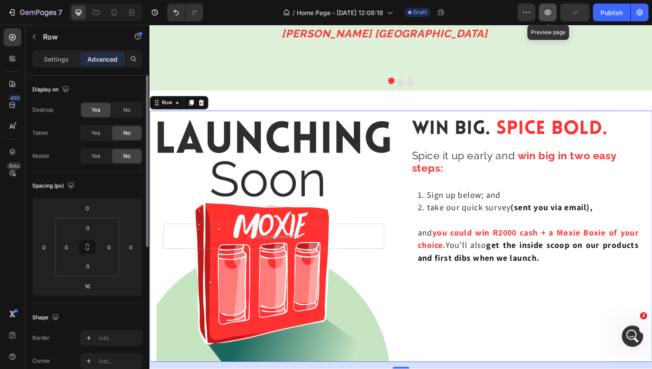
click at [548, 14] on icon "button" at bounding box center [547, 12] width 7 height 5
click at [544, 9] on icon "button" at bounding box center [547, 12] width 9 height 9
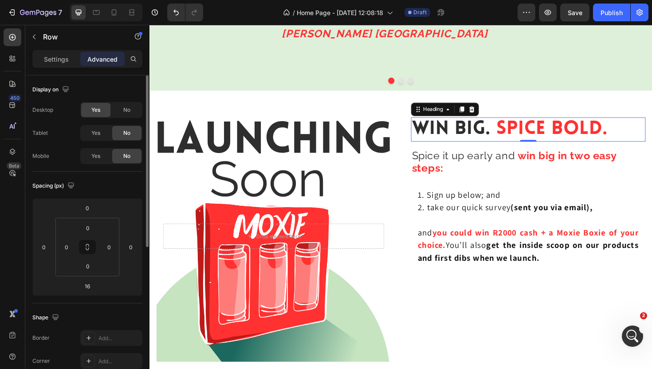
click at [651, 131] on h2 "Win Big. Spice Bold." at bounding box center [550, 136] width 248 height 26
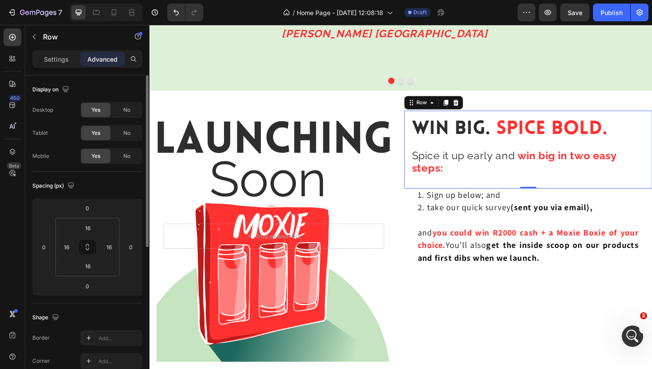
click at [651, 125] on div "Win Big. Spice Bold. Heading Spice it up early and win big in two easy steps: H…" at bounding box center [550, 157] width 262 height 82
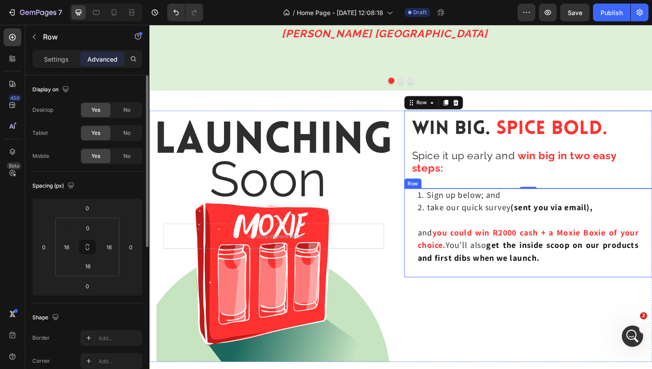
click at [422, 226] on div "1. Sign up below; and 2. take our quick survey (sent you via email), and you co…" at bounding box center [550, 245] width 262 height 94
click at [419, 169] on div "Win Big. Spice Bold. Heading Spice it up early and win big in two easy steps: H…" at bounding box center [550, 157] width 262 height 82
click at [423, 209] on div "1. Sign up below; and 2. take our quick survey (sent you via email), and you co…" at bounding box center [550, 245] width 262 height 94
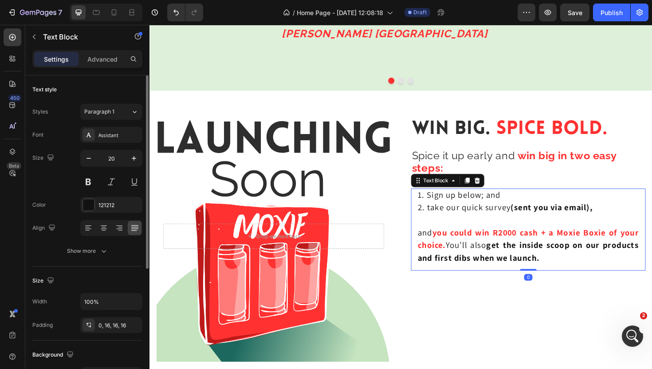
click at [456, 211] on p "2. take our quick survey (sent you via email)," at bounding box center [550, 217] width 234 height 13
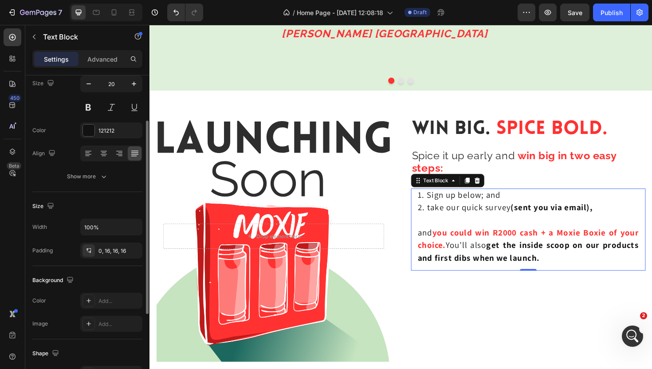
scroll to position [75, 0]
click at [134, 249] on icon "button" at bounding box center [133, 250] width 4 height 4
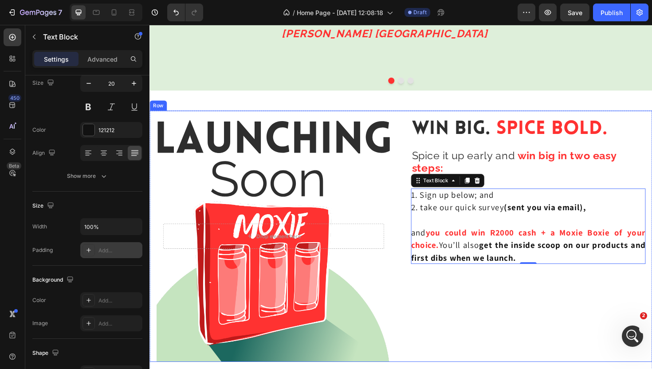
click at [456, 311] on div "Win Big. Spice Bold. Heading Spice it up early and win big in two easy steps: H…" at bounding box center [550, 249] width 262 height 266
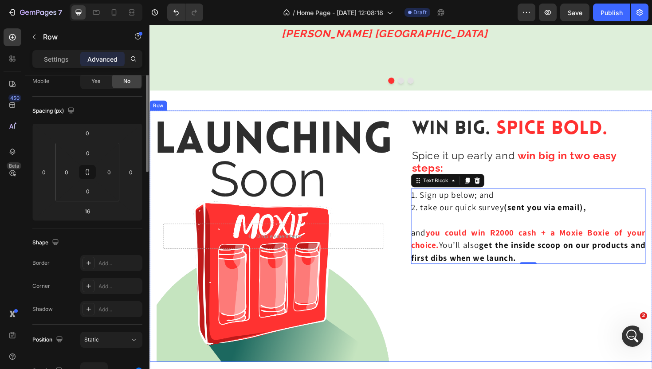
scroll to position [0, 0]
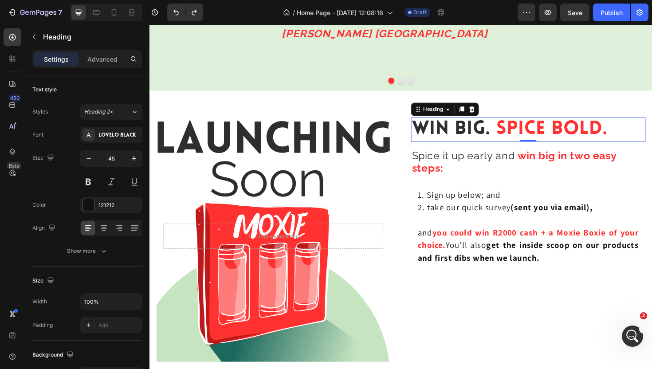
click at [623, 134] on span "Spice Bold." at bounding box center [575, 135] width 118 height 20
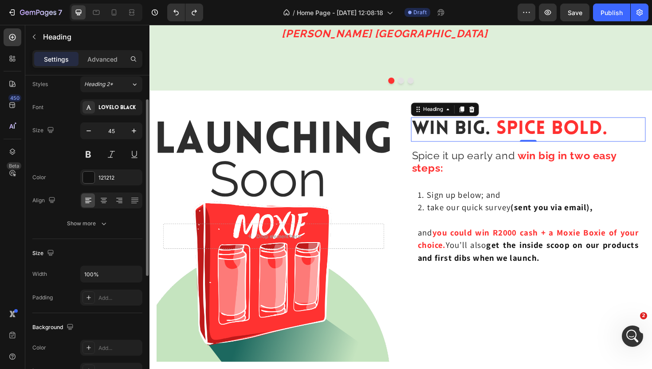
scroll to position [34, 0]
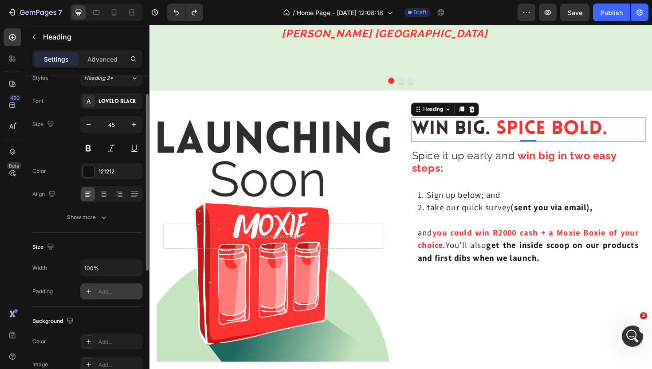
click at [111, 295] on div "Add..." at bounding box center [119, 292] width 42 height 8
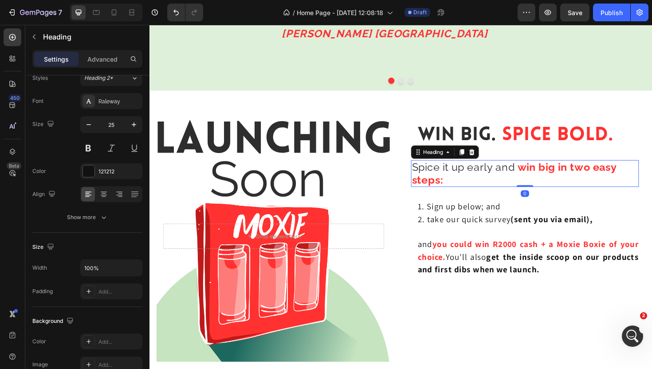
click at [651, 193] on h2 "Spice it up early and win big in two easy steps:" at bounding box center [546, 182] width 241 height 28
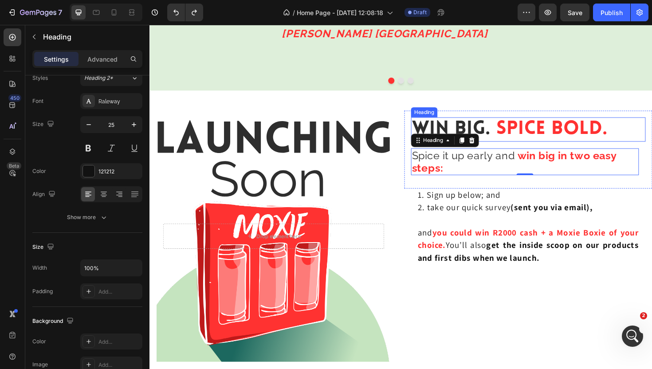
click at [651, 134] on h2 "Win Big. Spice Bold." at bounding box center [550, 136] width 248 height 26
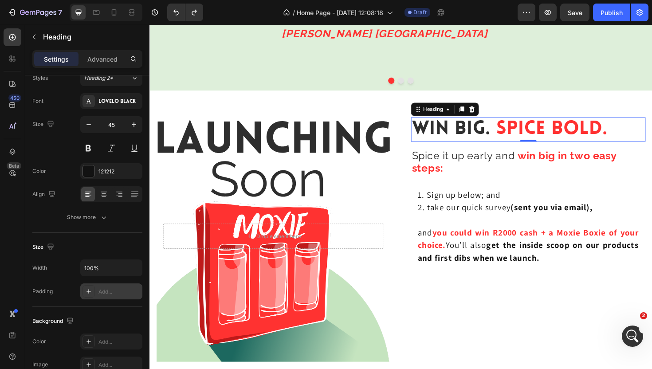
click at [107, 292] on div "Add..." at bounding box center [119, 292] width 42 height 8
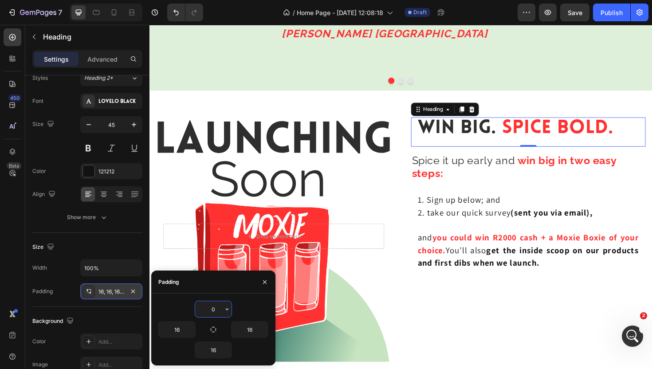
type input "0"
click at [465, 187] on h2 "Spice it up early and win big in two easy steps:" at bounding box center [546, 175] width 241 height 28
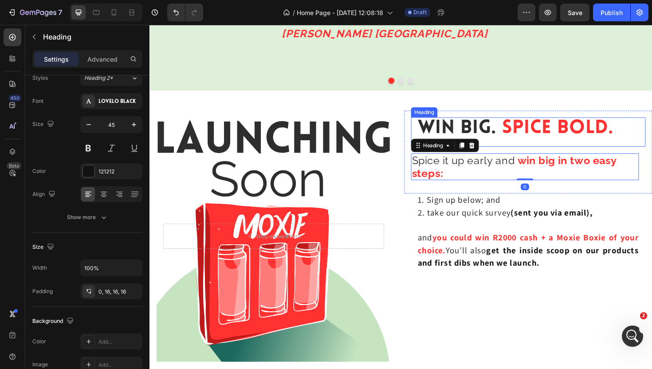
click at [571, 140] on span "Spice Bold." at bounding box center [581, 135] width 118 height 20
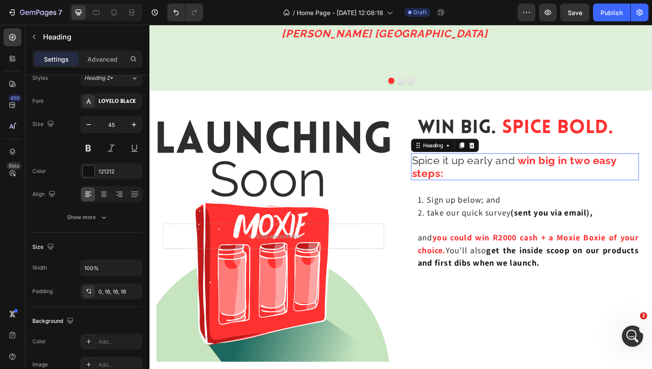
click at [505, 172] on span "Spice it up early and" at bounding box center [481, 168] width 109 height 13
click at [99, 293] on div "Add..." at bounding box center [119, 292] width 42 height 8
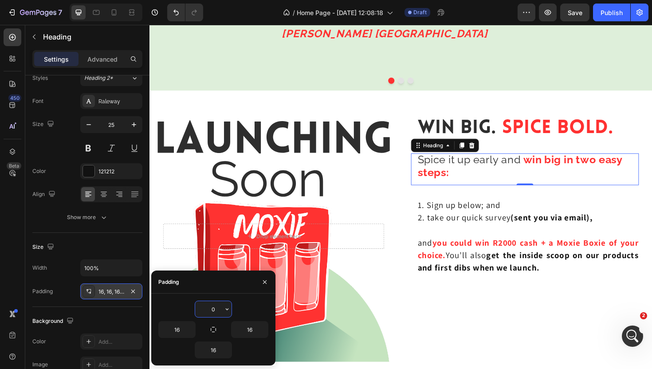
type input "0"
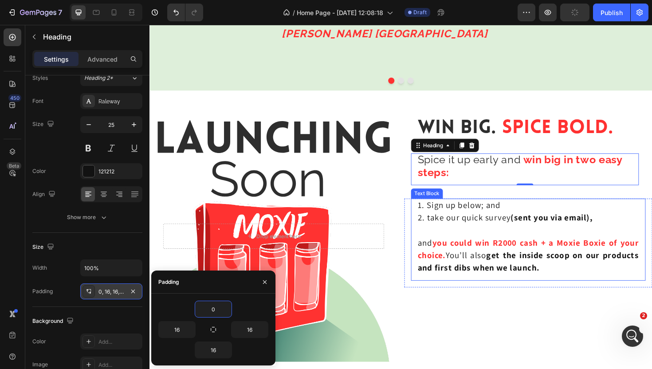
click at [595, 270] on strong "get the inside scoop on our products and first dibs when we launch." at bounding box center [550, 275] width 234 height 25
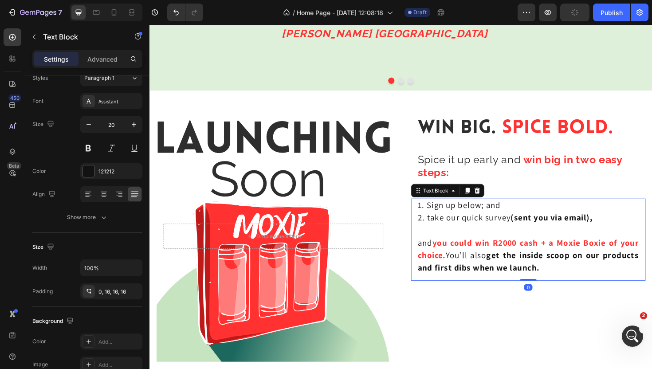
scroll to position [0, 0]
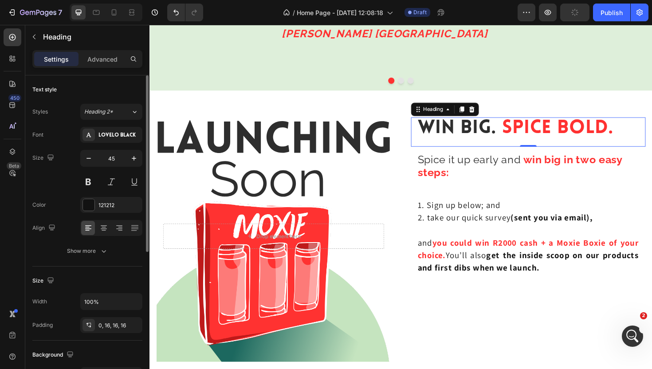
click at [511, 132] on span "Win Big." at bounding box center [474, 135] width 83 height 20
click at [100, 61] on p "Advanced" at bounding box center [102, 59] width 30 height 9
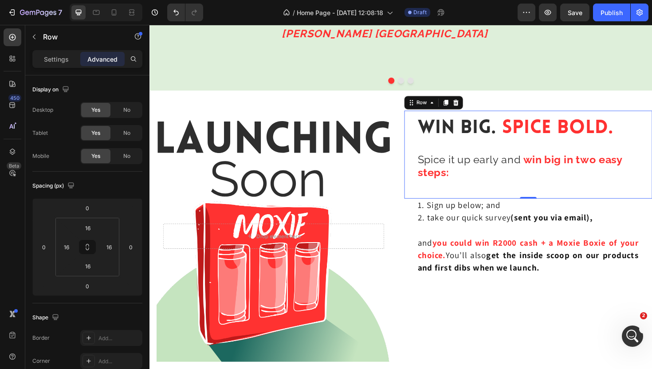
click at [651, 135] on div "Win Big. Spice Bold. Heading Spice it up early and win big in two easy steps: H…" at bounding box center [550, 162] width 262 height 93
click at [67, 244] on input "16" at bounding box center [66, 246] width 13 height 13
type input "0"
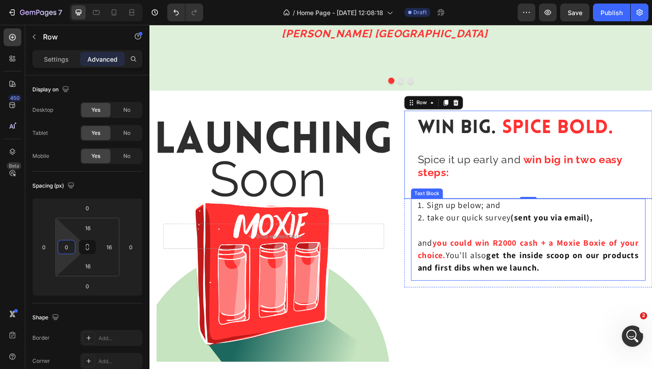
click at [515, 293] on div "1. Sign up below; and 2. take our quick survey (sent you via email), and you co…" at bounding box center [550, 252] width 248 height 87
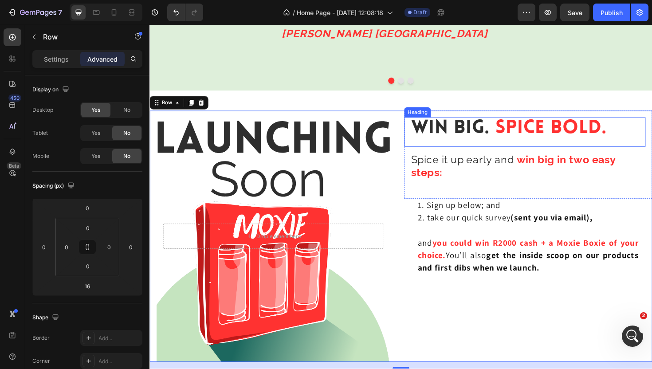
click at [651, 142] on h2 "Win Big. Spice Bold." at bounding box center [546, 138] width 255 height 31
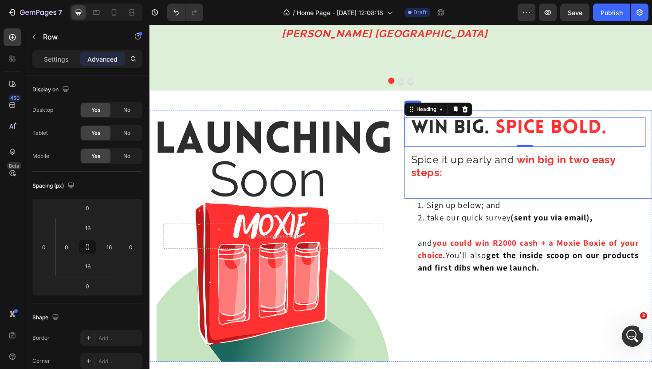
click at [651, 153] on div "Win Big. Spice Bold. Heading 0 Spice it up early and win big in two easy steps:…" at bounding box center [550, 162] width 262 height 93
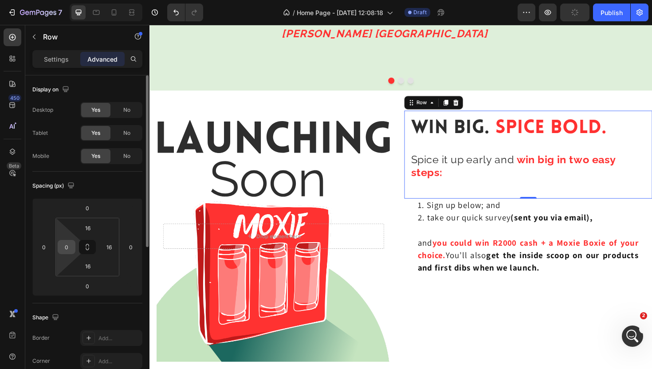
click at [70, 248] on input "0" at bounding box center [66, 246] width 13 height 13
type input "16"
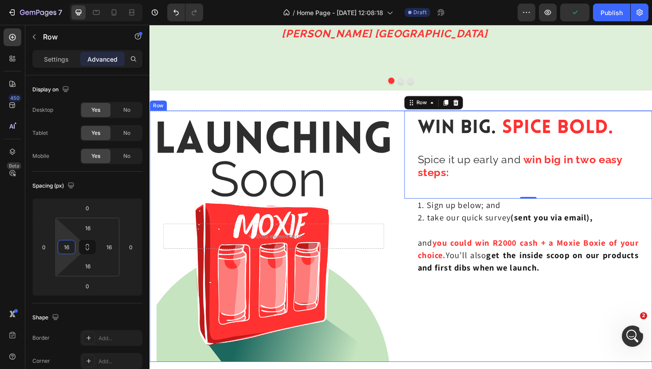
click at [508, 355] on div "Win Big. Spice Bold. Heading Spice it up early and win big in two easy steps: H…" at bounding box center [550, 249] width 262 height 266
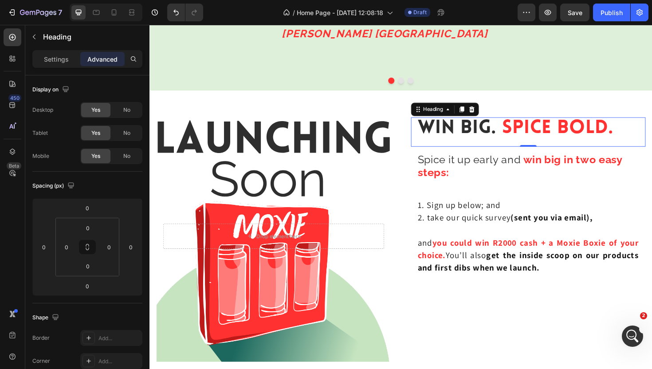
click at [455, 125] on span "Win Big." at bounding box center [474, 135] width 83 height 20
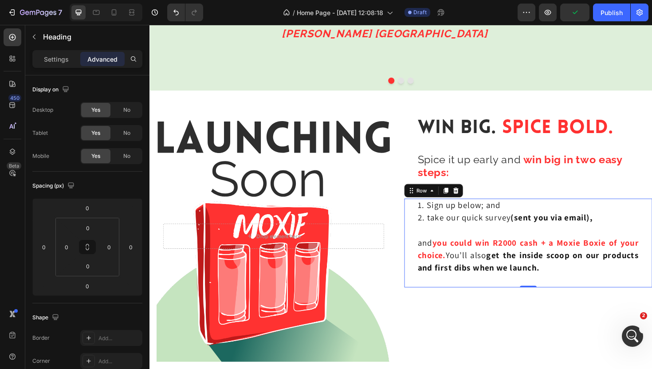
click at [651, 221] on div "1. Sign up below; and 2. take our quick survey (sent you via email), and you co…" at bounding box center [550, 256] width 262 height 94
click at [424, 221] on div "1. Sign up below; and 2. take our quick survey (sent you via email), and you co…" at bounding box center [550, 256] width 262 height 94
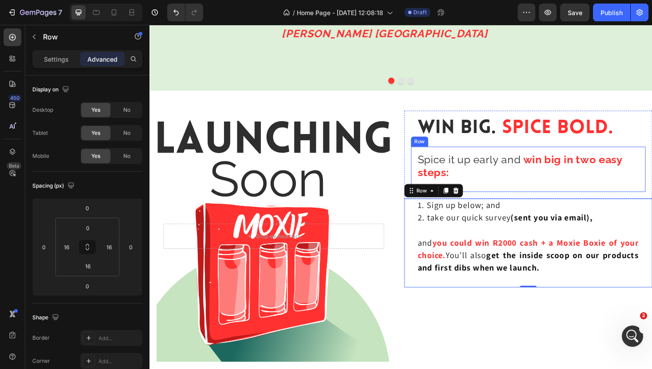
click at [458, 158] on div "Spice it up early and win big in two easy steps: Heading Row" at bounding box center [550, 178] width 248 height 48
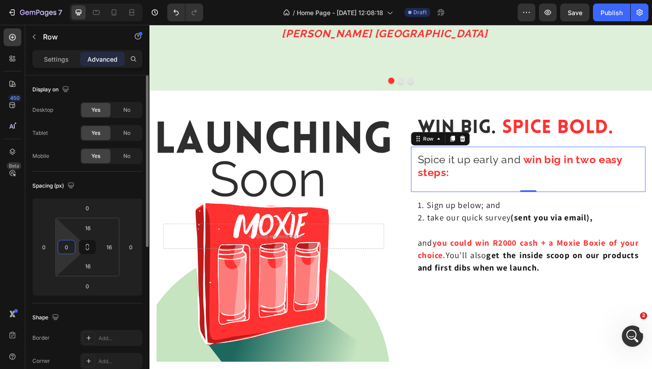
click at [67, 245] on input "0" at bounding box center [66, 246] width 13 height 13
type input "16"
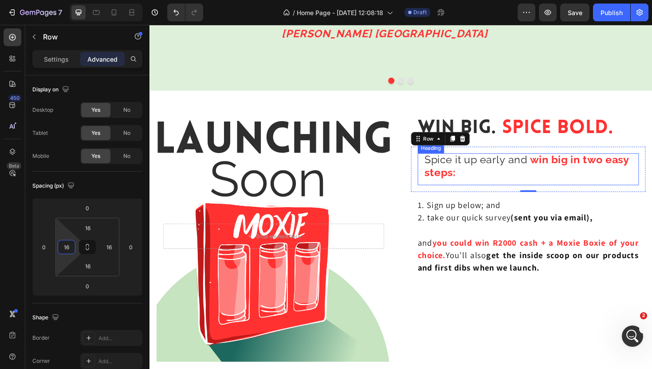
click at [438, 165] on h2 "Spice it up early and win big in two easy steps:" at bounding box center [550, 178] width 234 height 34
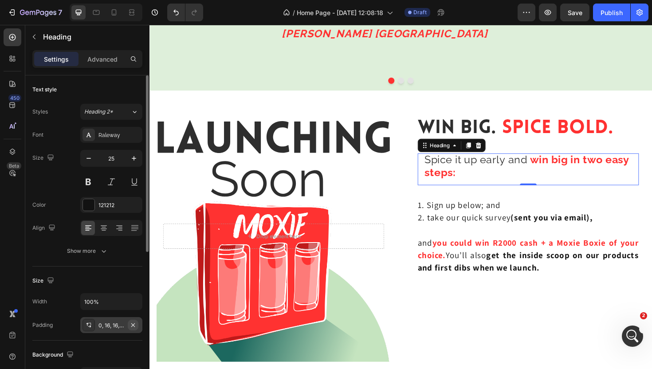
click at [135, 323] on icon "button" at bounding box center [132, 324] width 7 height 7
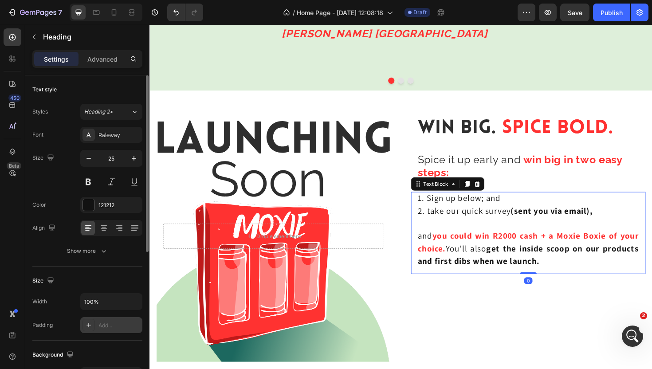
click at [517, 253] on strong "you could win R2000 cash + a Moxie Boxie of your choice." at bounding box center [550, 254] width 234 height 25
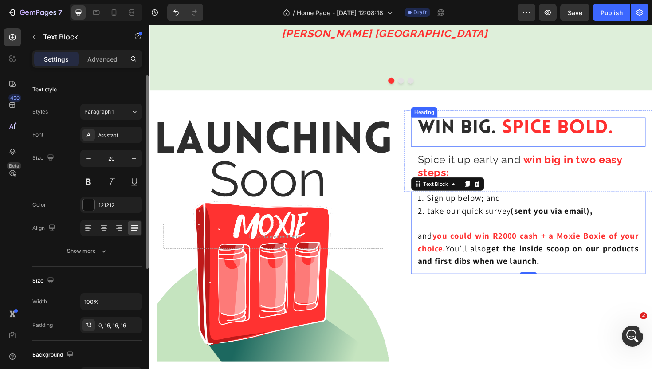
click at [501, 125] on span "Win Big." at bounding box center [474, 135] width 83 height 20
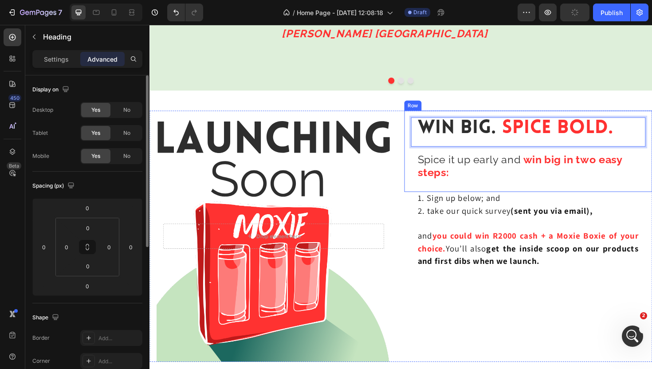
click at [489, 195] on div "Win Big. Spice Bold. Heading 0 Spice it up early and win big in two easy steps:…" at bounding box center [550, 159] width 262 height 86
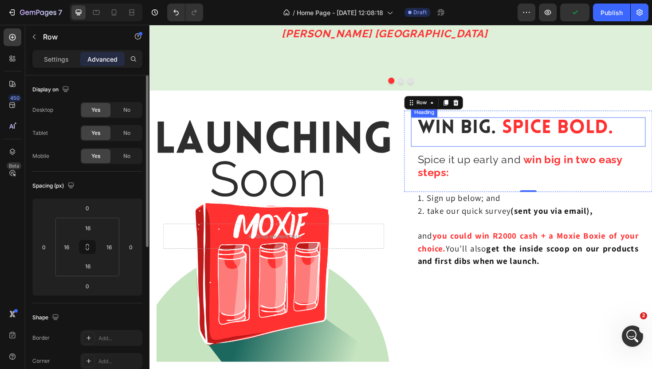
click at [643, 129] on p "⁠⁠⁠⁠⁠⁠⁠ Win Big. Spice Bold." at bounding box center [550, 135] width 234 height 24
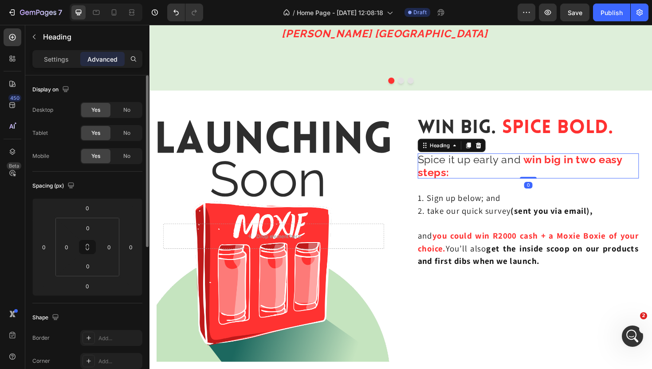
click at [504, 174] on h2 "Spice it up early and win big in two easy steps:" at bounding box center [550, 174] width 234 height 27
click at [60, 56] on p "Settings" at bounding box center [56, 59] width 25 height 9
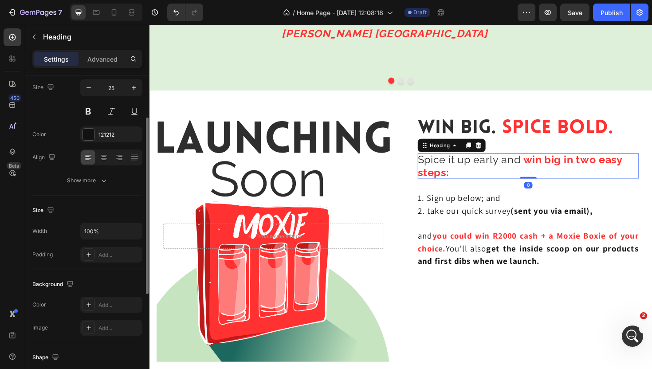
scroll to position [86, 0]
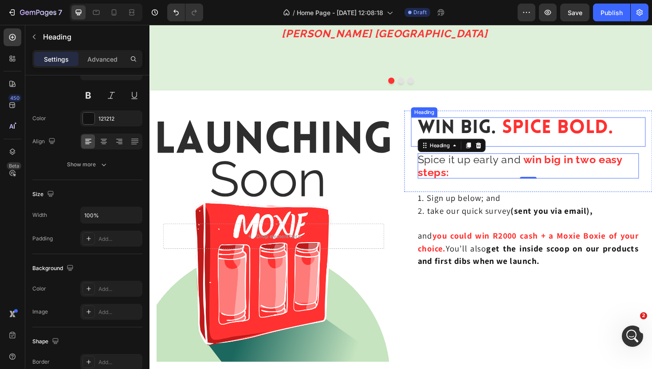
click at [566, 129] on span "Spice Bold." at bounding box center [581, 135] width 118 height 20
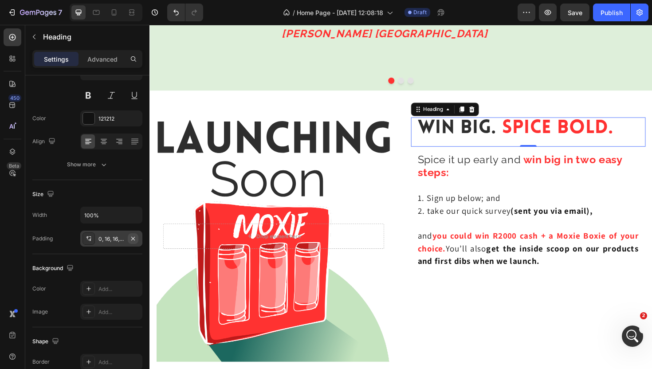
click at [133, 239] on icon "button" at bounding box center [132, 238] width 7 height 7
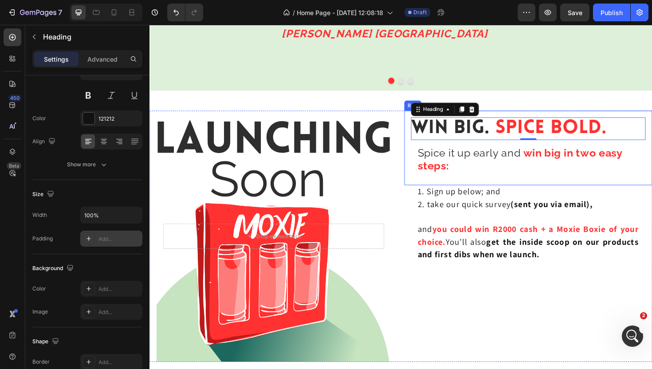
click at [651, 129] on div "⁠⁠⁠⁠⁠⁠⁠ Win Big. Spice Bold. Heading 0 Spice it up early and win big in two eas…" at bounding box center [550, 155] width 262 height 79
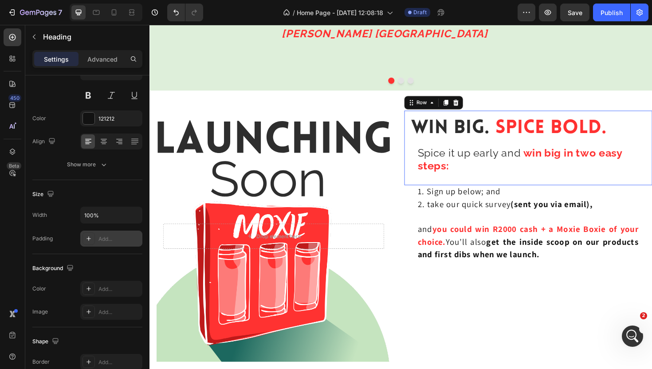
scroll to position [0, 0]
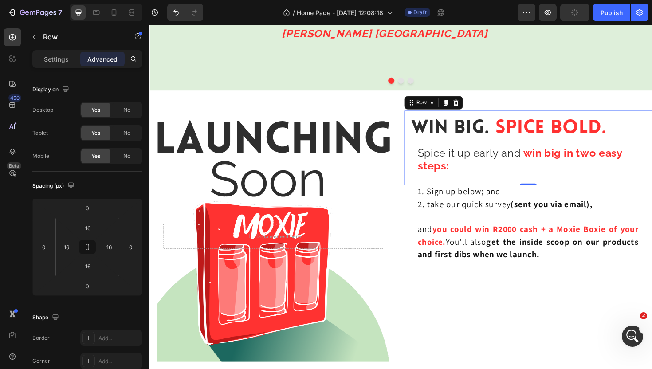
click at [55, 69] on div "Settings Advanced" at bounding box center [87, 62] width 124 height 25
click at [62, 64] on div "Settings" at bounding box center [56, 59] width 44 height 14
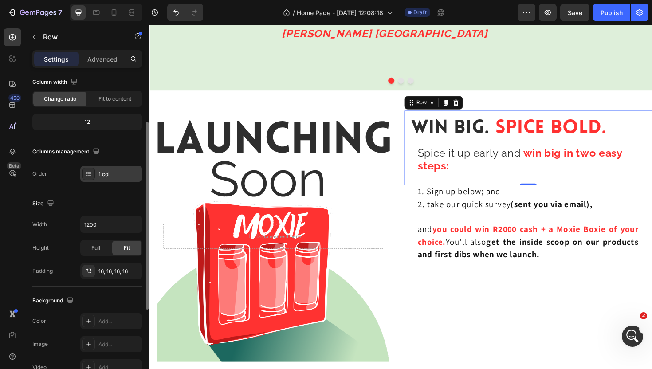
scroll to position [78, 0]
click at [134, 270] on icon "button" at bounding box center [132, 269] width 7 height 7
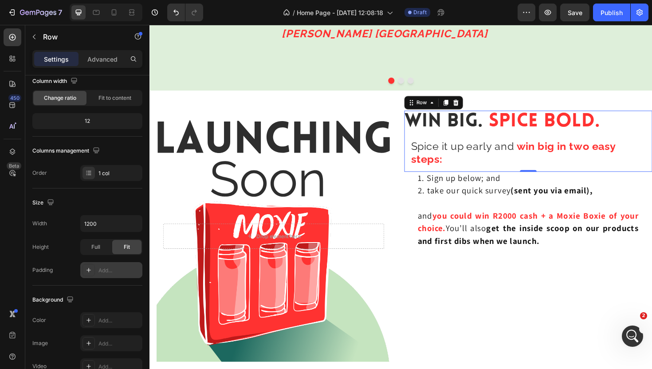
click at [111, 269] on div "Add..." at bounding box center [119, 270] width 42 height 8
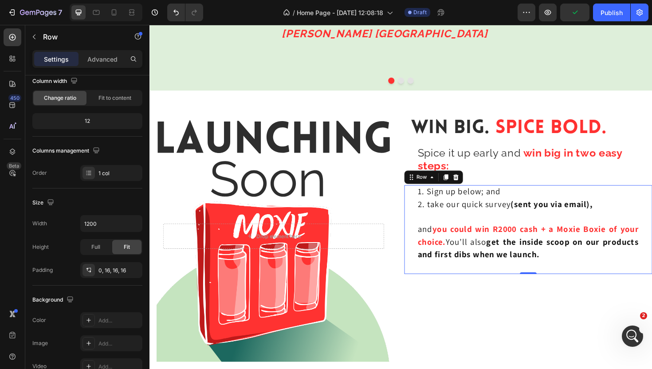
click at [421, 220] on div "1. Sign up below; and 2. take our quick survey (sent you via email), and you co…" at bounding box center [550, 242] width 262 height 94
click at [101, 68] on div "Settings Advanced" at bounding box center [87, 62] width 124 height 25
click at [102, 62] on p "Advanced" at bounding box center [102, 59] width 30 height 9
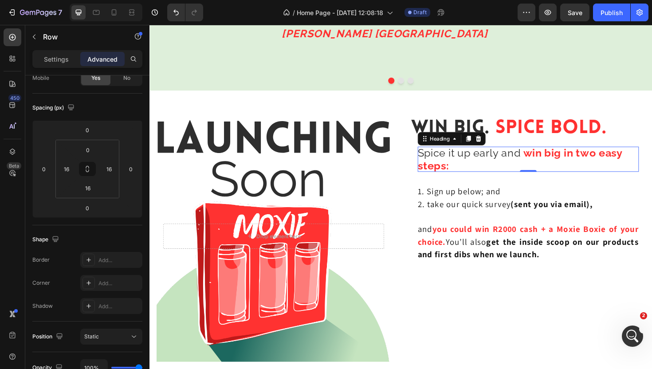
click at [651, 162] on h2 "Spice it up early and win big in two easy steps:" at bounding box center [550, 167] width 234 height 27
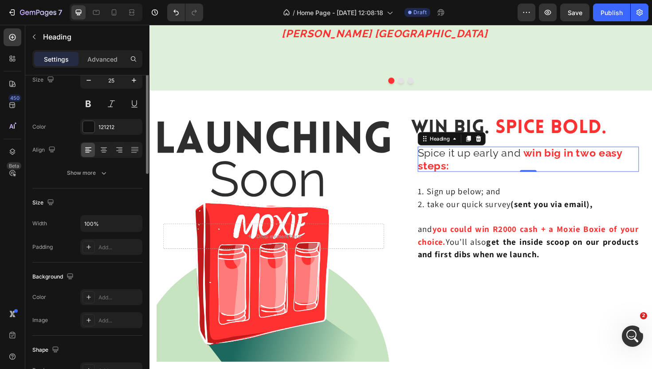
scroll to position [0, 0]
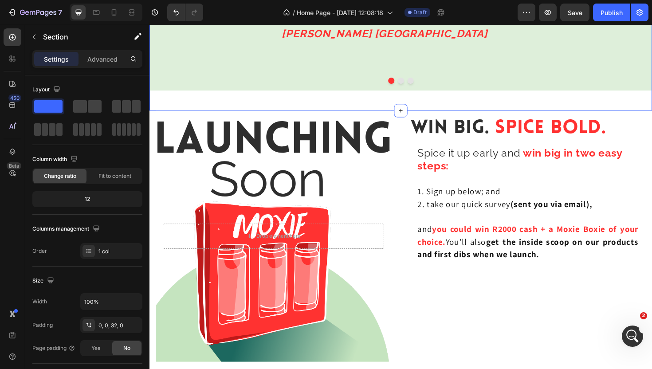
click at [620, 102] on div "“The overall taste is incredible! I have used them in my breakfast, lunch and d…" at bounding box center [415, 3] width 532 height 226
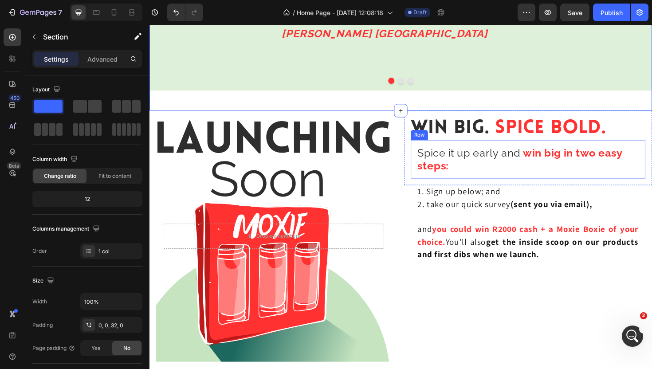
click at [536, 150] on div "Spice it up early and win big in two easy steps: Heading Row" at bounding box center [550, 167] width 248 height 41
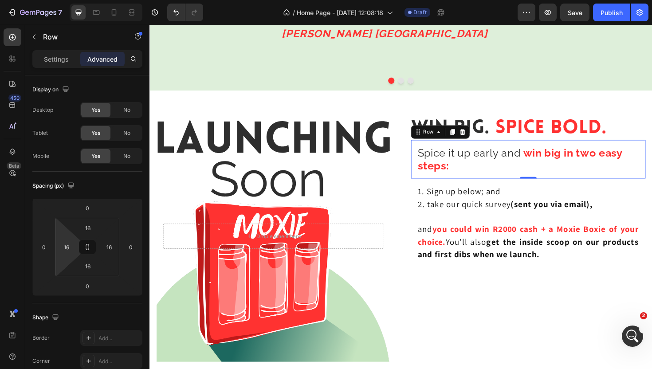
click at [68, 0] on html "7 Version history / Home Page - Aug 20, 12:08:18 Draft Preview Save Publish 450…" at bounding box center [326, 0] width 652 height 0
type input "0"
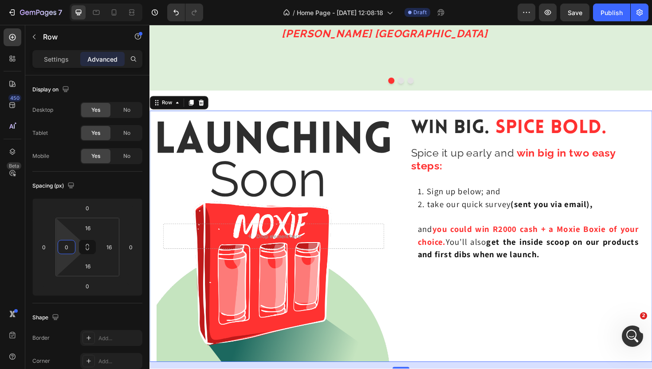
click at [500, 290] on div "⁠⁠⁠⁠⁠⁠⁠ Win Big. Spice Bold. Heading Spice it up early and win big in two easy …" at bounding box center [550, 249] width 262 height 266
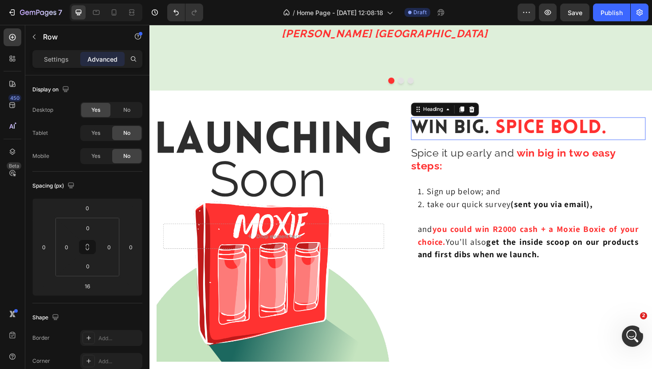
click at [651, 129] on p "⁠⁠⁠⁠⁠⁠⁠ Win Big. Spice Bold." at bounding box center [550, 135] width 248 height 24
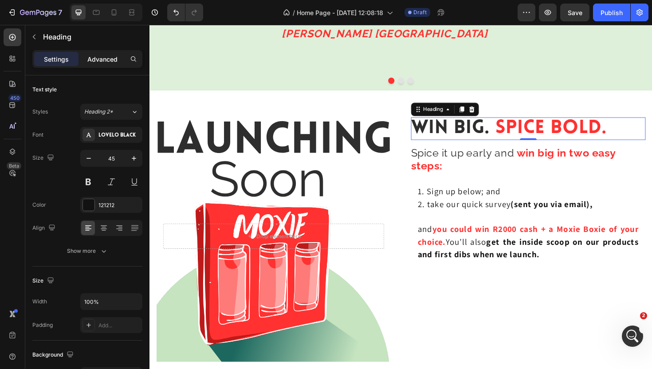
click at [106, 63] on p "Advanced" at bounding box center [102, 59] width 30 height 9
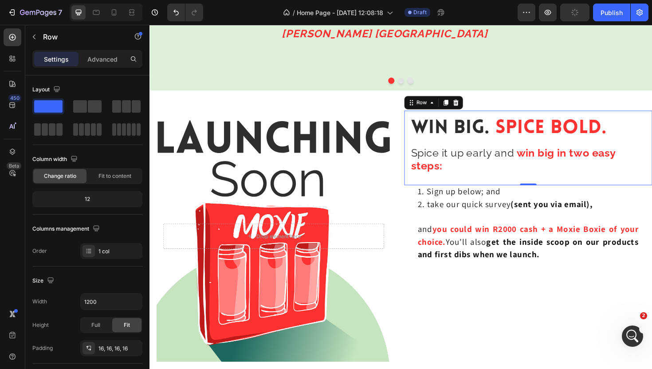
click at [651, 132] on div "⁠⁠⁠⁠⁠⁠⁠ Win Big. Spice Bold. Heading Spice it up early and win big in two easy …" at bounding box center [550, 155] width 262 height 79
click at [105, 58] on p "Advanced" at bounding box center [102, 59] width 30 height 9
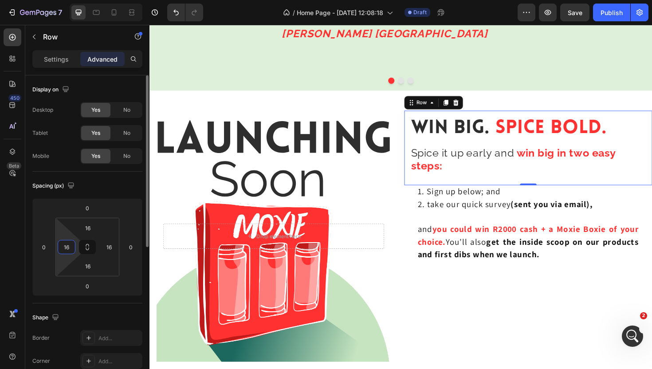
click at [67, 244] on input "16" at bounding box center [66, 246] width 13 height 13
type input "0"
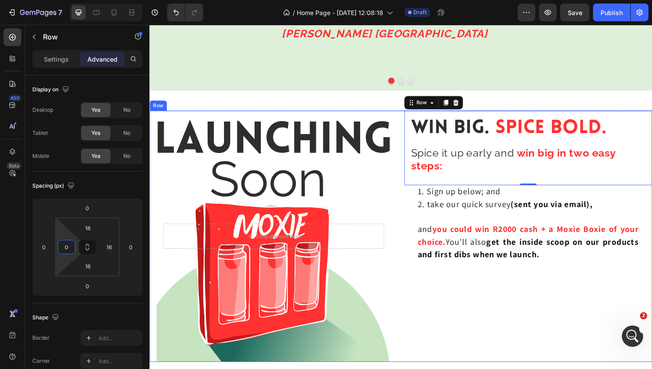
click at [438, 301] on div "⁠⁠⁠⁠⁠⁠⁠ Win Big. Spice Bold. Heading Spice it up early and win big in two easy …" at bounding box center [550, 249] width 262 height 266
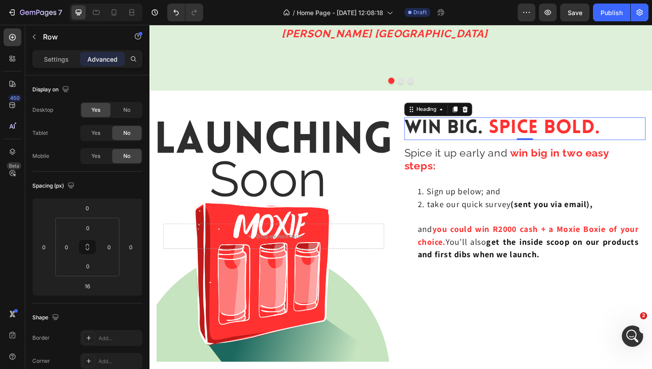
click at [651, 133] on p "⁠⁠⁠⁠⁠⁠⁠ Win Big. Spice Bold." at bounding box center [546, 135] width 255 height 24
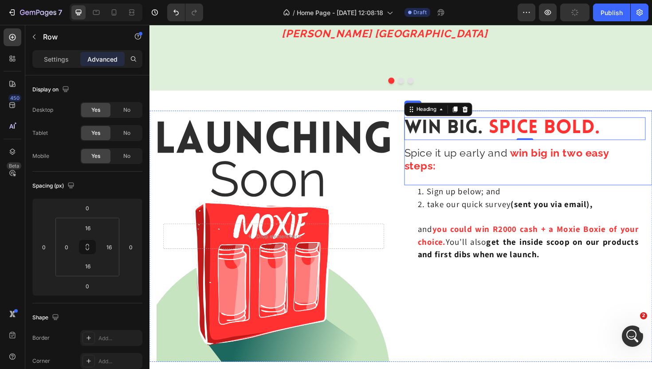
click at [651, 130] on div "⁠⁠⁠⁠⁠⁠⁠ Win Big. Spice Bold. Heading 0 Spice it up early and win big in two eas…" at bounding box center [550, 155] width 262 height 79
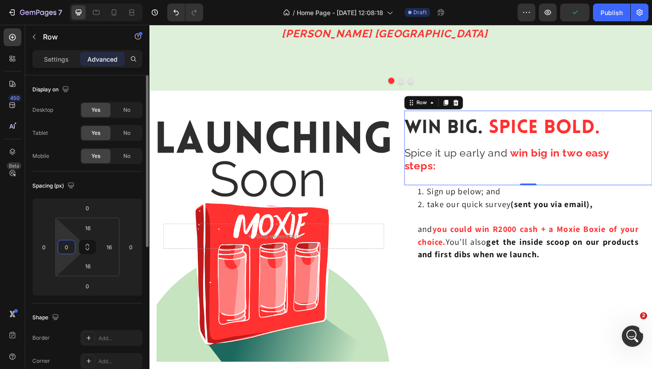
click at [67, 248] on input "0" at bounding box center [66, 246] width 13 height 13
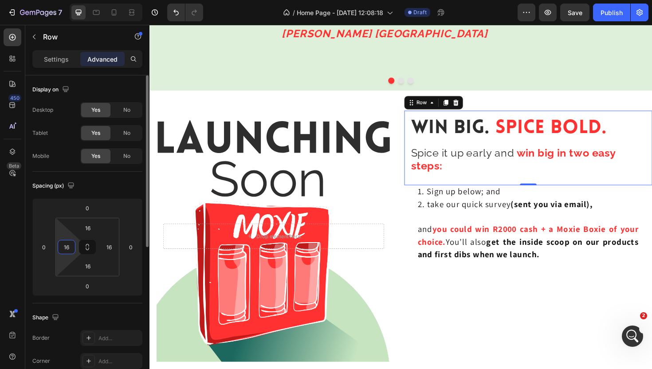
type input "1"
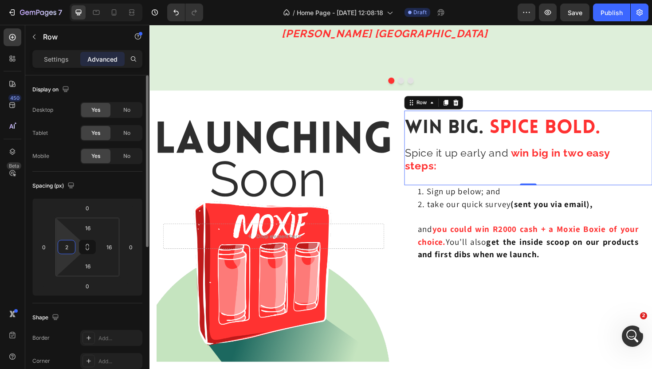
type input "20"
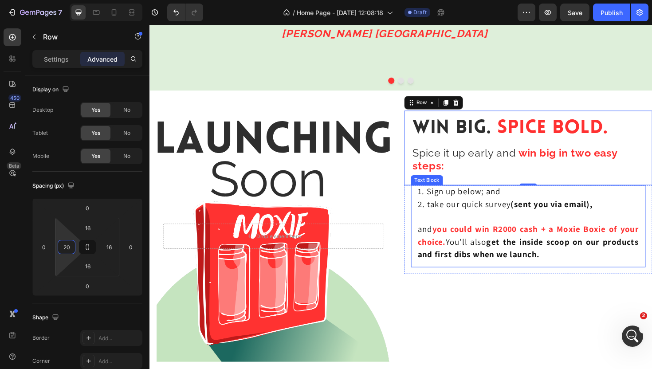
click at [466, 262] on strong "get the inside scoop on our products and first dibs when we launch." at bounding box center [550, 261] width 234 height 25
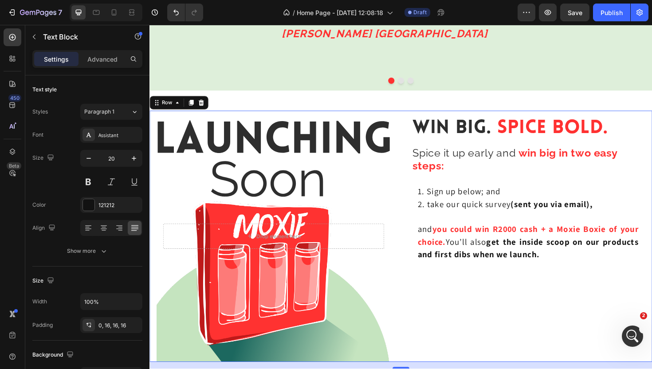
click at [473, 320] on div "⁠⁠⁠⁠⁠⁠⁠ Win Big. Spice Bold. Heading Spice it up early and win big in two easy …" at bounding box center [550, 249] width 262 height 266
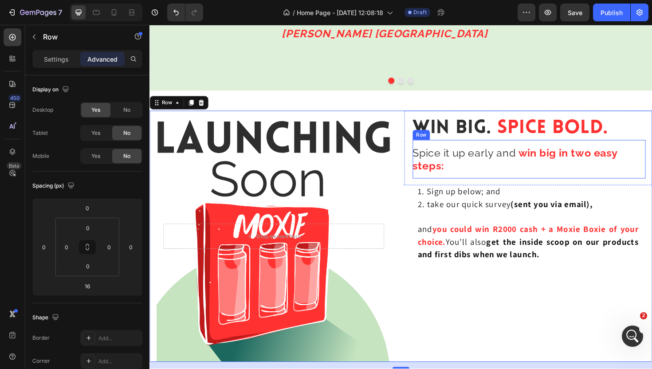
click at [651, 163] on div "Spice it up early and win big in two easy steps: Heading Row" at bounding box center [551, 167] width 246 height 41
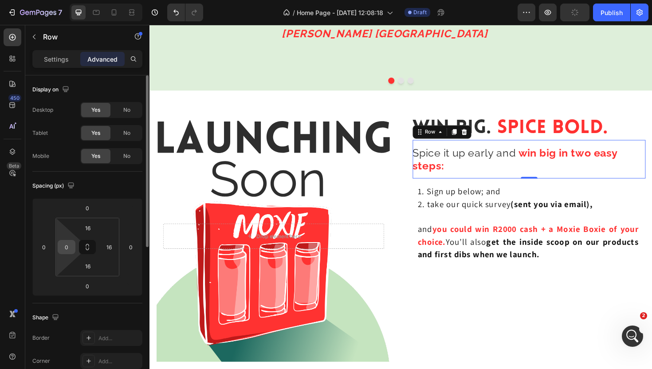
click at [68, 244] on input "0" at bounding box center [66, 246] width 13 height 13
type input "2"
type input "10"
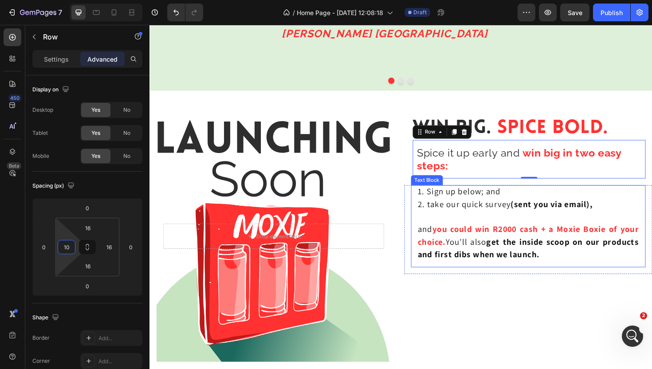
click at [475, 276] on div "1. Sign up below; and 2. take our quick survey (sent you via email), and you co…" at bounding box center [550, 238] width 248 height 87
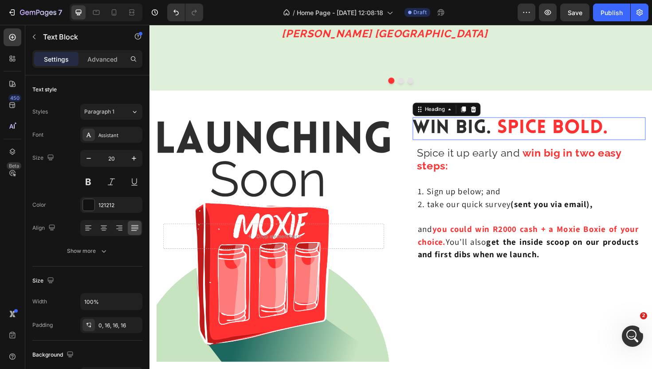
click at [480, 134] on span "Win Big." at bounding box center [469, 135] width 83 height 20
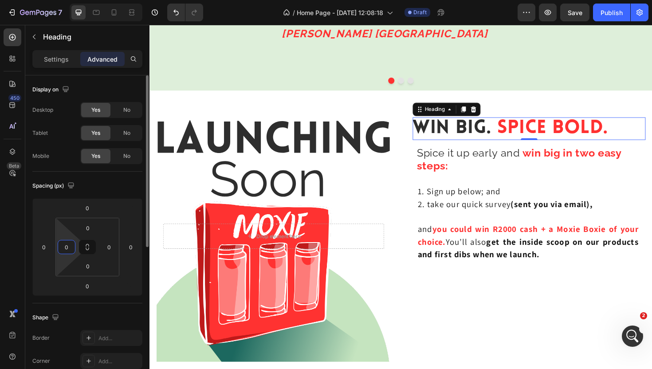
click at [67, 250] on input "0" at bounding box center [66, 246] width 13 height 13
type input "1"
type input "5"
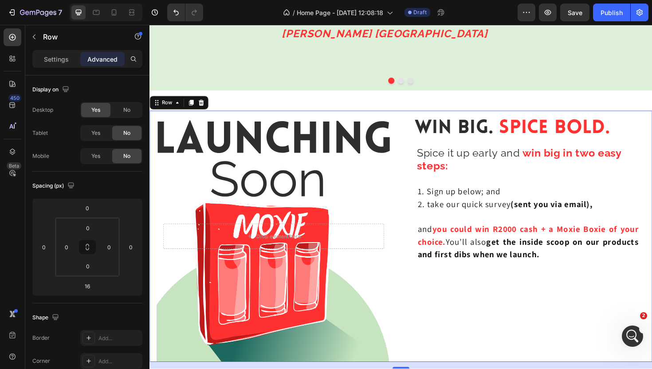
click at [539, 328] on div "⁠⁠⁠⁠⁠⁠⁠ Win Big. Spice Bold. Heading Spice it up early and win big in two easy …" at bounding box center [550, 249] width 262 height 266
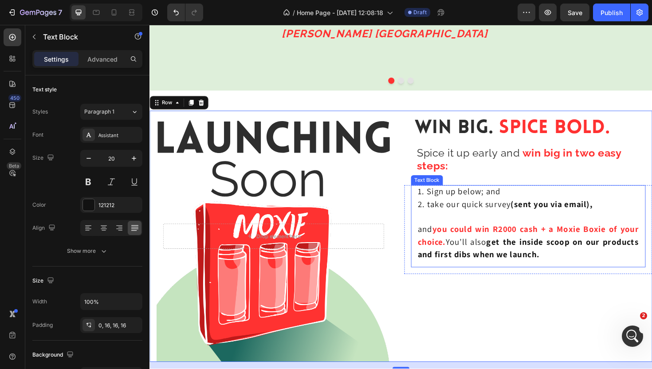
click at [495, 257] on p "and you could win R2000 cash + a Moxie Boxie of your choice. You’ll also get th…" at bounding box center [550, 254] width 234 height 40
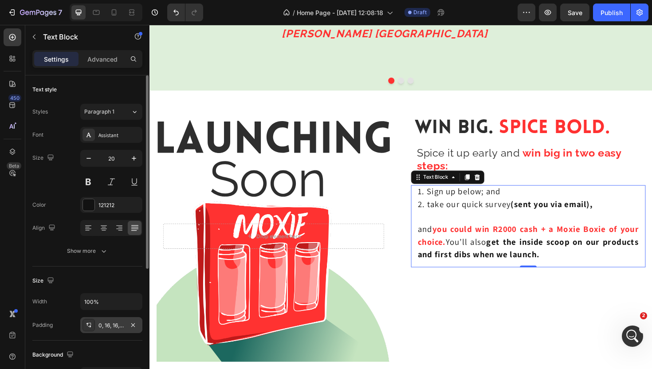
click at [115, 320] on div "0, 16, 16, 16" at bounding box center [111, 325] width 62 height 16
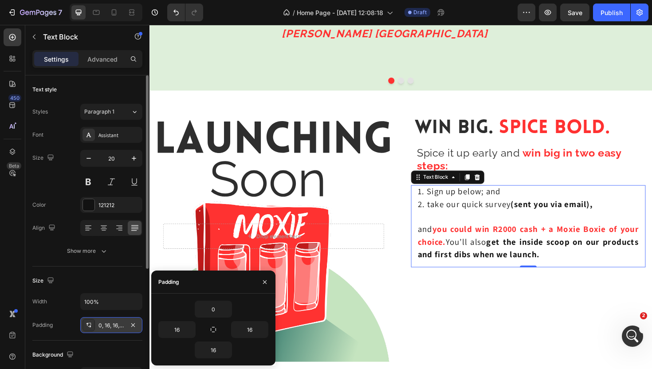
click at [115, 320] on div "0, 16, 16, 16" at bounding box center [111, 325] width 62 height 16
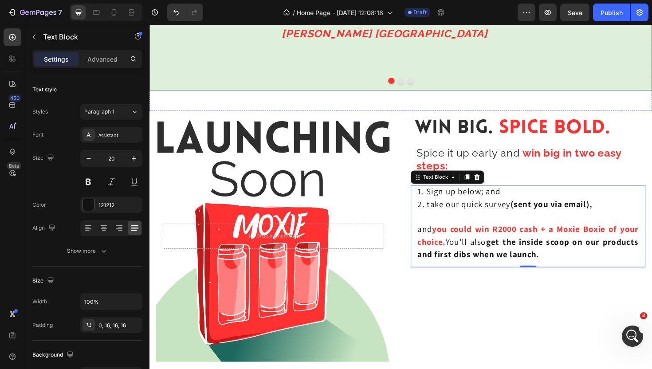
click at [559, 81] on div at bounding box center [415, 84] width 532 height 7
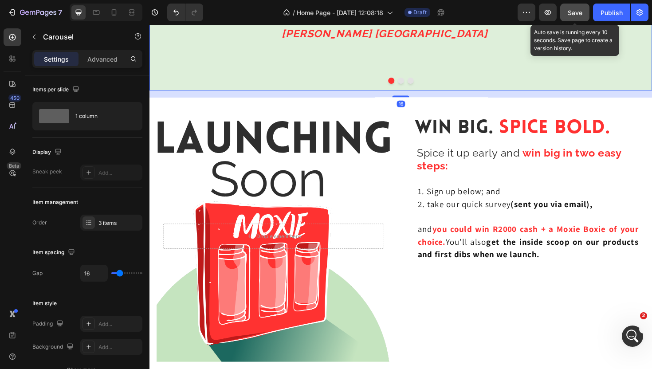
click at [572, 11] on span "Save" at bounding box center [574, 13] width 15 height 8
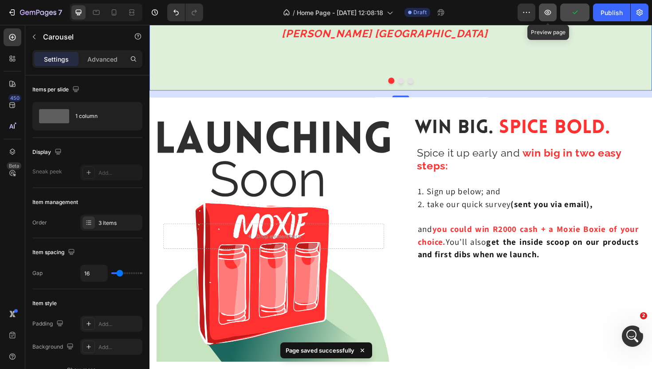
click at [541, 12] on button "button" at bounding box center [548, 13] width 18 height 18
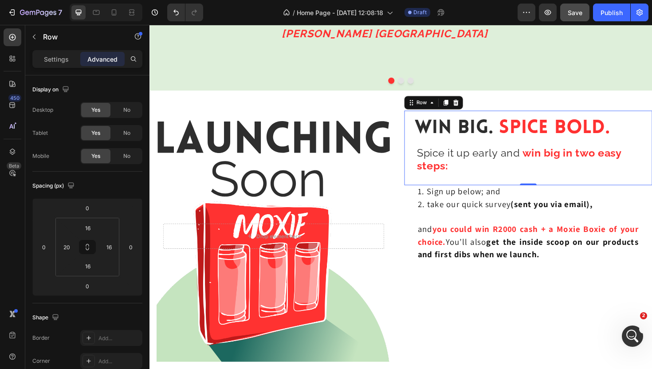
click at [424, 138] on div "⁠⁠⁠⁠⁠⁠⁠ Win Big. Spice Bold. Heading Spice it up early and win big in two easy …" at bounding box center [550, 155] width 262 height 79
click at [69, 246] on input "20" at bounding box center [66, 246] width 13 height 13
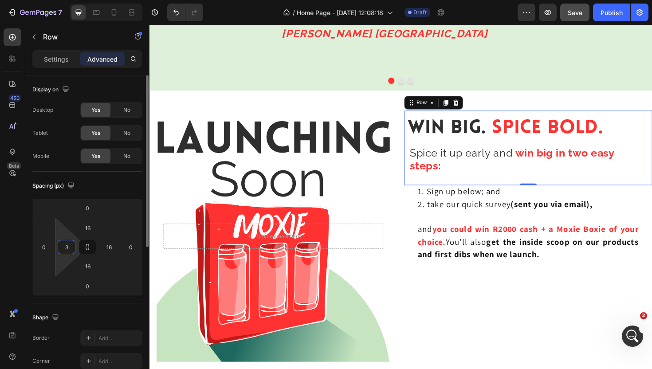
type input "30"
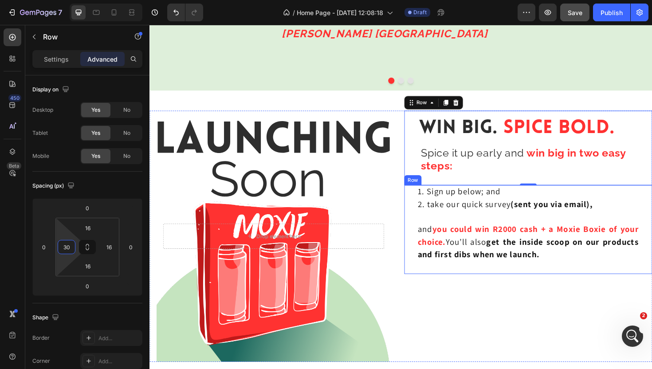
click at [422, 224] on div "1. Sign up below; and 2. take our quick survey (sent you via email), and you co…" at bounding box center [550, 242] width 262 height 94
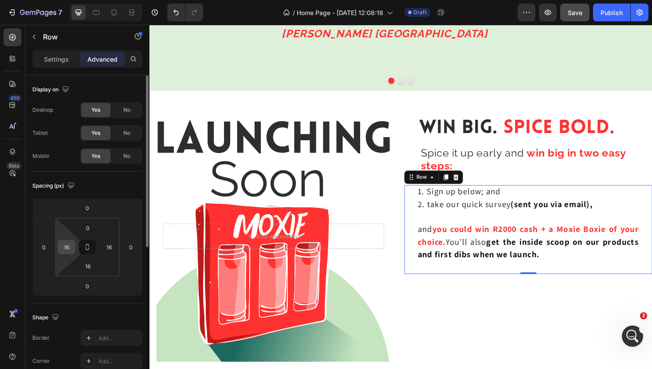
click at [69, 246] on input "16" at bounding box center [66, 246] width 13 height 13
type input "30"
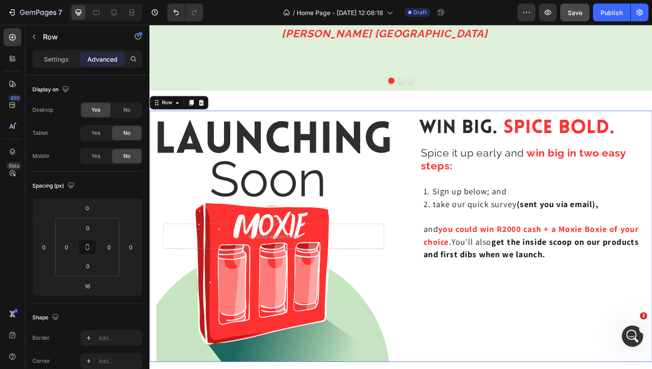
click at [478, 310] on div "⁠⁠⁠⁠⁠⁠⁠ Win Big. Spice Bold. Heading Spice it up early and win big in two easy …" at bounding box center [550, 249] width 262 height 266
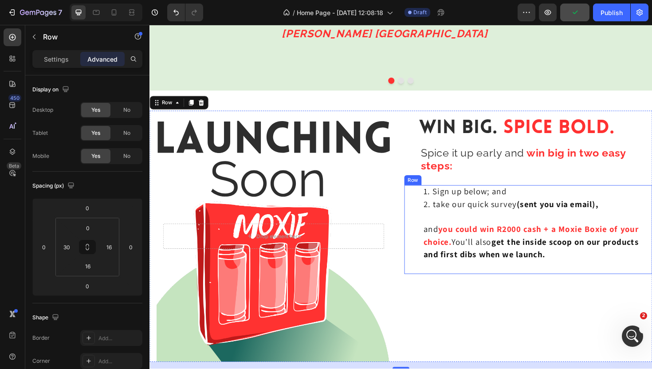
click at [423, 226] on div "1. Sign up below; and 2. take our quick survey (sent you via email), and you co…" at bounding box center [550, 242] width 262 height 94
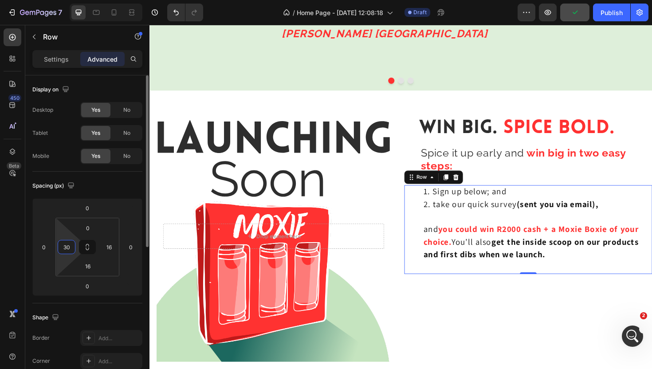
click at [68, 247] on input "30" at bounding box center [66, 246] width 13 height 13
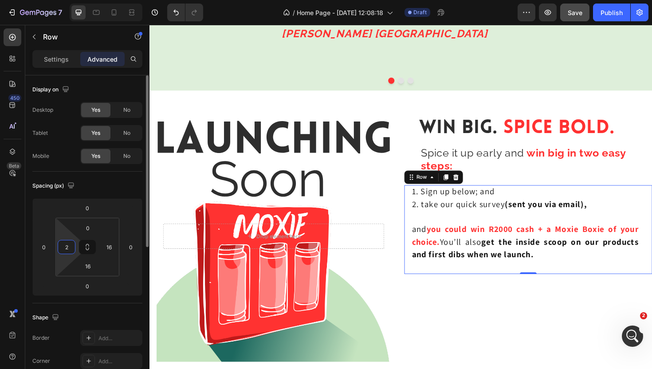
type input "25"
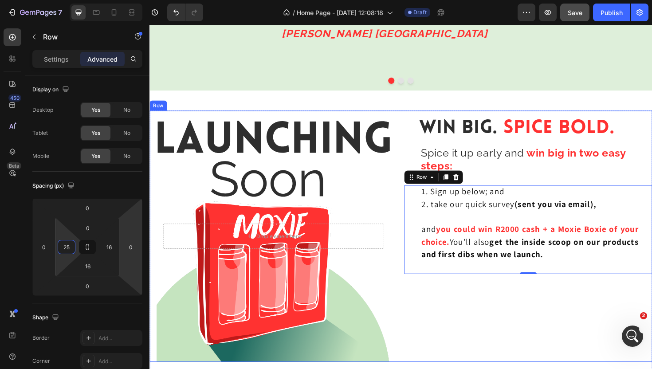
click at [494, 317] on div "⁠⁠⁠⁠⁠⁠⁠ Win Big. Spice Bold. Heading Spice it up early and win big in two easy …" at bounding box center [550, 249] width 262 height 266
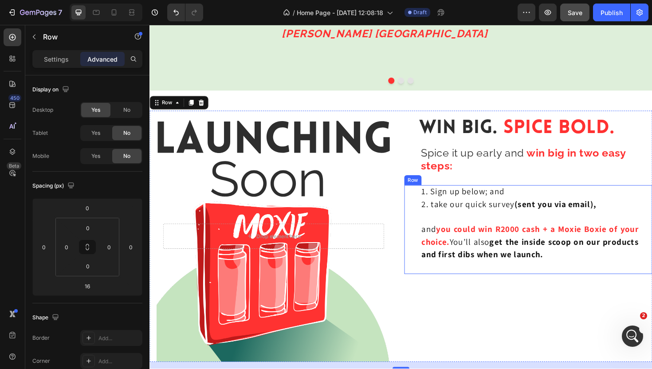
click at [651, 235] on div "1. Sign up below; and 2. take our quick survey (sent you via email), and you co…" at bounding box center [550, 242] width 262 height 94
click at [560, 352] on div "⁠⁠⁠⁠⁠⁠⁠ Win Big. Spice Bold. Heading Spice it up early and win big in two easy …" at bounding box center [550, 249] width 262 height 266
click at [560, 120] on div "⁠⁠⁠⁠⁠⁠⁠ Win Big. Spice Bold. Heading Spice it up early and win big in two easy …" at bounding box center [550, 155] width 262 height 79
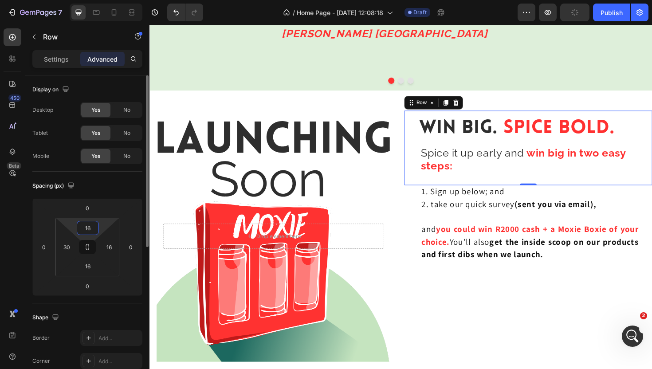
click at [90, 228] on input "16" at bounding box center [88, 227] width 18 height 13
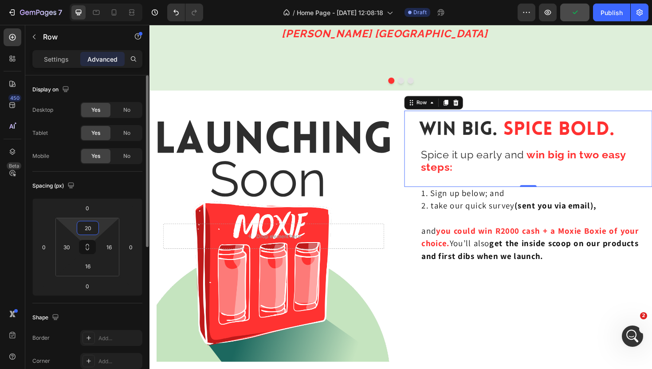
type input "2"
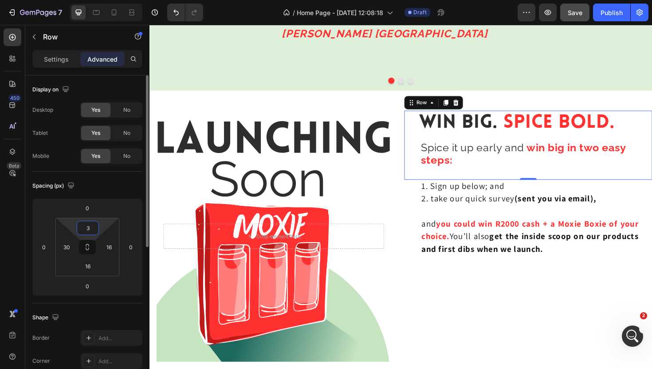
type input "30"
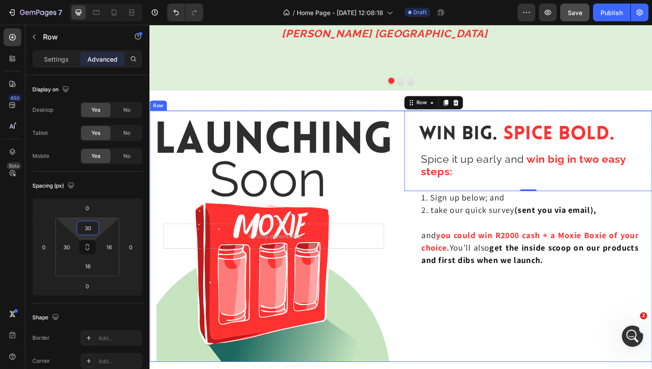
click at [493, 314] on div "⁠⁠⁠⁠⁠⁠⁠ Win Big. Spice Bold. Heading Spice it up early and win big in two easy …" at bounding box center [550, 249] width 262 height 266
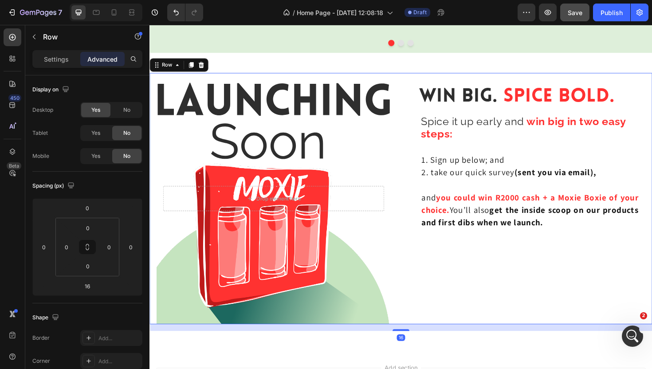
scroll to position [1686, 0]
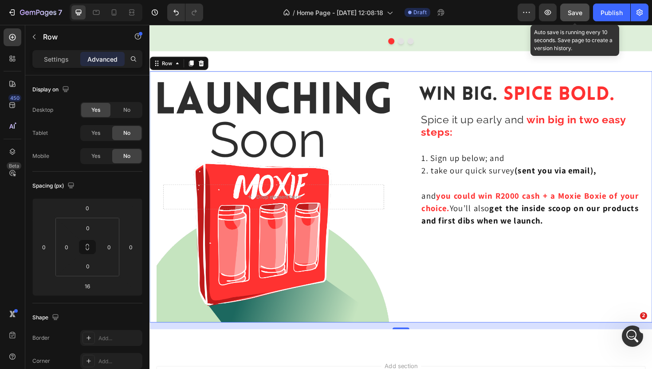
click at [566, 10] on button "Save" at bounding box center [574, 13] width 29 height 18
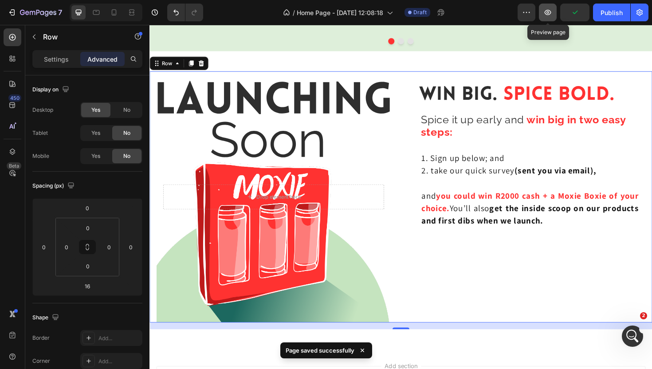
click at [545, 10] on icon "button" at bounding box center [547, 12] width 9 height 9
